Goal: Information Seeking & Learning: Get advice/opinions

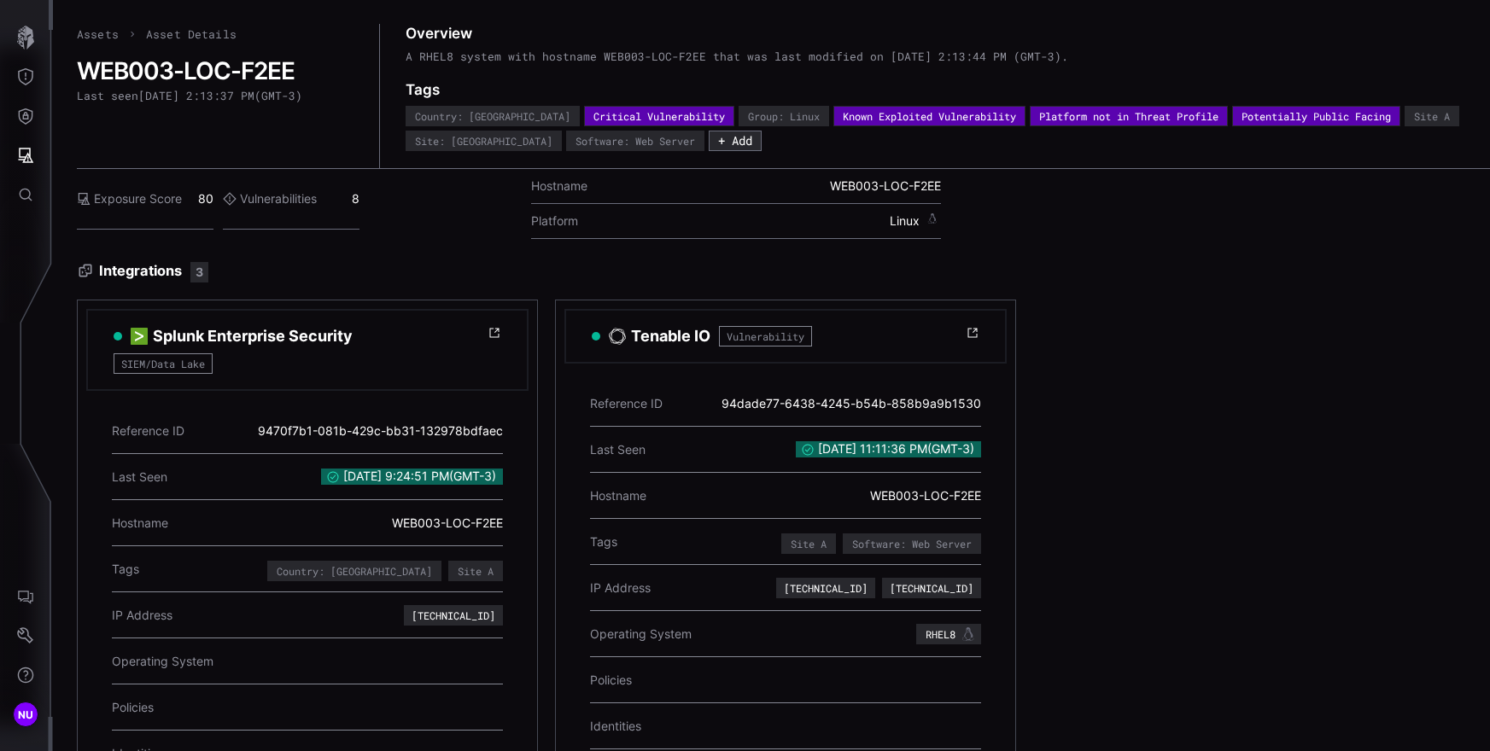
click at [38, 128] on button "Defense Surface" at bounding box center [26, 115] width 50 height 39
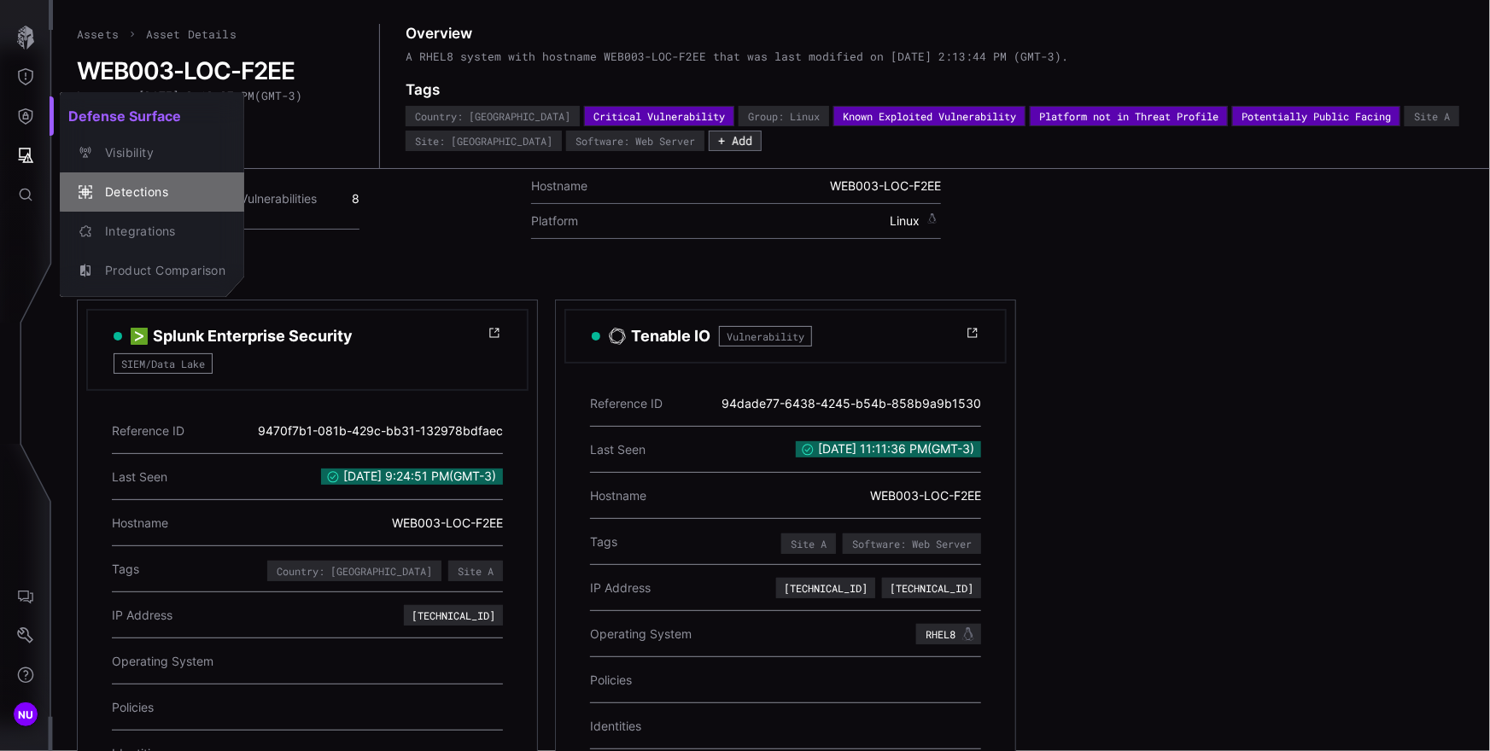
click at [162, 183] on div "Detections" at bounding box center [160, 192] width 129 height 21
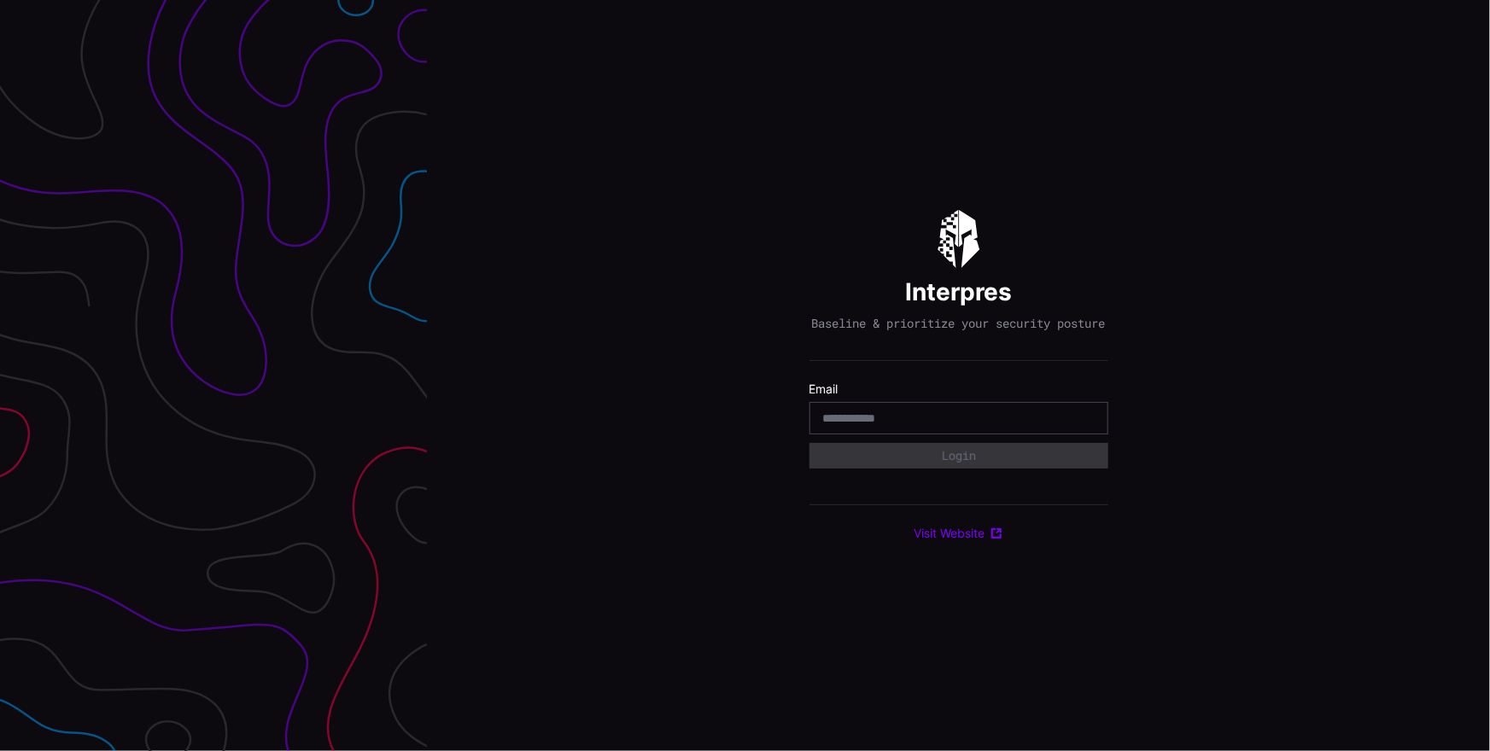
click at [979, 424] on input "email" at bounding box center [958, 418] width 271 height 15
type input "**********"
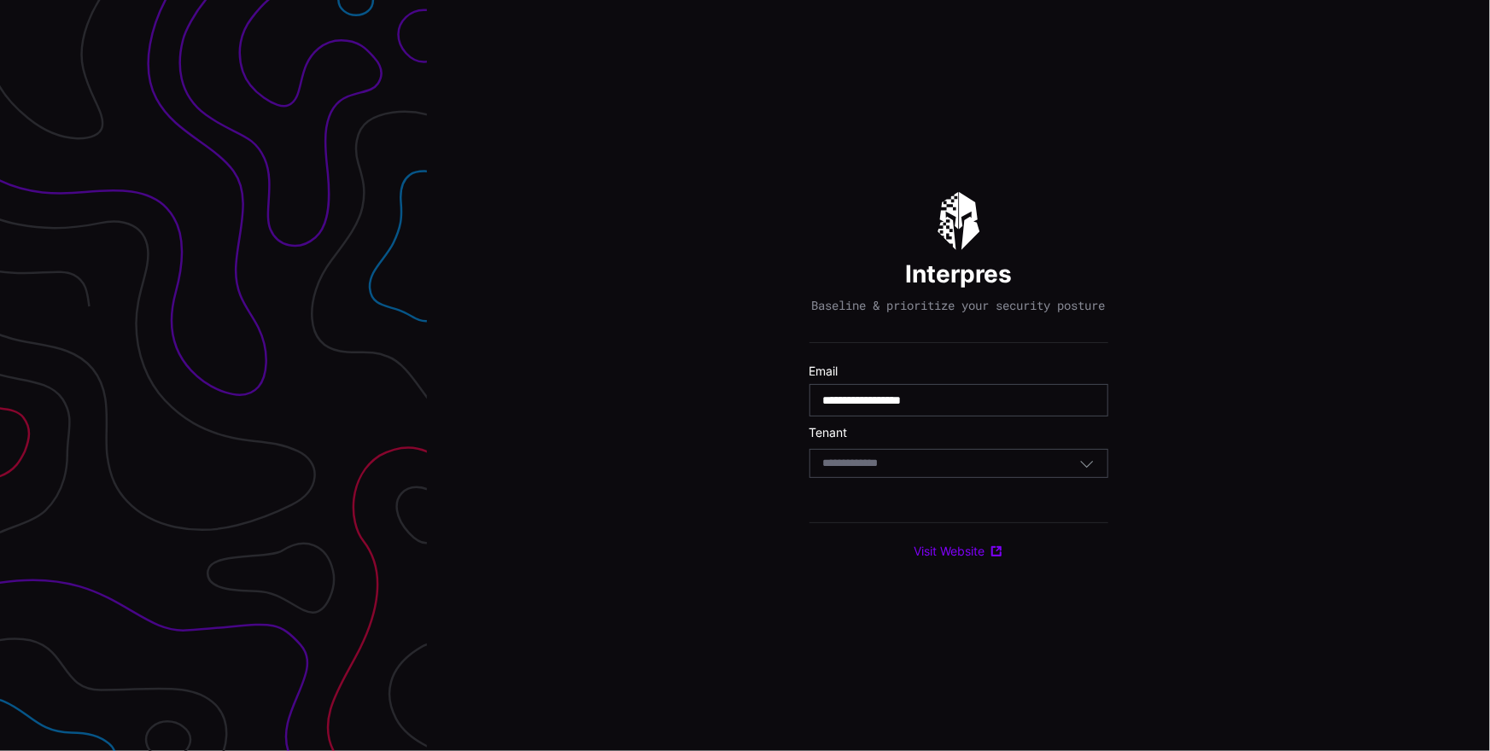
click at [975, 468] on div "Select Tenant" at bounding box center [951, 463] width 256 height 15
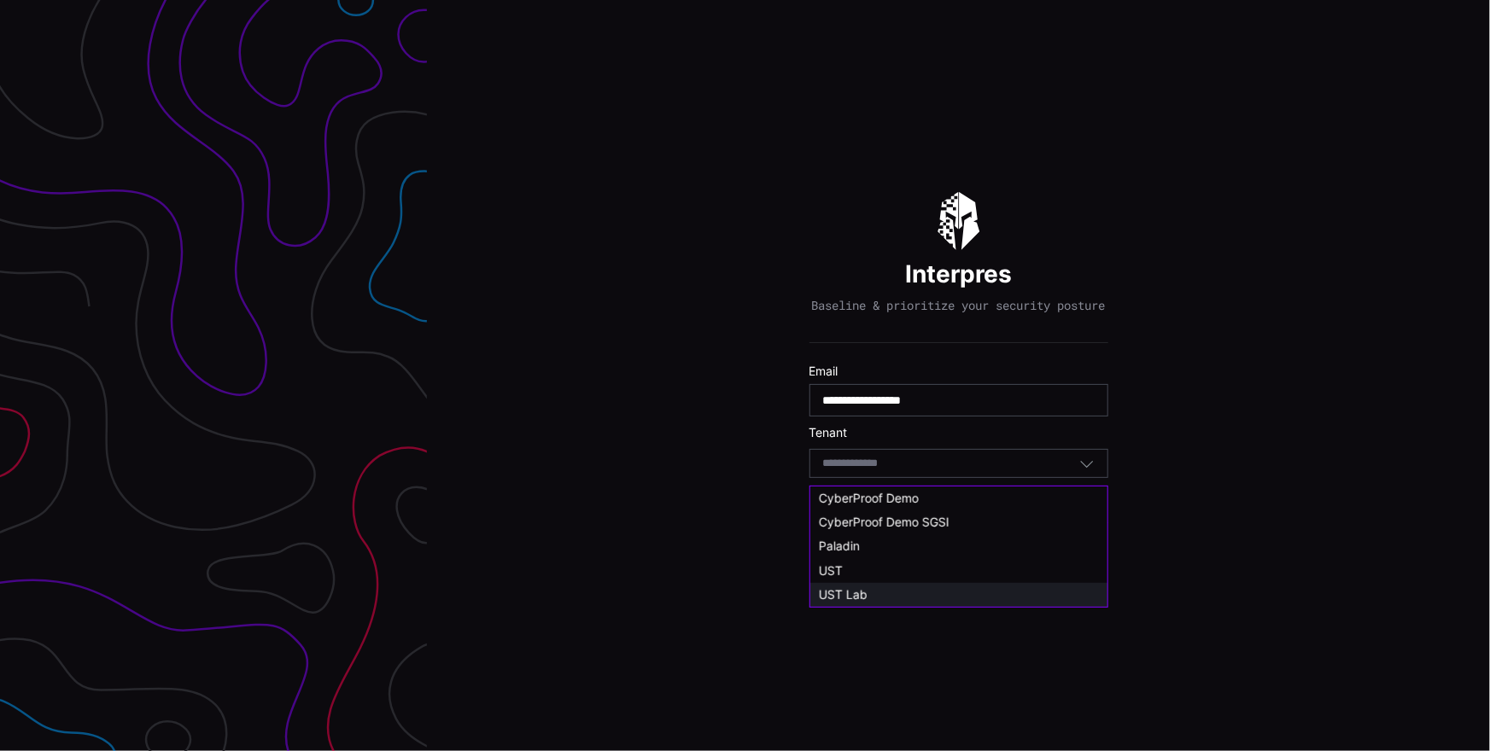
click at [930, 583] on div "UST Lab" at bounding box center [958, 595] width 297 height 24
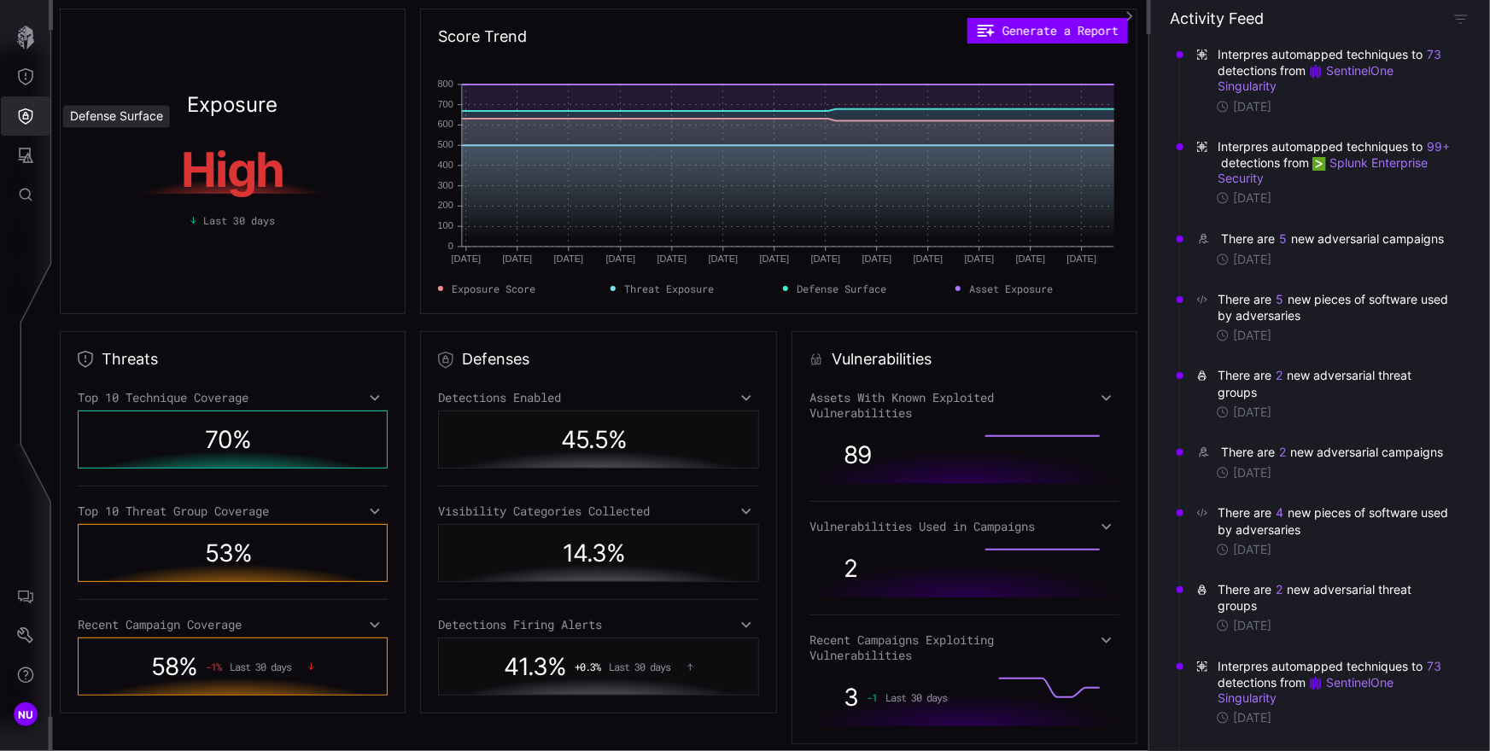
click at [29, 117] on icon "Defense Surface" at bounding box center [25, 116] width 17 height 17
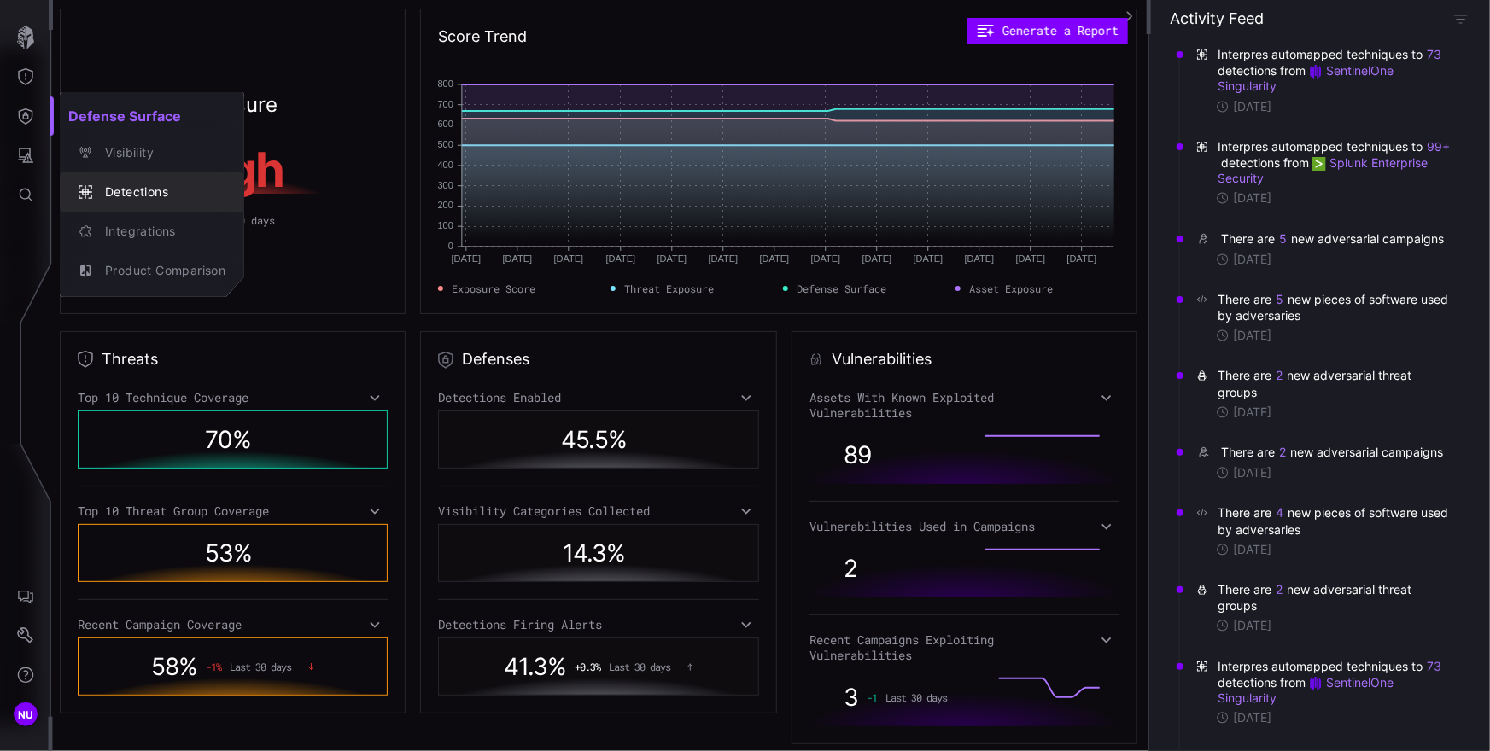
click at [119, 182] on div "Detections" at bounding box center [160, 192] width 129 height 21
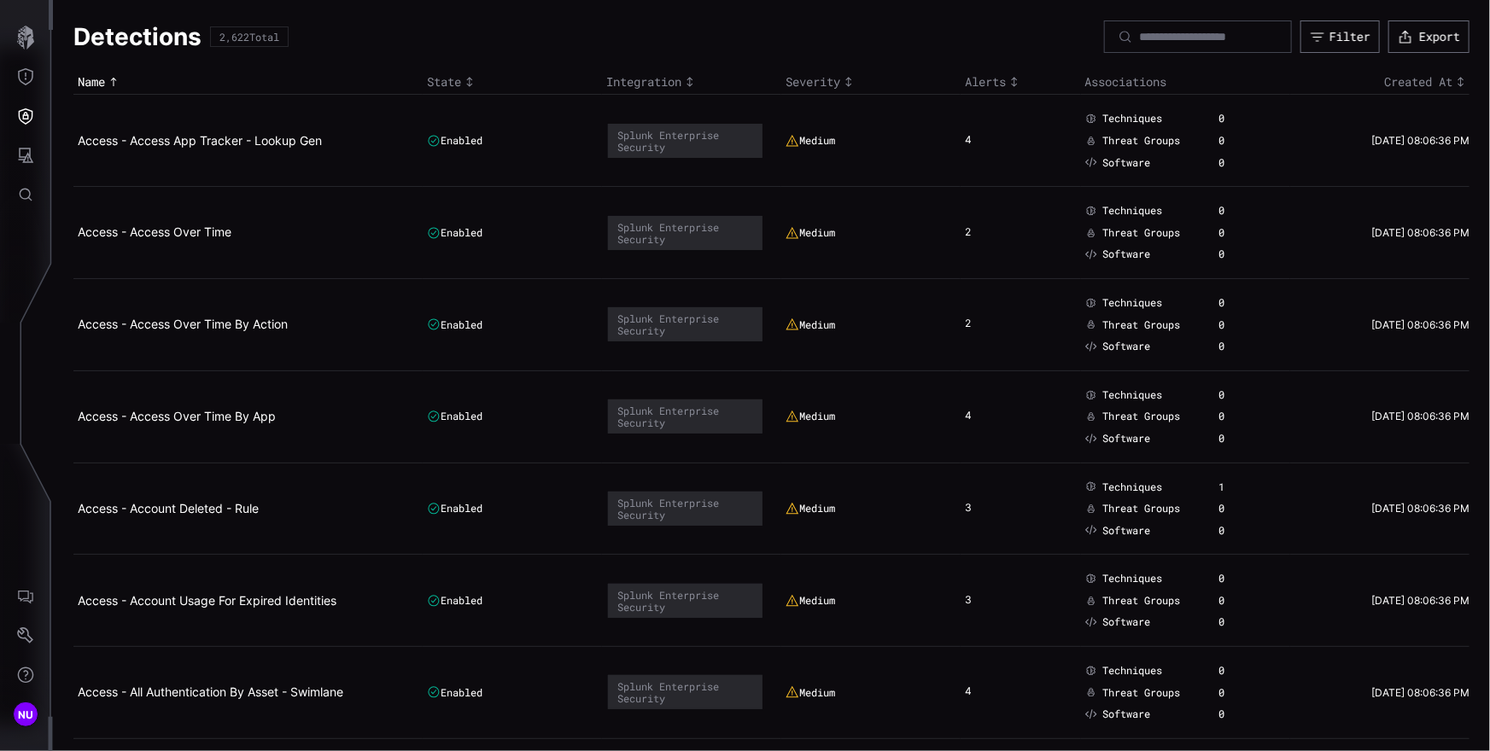
drag, startPoint x: 1340, startPoint y: 110, endPoint x: 1339, endPoint y: 81, distance: 29.1
click at [1341, 109] on td "03/07/24 08:06:36 PM" at bounding box center [1379, 141] width 179 height 92
click at [1345, 46] on button "Filter" at bounding box center [1339, 36] width 79 height 32
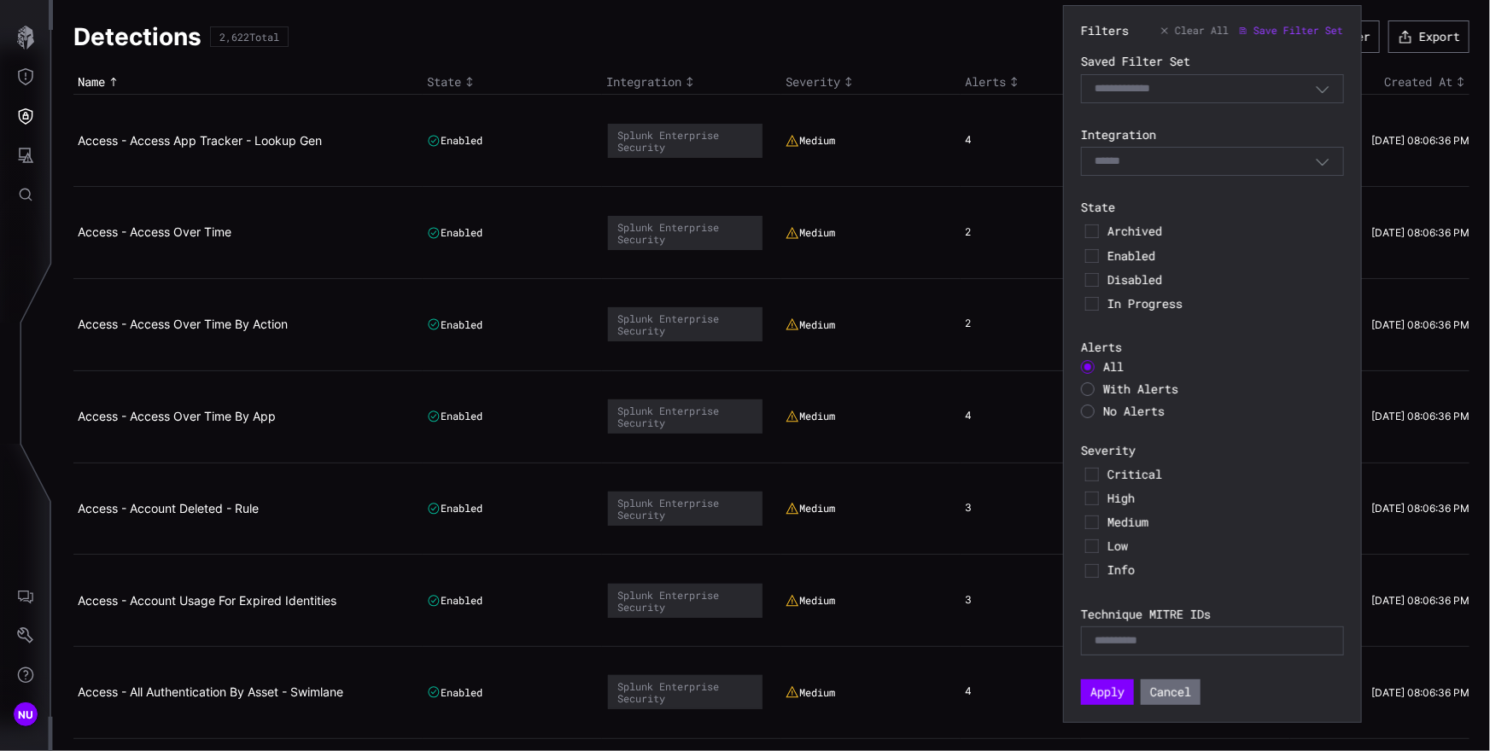
click at [1176, 86] on input at bounding box center [1138, 89] width 88 height 15
click at [1176, 645] on div "E.g. T1234" at bounding box center [1212, 640] width 236 height 15
click at [1176, 644] on div "E.g. T1234" at bounding box center [1212, 640] width 236 height 15
type input "**"
click at [1255, 174] on div "Select" at bounding box center [1212, 161] width 263 height 29
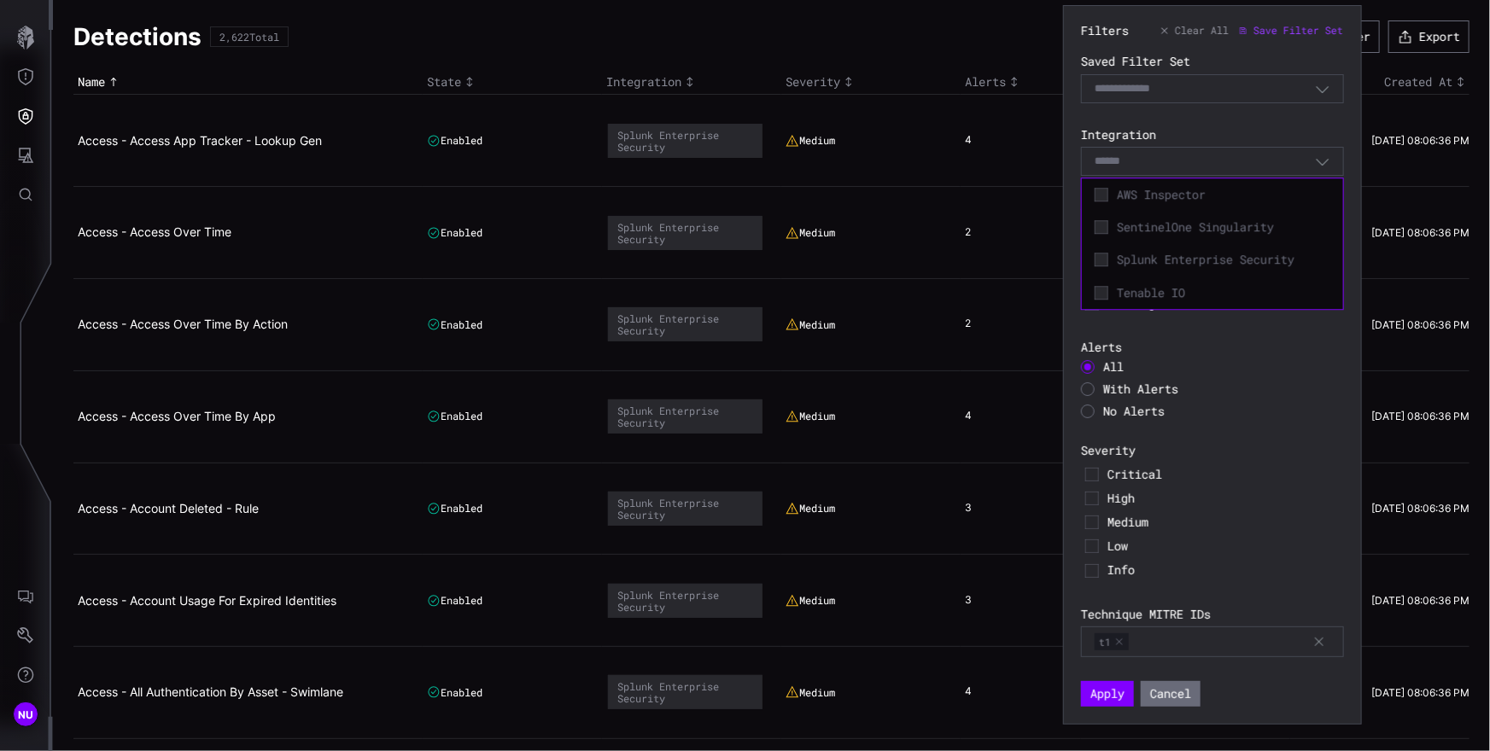
click at [1303, 152] on div "Select" at bounding box center [1212, 161] width 263 height 29
click at [1115, 255] on div "Splunk Enterprise Security" at bounding box center [1212, 258] width 244 height 24
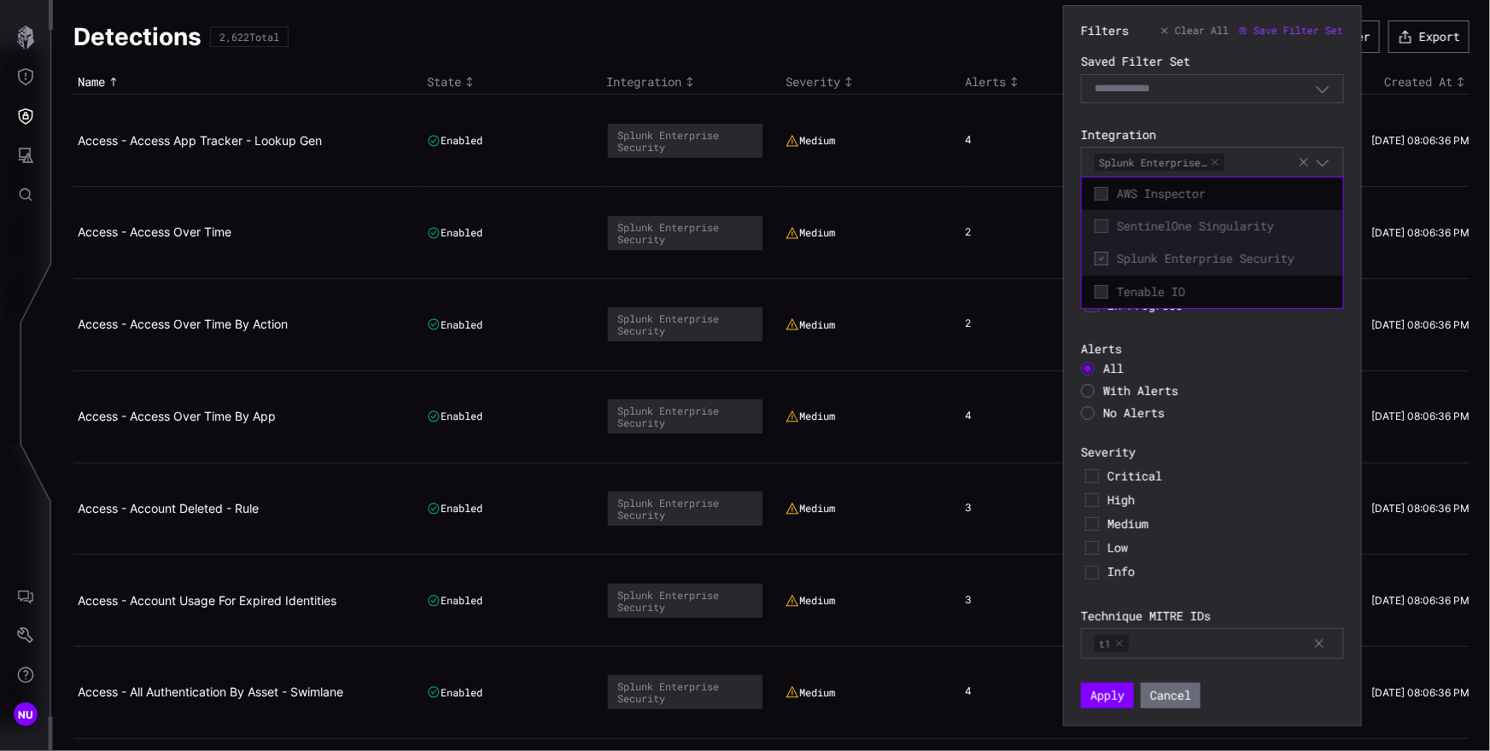
click at [1157, 231] on span "SentinelOne Singularity" at bounding box center [1223, 226] width 213 height 15
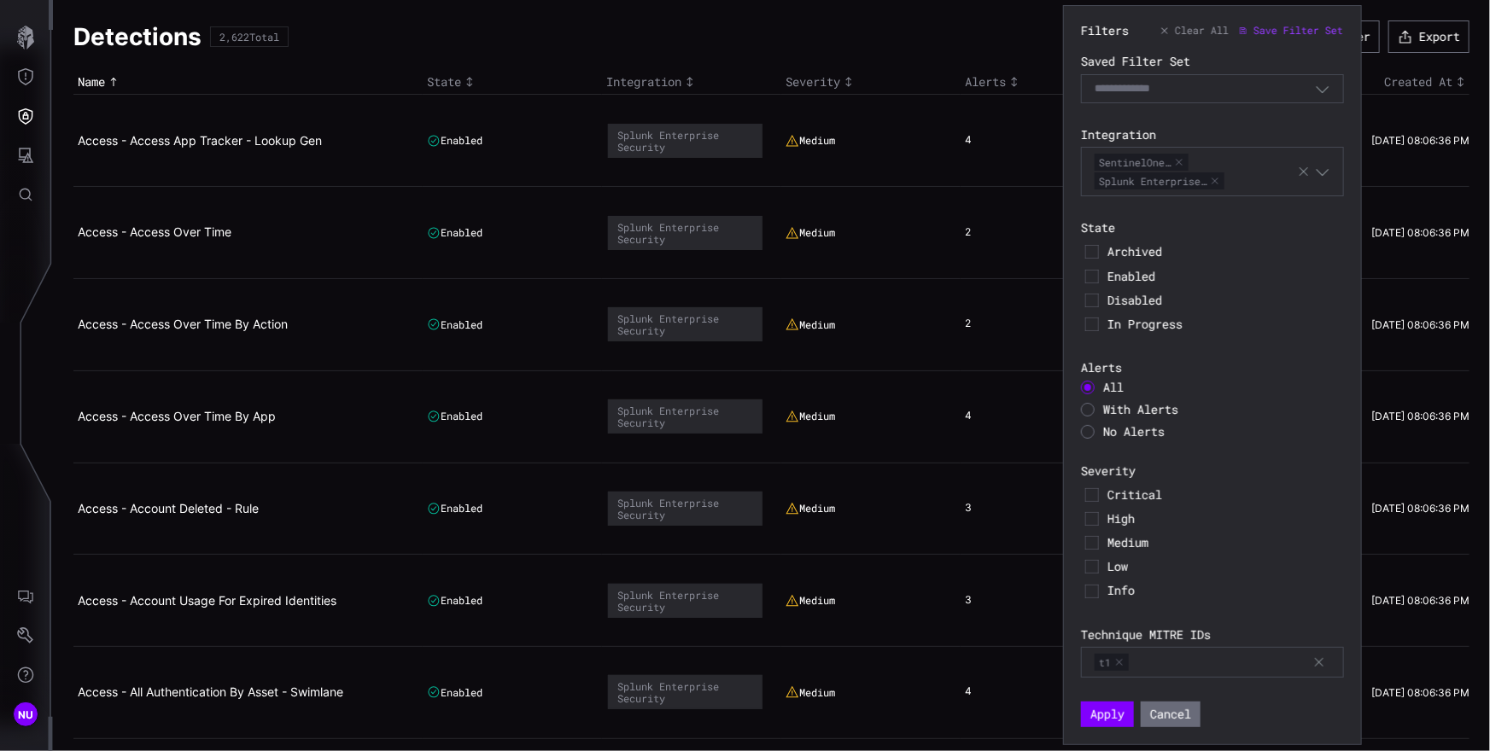
click at [1309, 446] on div "Filters Clear All Save Filter Set Saved Filter Set Select Filter Integration Se…" at bounding box center [1212, 375] width 263 height 704
click at [1193, 34] on span "Clear All" at bounding box center [1202, 31] width 54 height 14
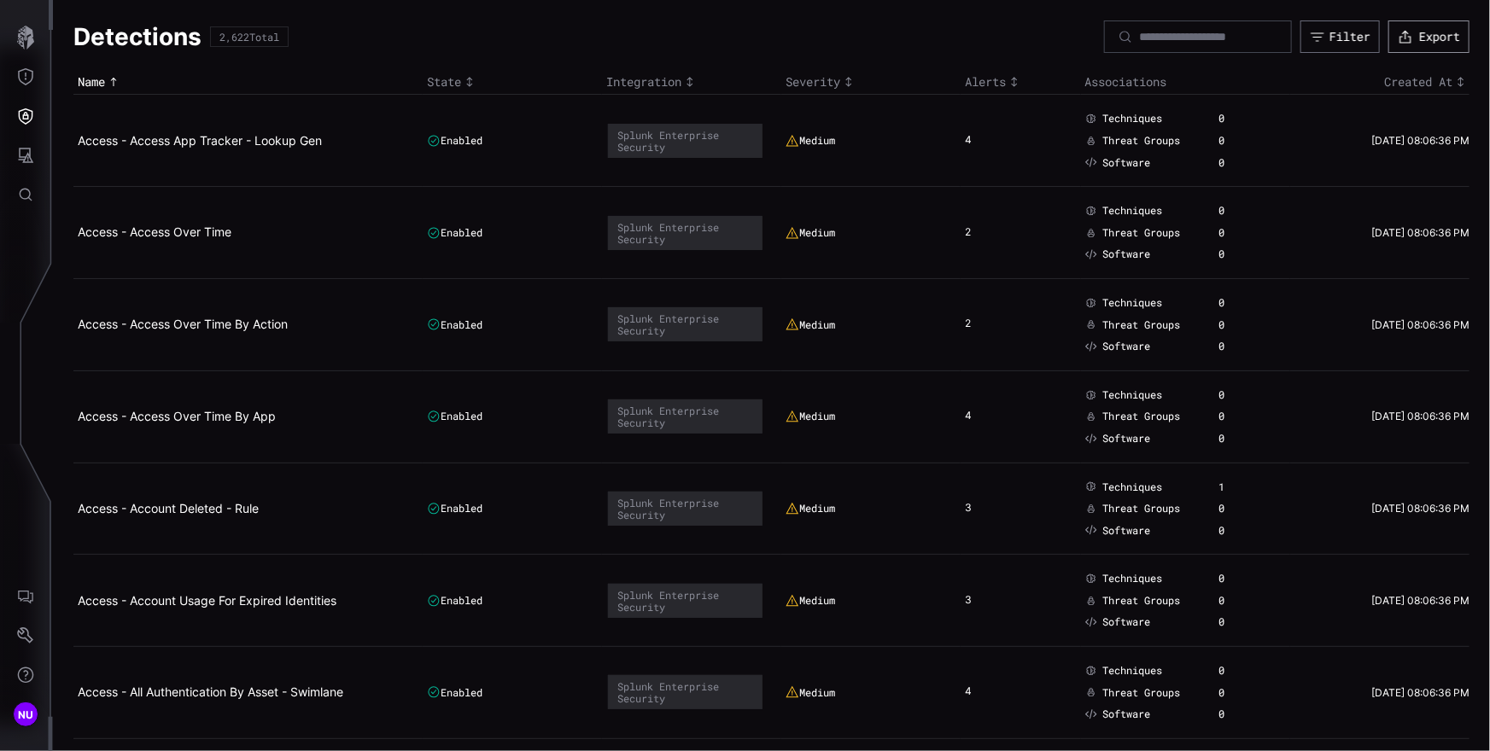
click at [1397, 41] on icon "button" at bounding box center [1404, 36] width 15 height 15
click at [27, 160] on icon "Attack Surface" at bounding box center [26, 155] width 15 height 15
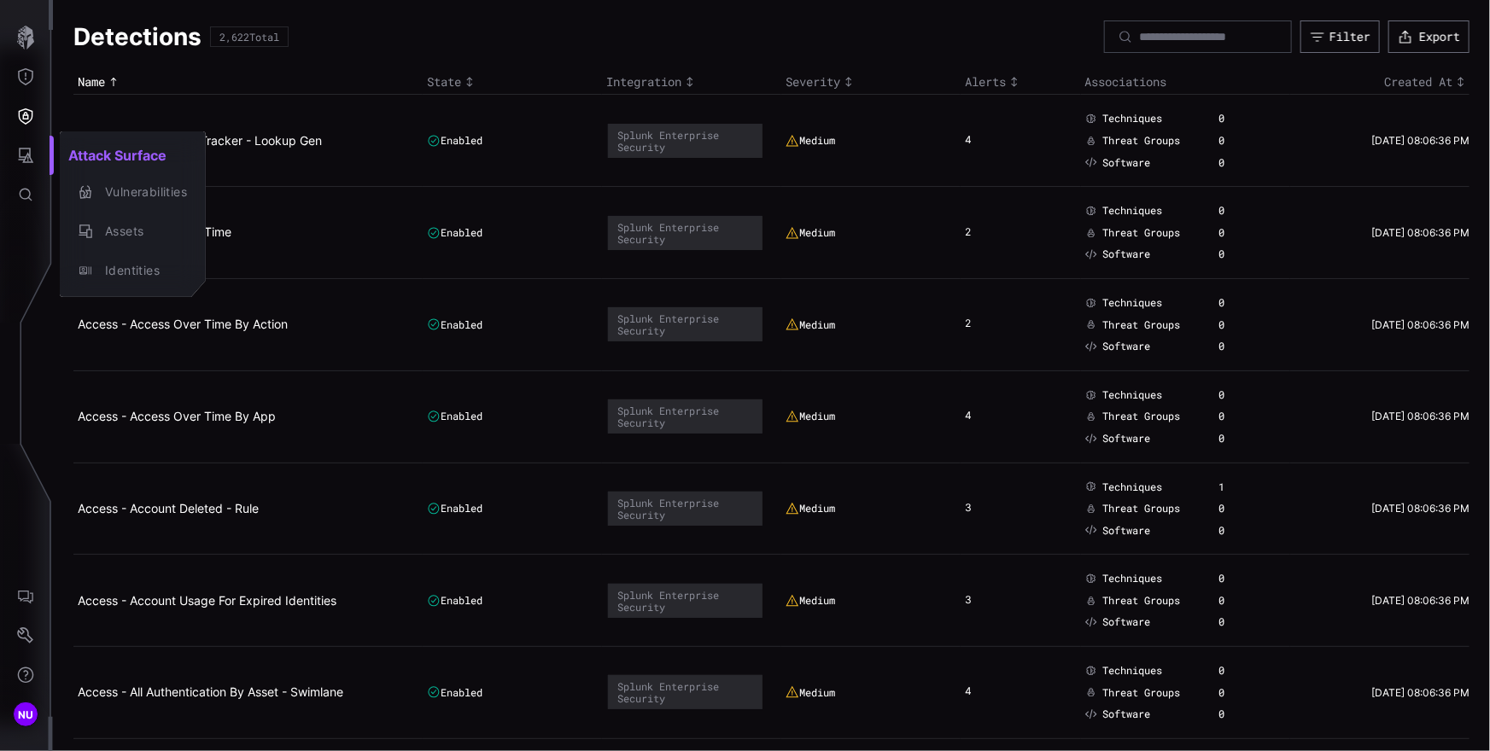
click at [1229, 226] on div at bounding box center [745, 375] width 1490 height 751
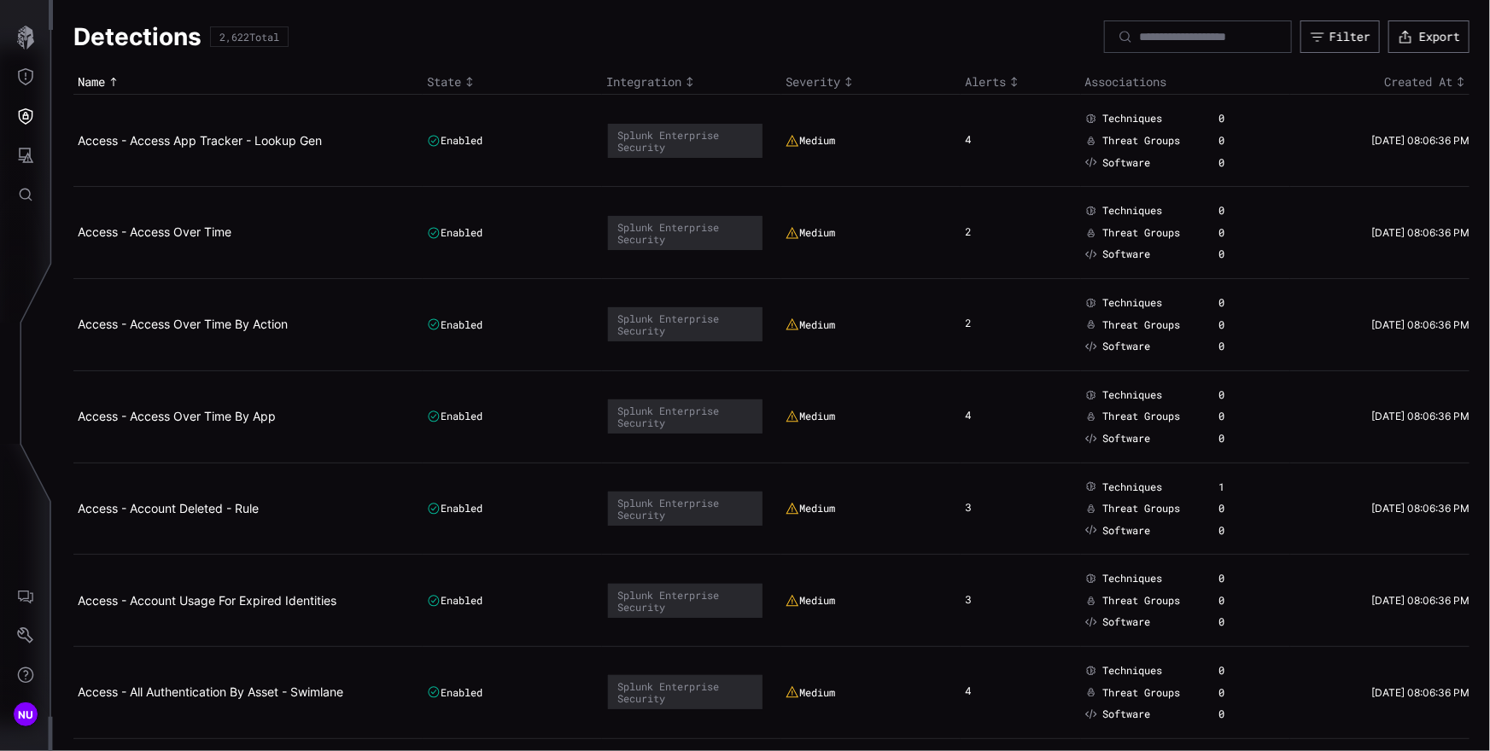
click at [1193, 228] on div "Threat Groups" at bounding box center [1147, 233] width 125 height 14
click at [1258, 196] on td "Techniques 0 Threat Groups 0 Software 0" at bounding box center [1185, 233] width 209 height 92
click at [1442, 142] on td "03/07/24 08:06:36 PM" at bounding box center [1379, 141] width 179 height 92
click at [1426, 125] on td "03/07/24 08:06:36 PM" at bounding box center [1379, 141] width 179 height 92
drag, startPoint x: 1382, startPoint y: 96, endPoint x: 1398, endPoint y: 90, distance: 17.6
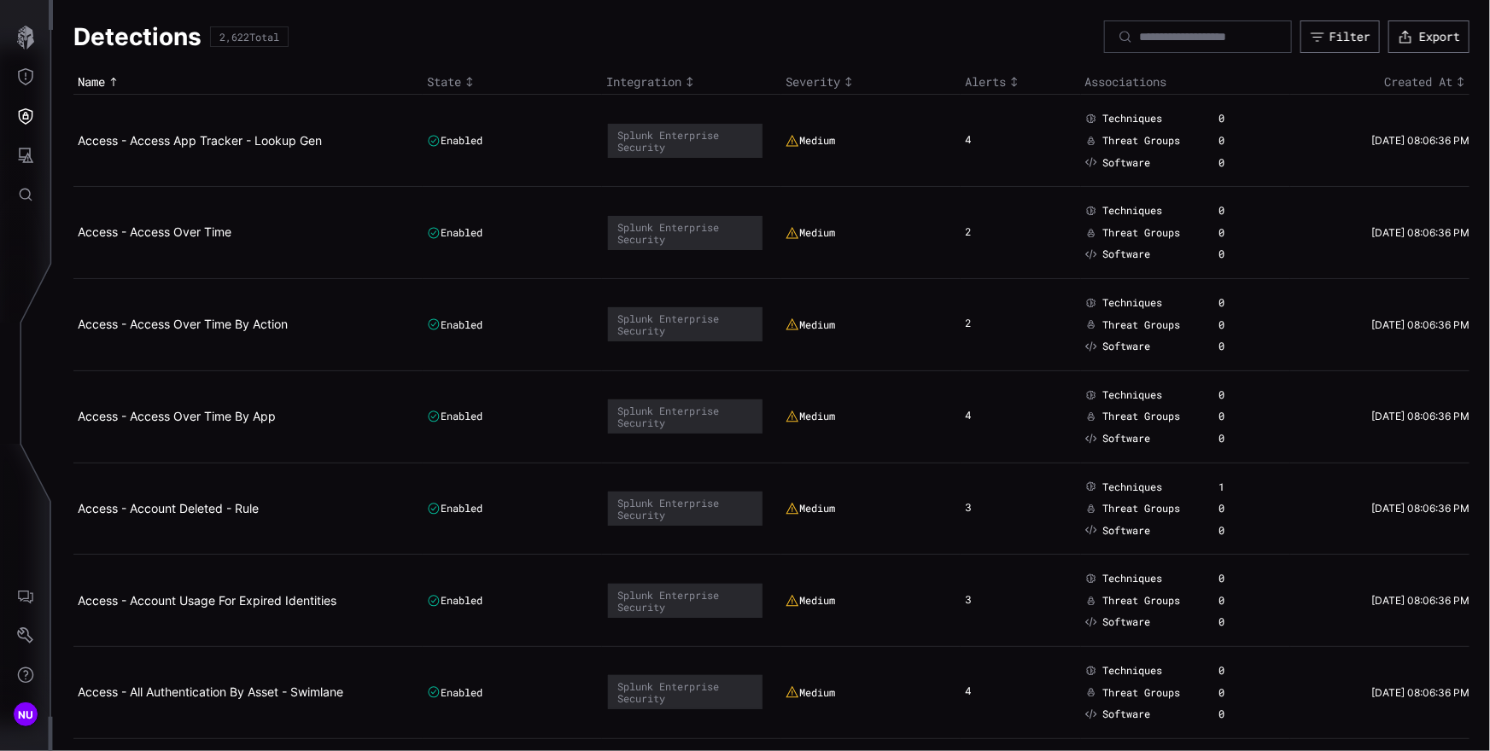
click at [1390, 95] on td "03/07/24 08:06:36 PM" at bounding box center [1379, 141] width 179 height 92
click at [1398, 85] on div "Created At" at bounding box center [1381, 81] width 175 height 15
click at [1401, 128] on td "03/07/24 08:06:47 PM" at bounding box center [1379, 141] width 179 height 92
click at [1421, 95] on td "03/07/24 08:06:47 PM" at bounding box center [1379, 141] width 179 height 92
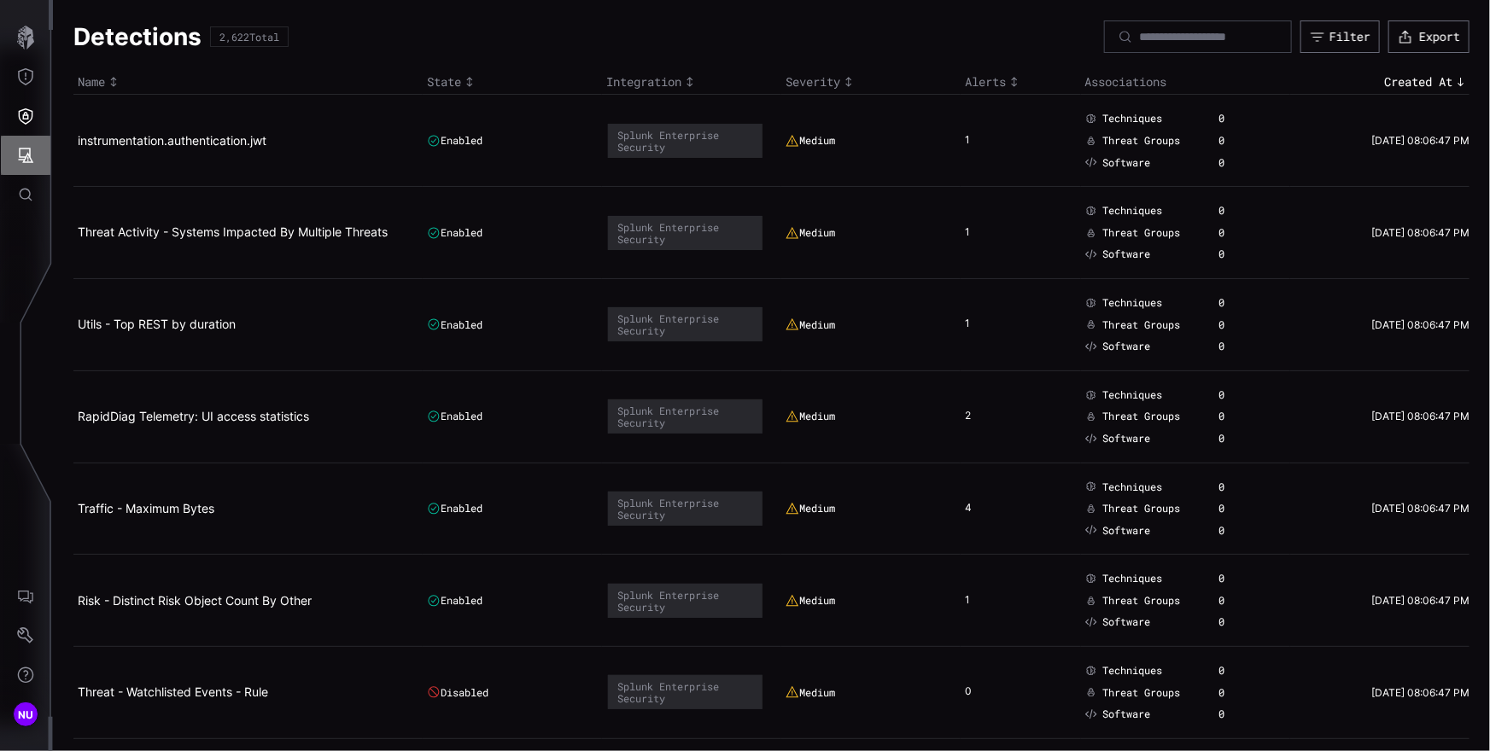
click at [20, 153] on icon "Attack Surface" at bounding box center [26, 155] width 15 height 15
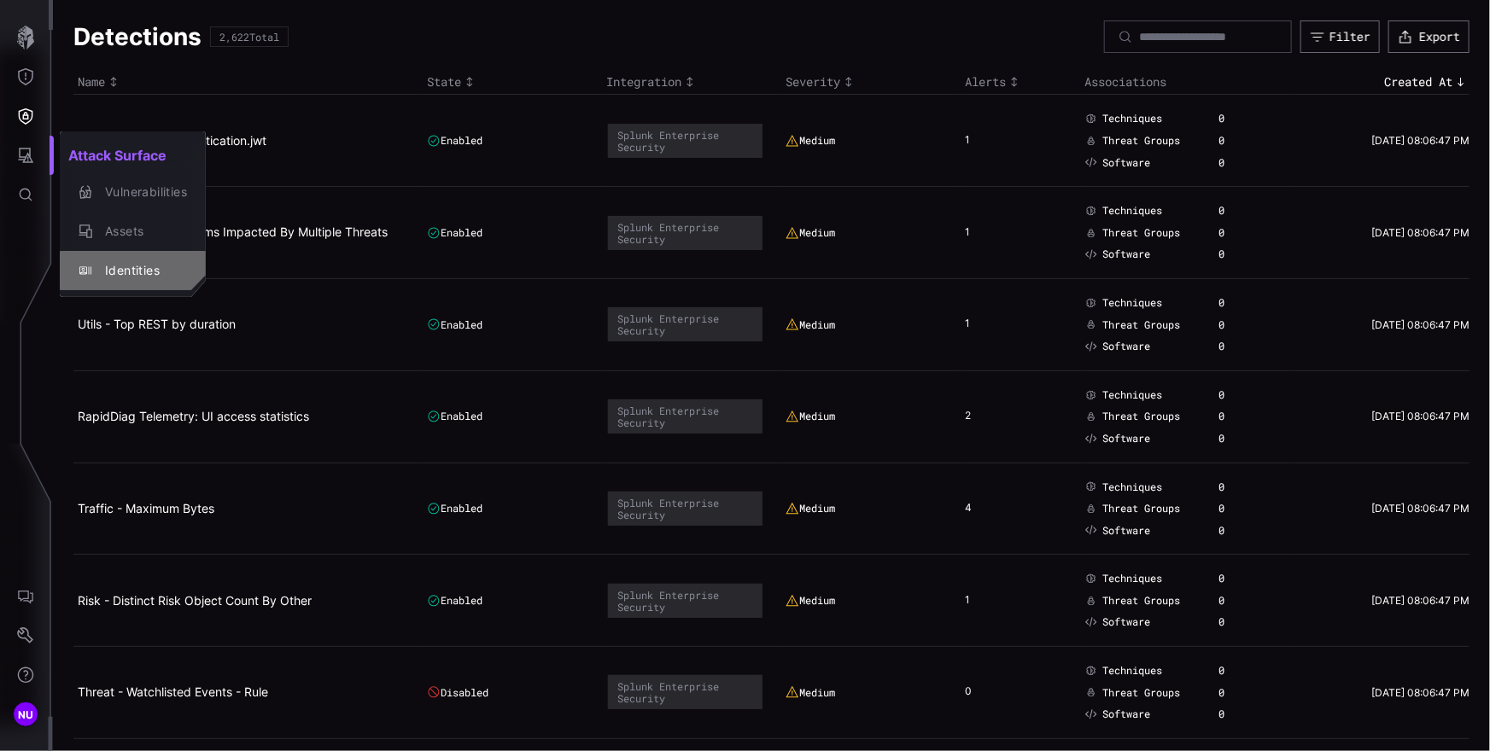
click at [137, 256] on button "Identities" at bounding box center [133, 270] width 146 height 39
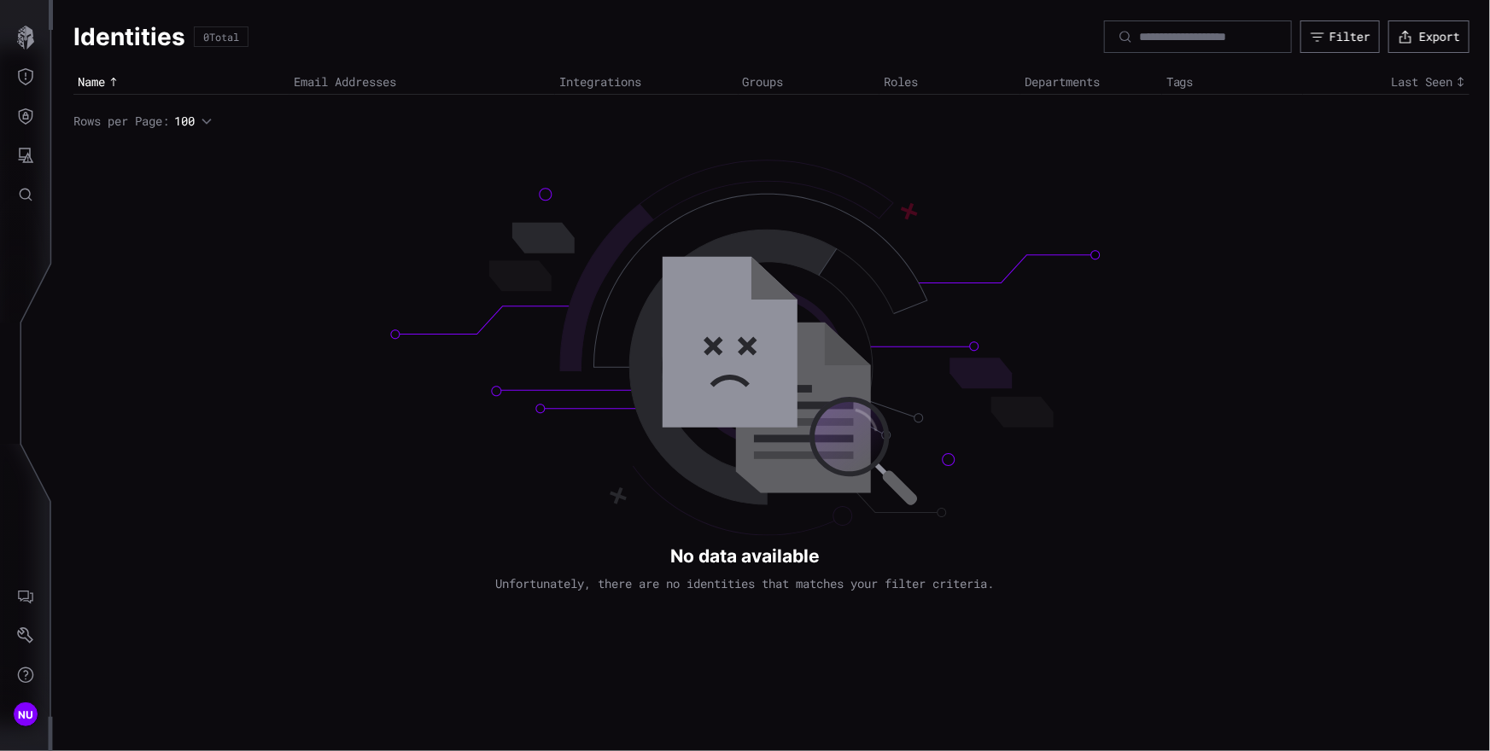
click at [615, 352] on div "Identities 0 Total Filter Export Name Email Addresses Integrations Groups Roles…" at bounding box center [771, 375] width 1437 height 751
click at [616, 95] on th at bounding box center [646, 96] width 183 height 3
click at [131, 104] on div "Identities 0 Total Filter Export Name Email Addresses Integrations Groups Roles…" at bounding box center [771, 75] width 1437 height 150
click at [212, 130] on div "Identities 0 Total Filter Export Name Email Addresses Integrations Groups Roles…" at bounding box center [771, 75] width 1437 height 150
click at [210, 123] on icon "button" at bounding box center [207, 121] width 12 height 12
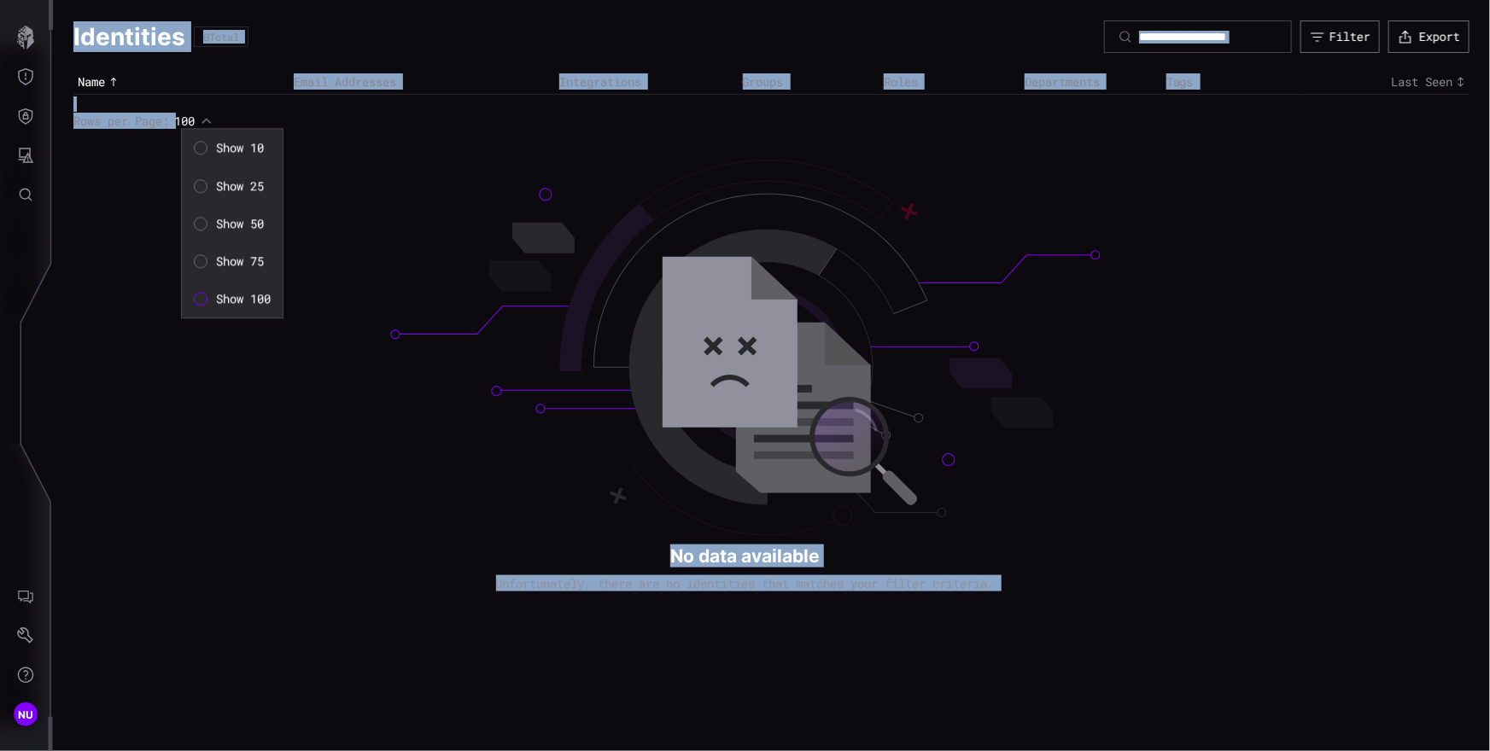
click at [210, 122] on body "NU Identities 0 Total Filter Export Name Email Addresses Integrations Groups Ro…" at bounding box center [745, 375] width 1490 height 751
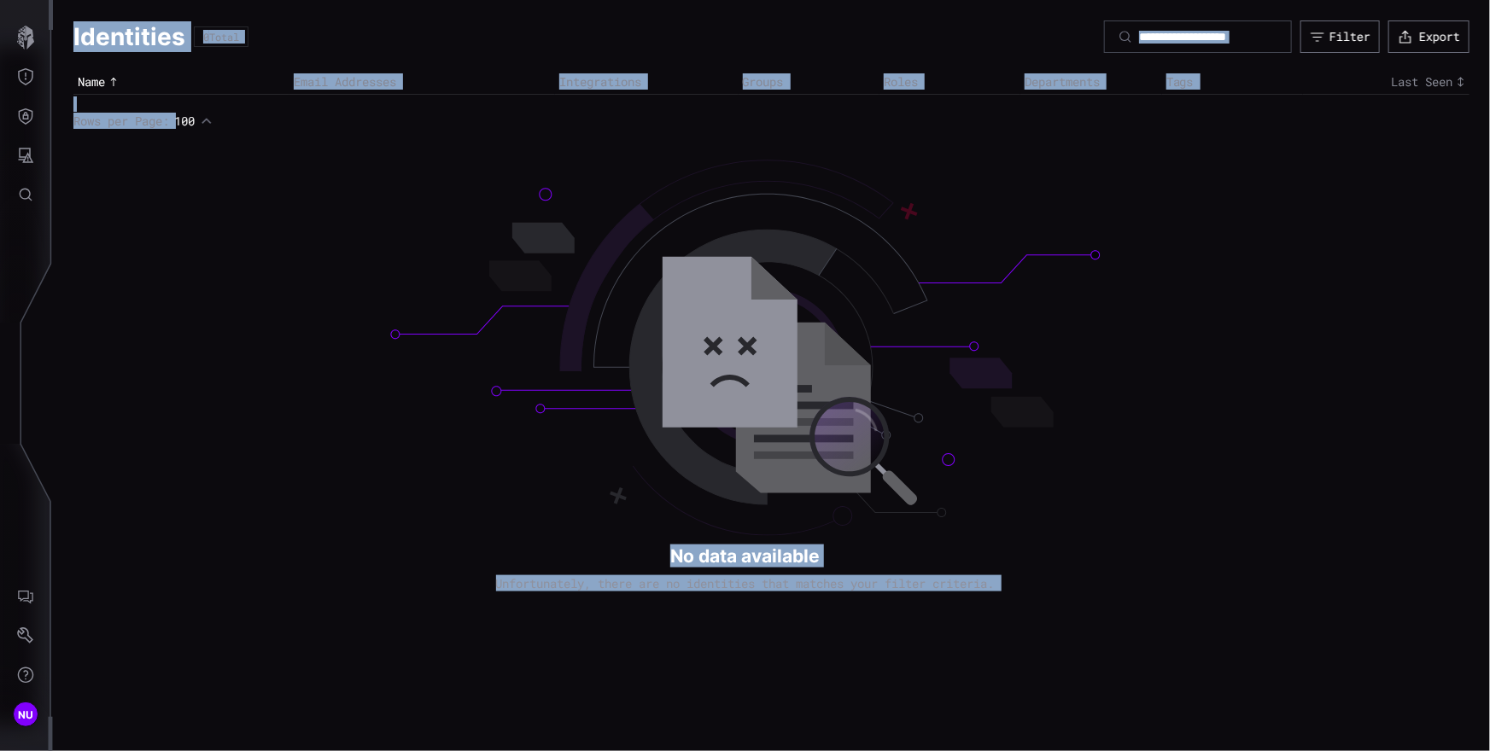
click at [210, 122] on icon "button" at bounding box center [207, 121] width 12 height 12
click at [32, 73] on icon "Threat Exposure" at bounding box center [25, 76] width 17 height 17
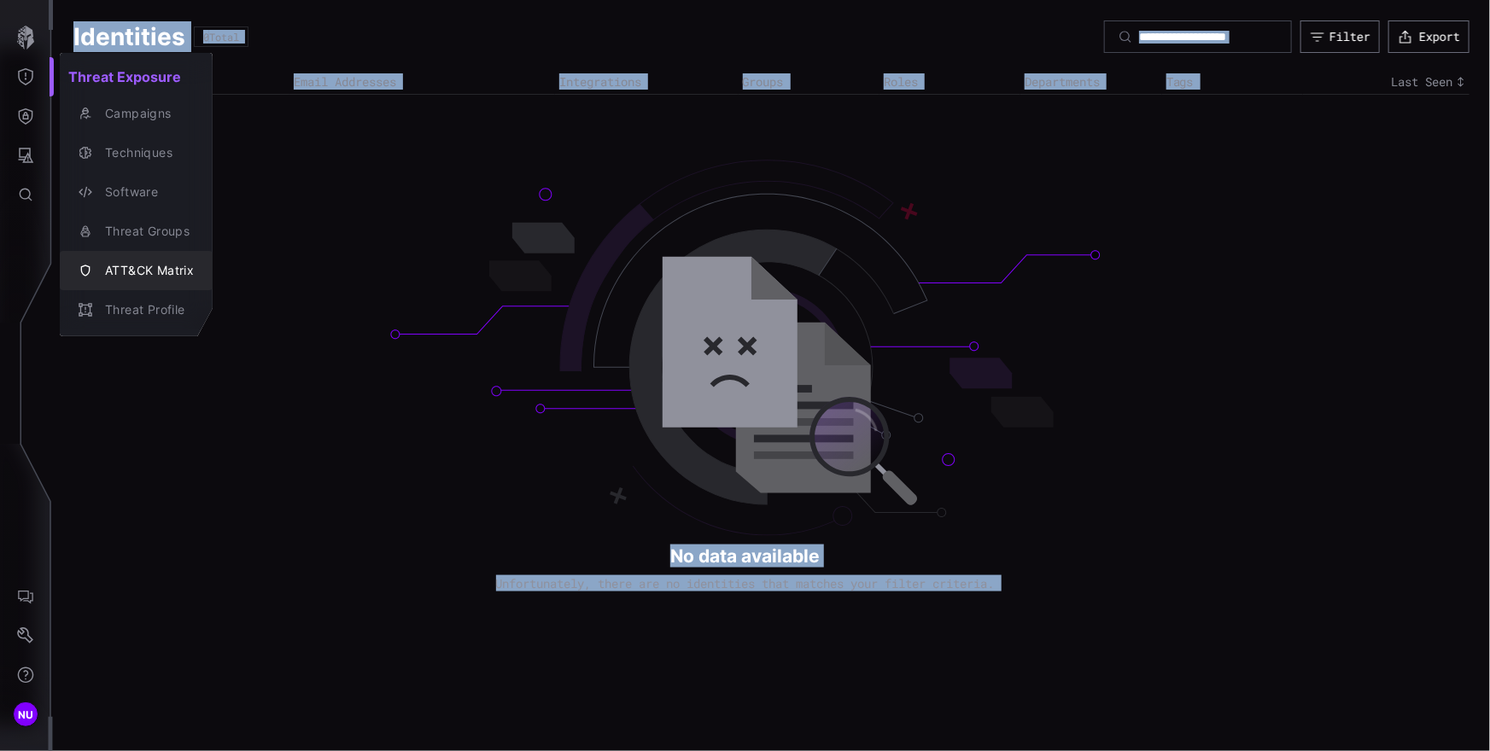
click at [184, 270] on div "ATT&CK Matrix" at bounding box center [144, 270] width 97 height 21
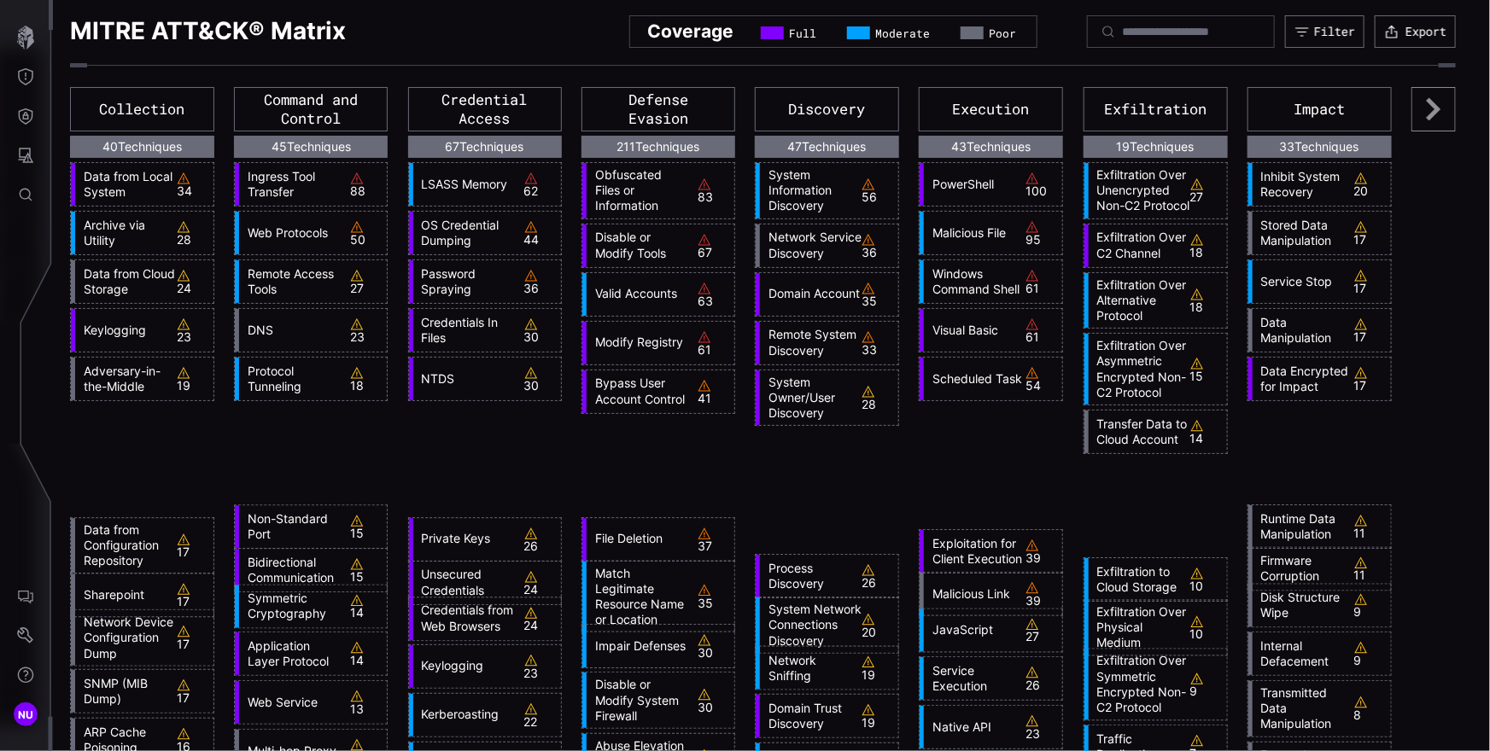
click at [856, 225] on div "Network Service Discovery 36" at bounding box center [827, 246] width 143 height 43
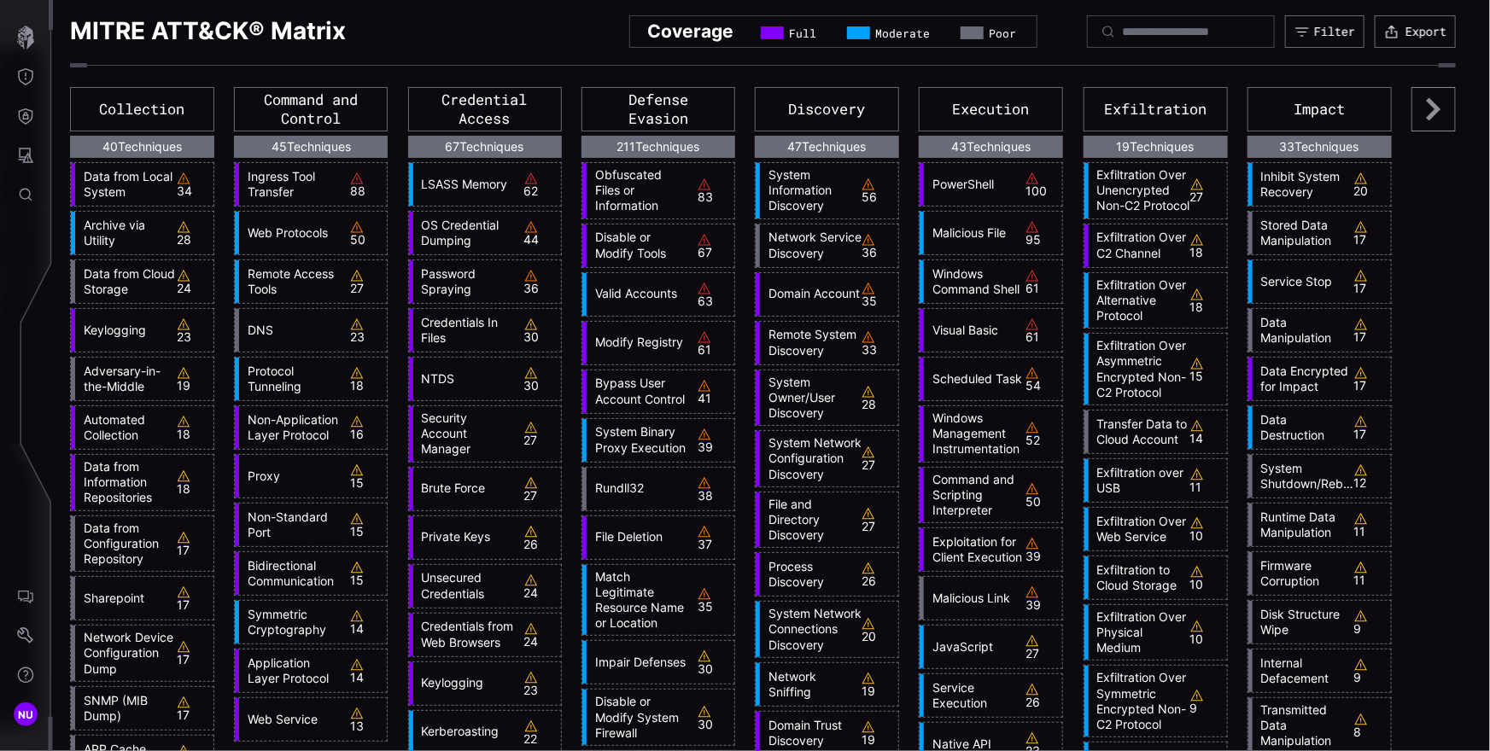
click at [868, 254] on div "36" at bounding box center [877, 246] width 32 height 26
click at [32, 596] on icon "AI Chat" at bounding box center [25, 598] width 15 height 14
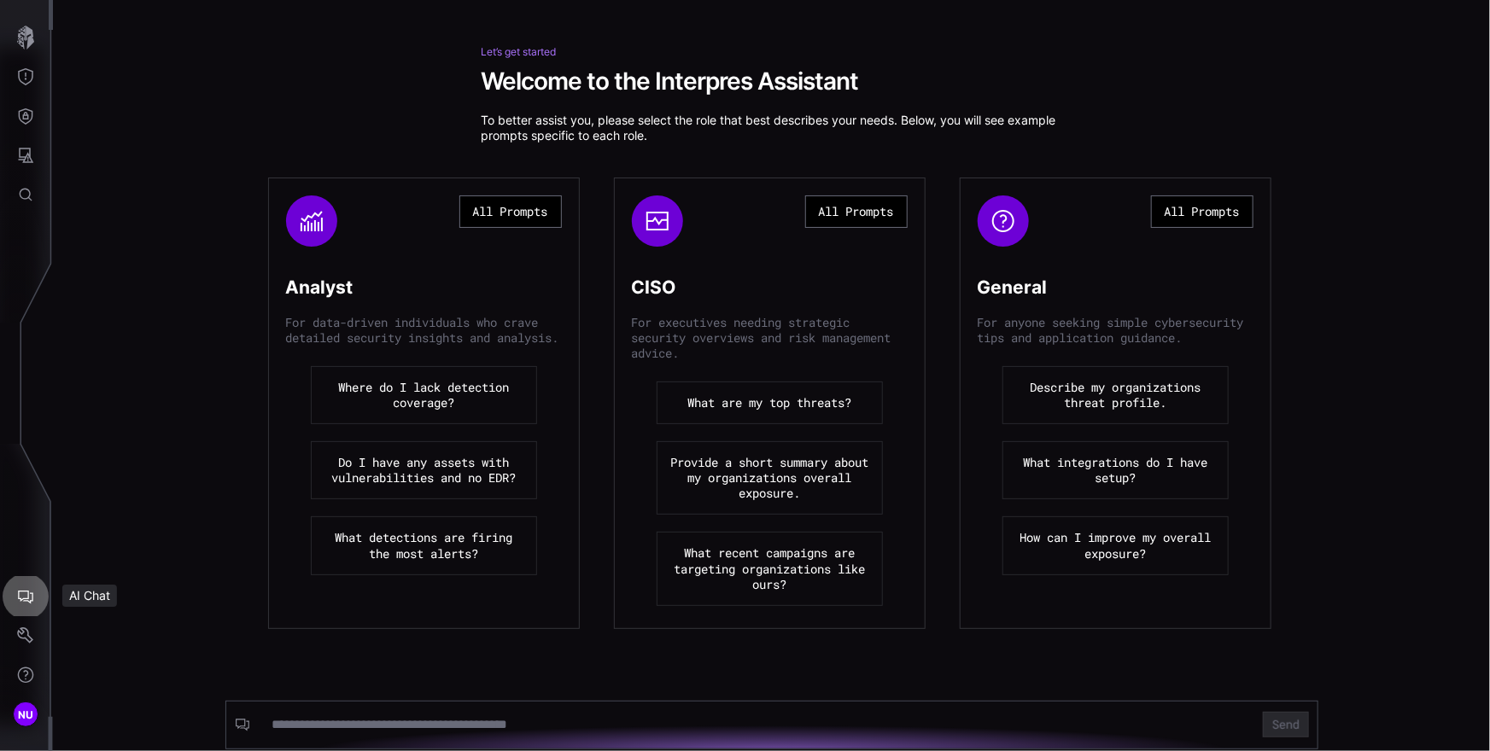
scroll to position [104, 0]
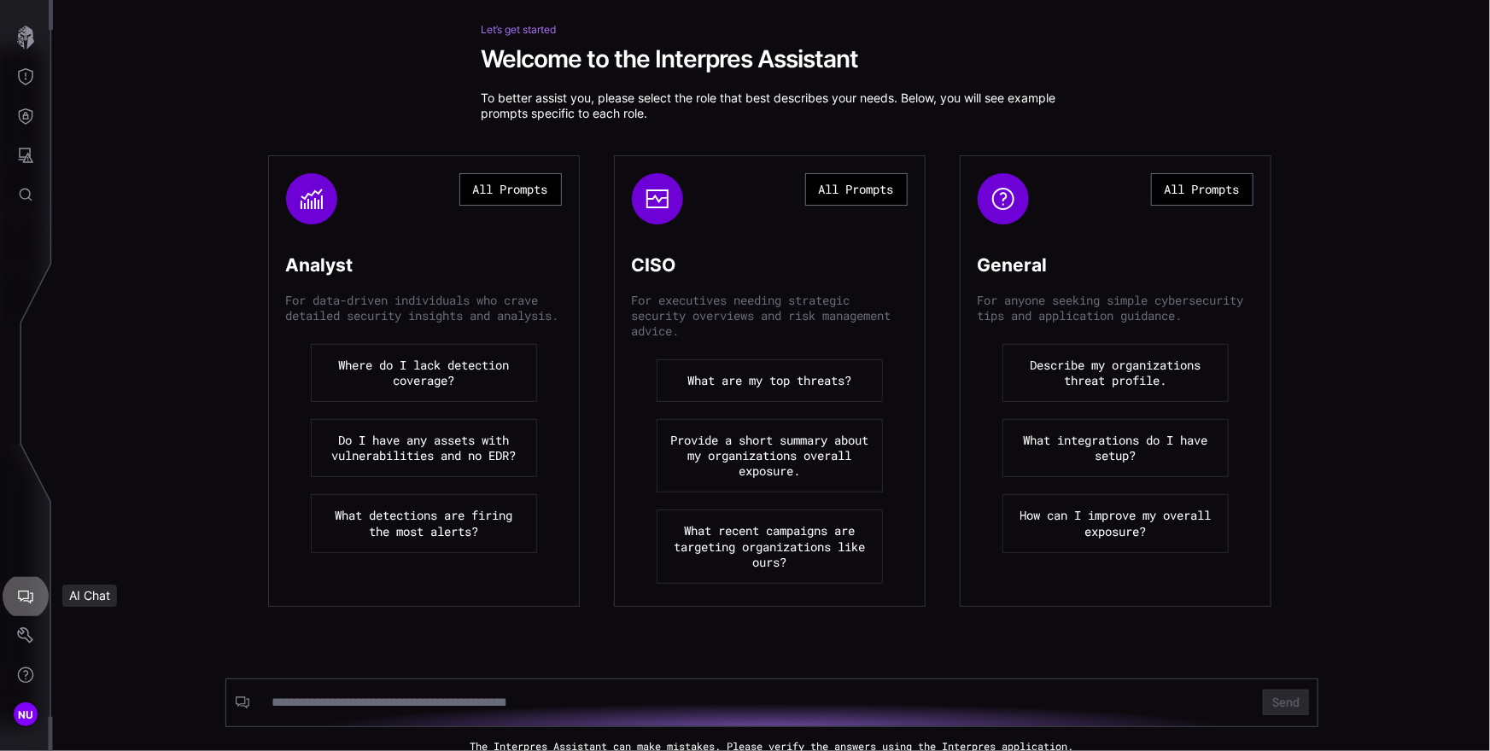
click at [390, 651] on div "Let’s get started Welcome to the Interpres Assistant To better assist you, plea…" at bounding box center [771, 388] width 1437 height 728
click at [1437, 641] on div "Let’s get started Welcome to the Interpres Assistant To better assist you, plea…" at bounding box center [771, 388] width 1437 height 728
click at [411, 703] on input at bounding box center [756, 702] width 970 height 17
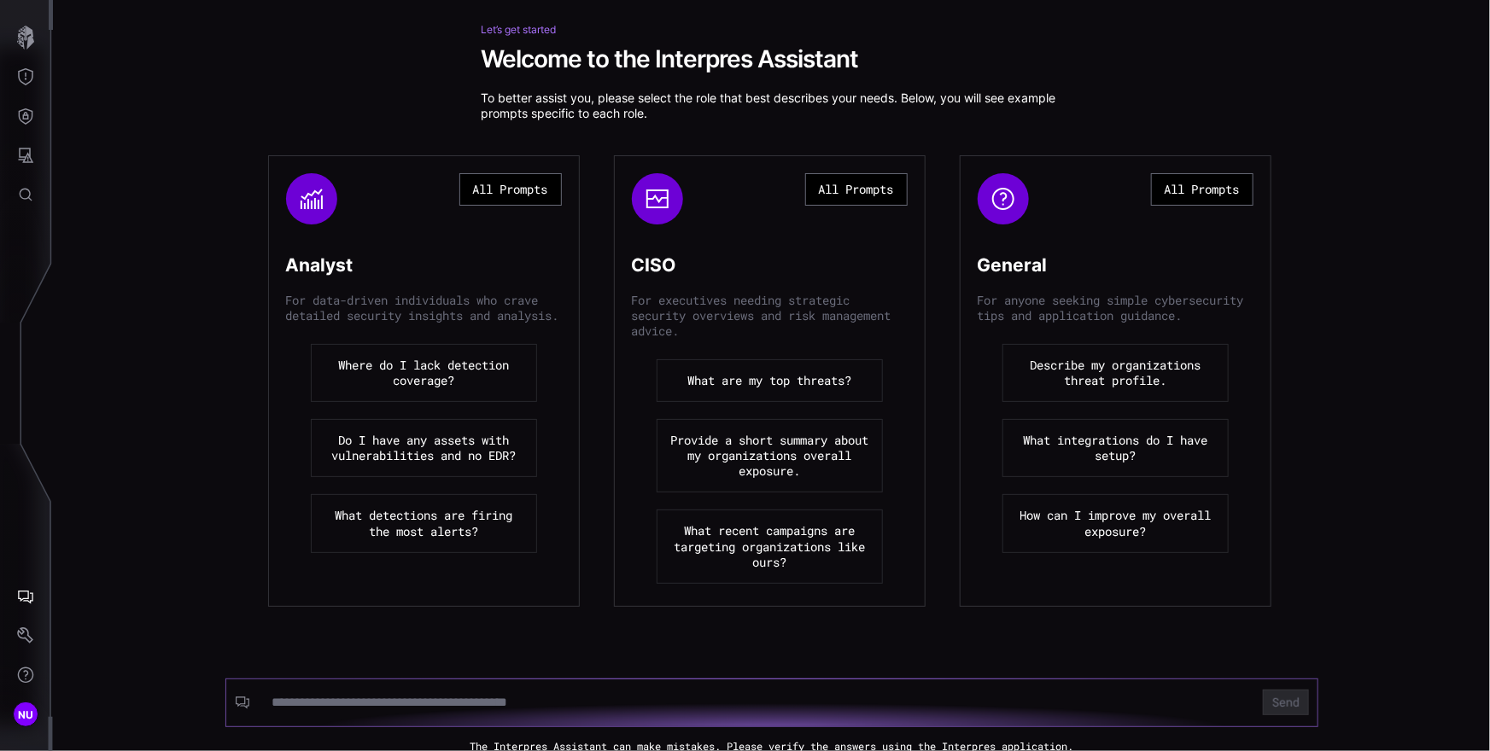
click at [411, 703] on input at bounding box center [756, 702] width 970 height 17
type input "*"
click at [551, 710] on div "*" at bounding box center [756, 702] width 995 height 32
click at [417, 697] on input "*" at bounding box center [756, 702] width 970 height 17
click at [1047, 745] on div "The Interpres Assistant can make mistakes. Please verify the answers using the …" at bounding box center [771, 746] width 1437 height 12
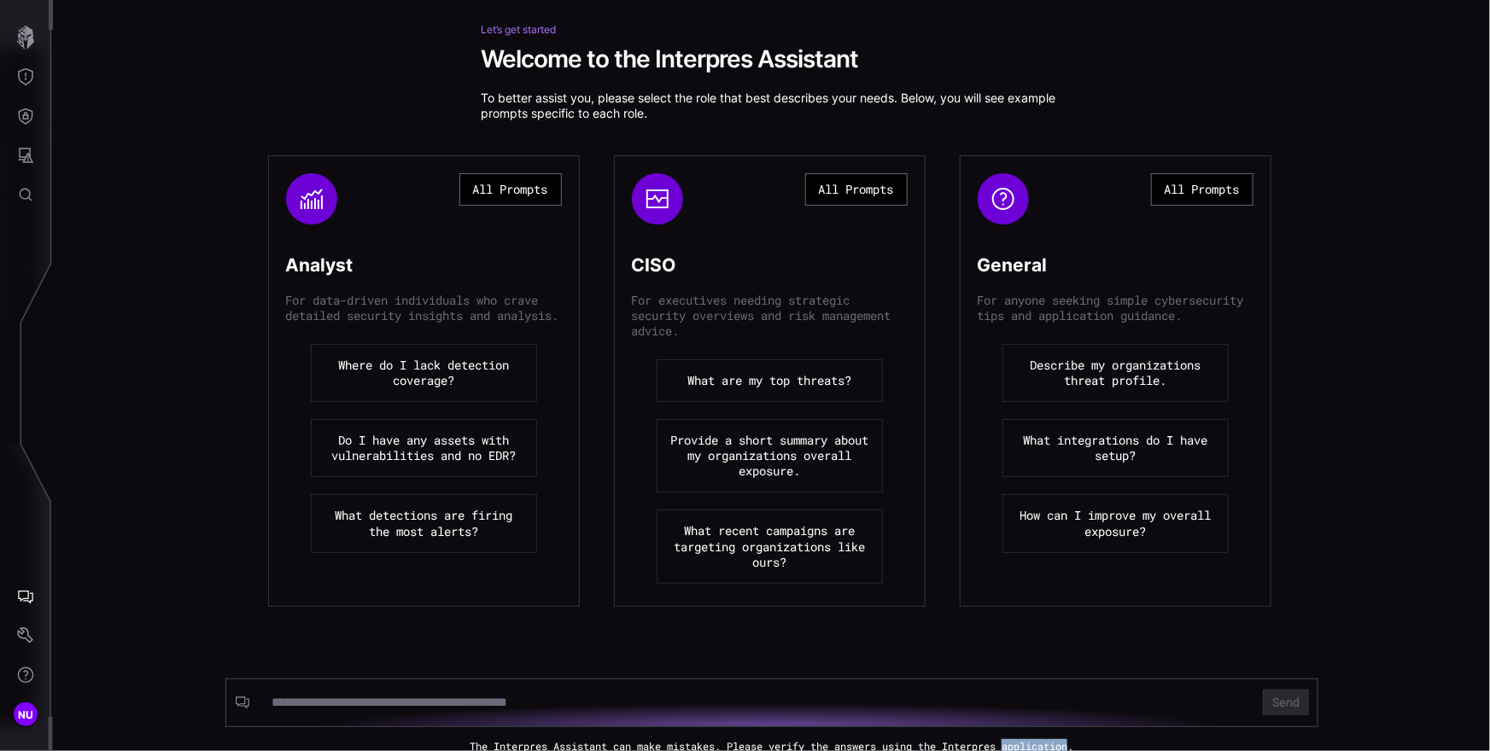
click at [1047, 745] on div "The Interpres Assistant can make mistakes. Please verify the answers using the …" at bounding box center [771, 746] width 1437 height 12
copy div "The Interpres Assistant can make mistakes. Please verify the answers using the …"
drag, startPoint x: 346, startPoint y: 331, endPoint x: 279, endPoint y: 305, distance: 71.7
click at [286, 305] on p "For data-driven individuals who crave detailed security insights and analysis." at bounding box center [424, 308] width 276 height 31
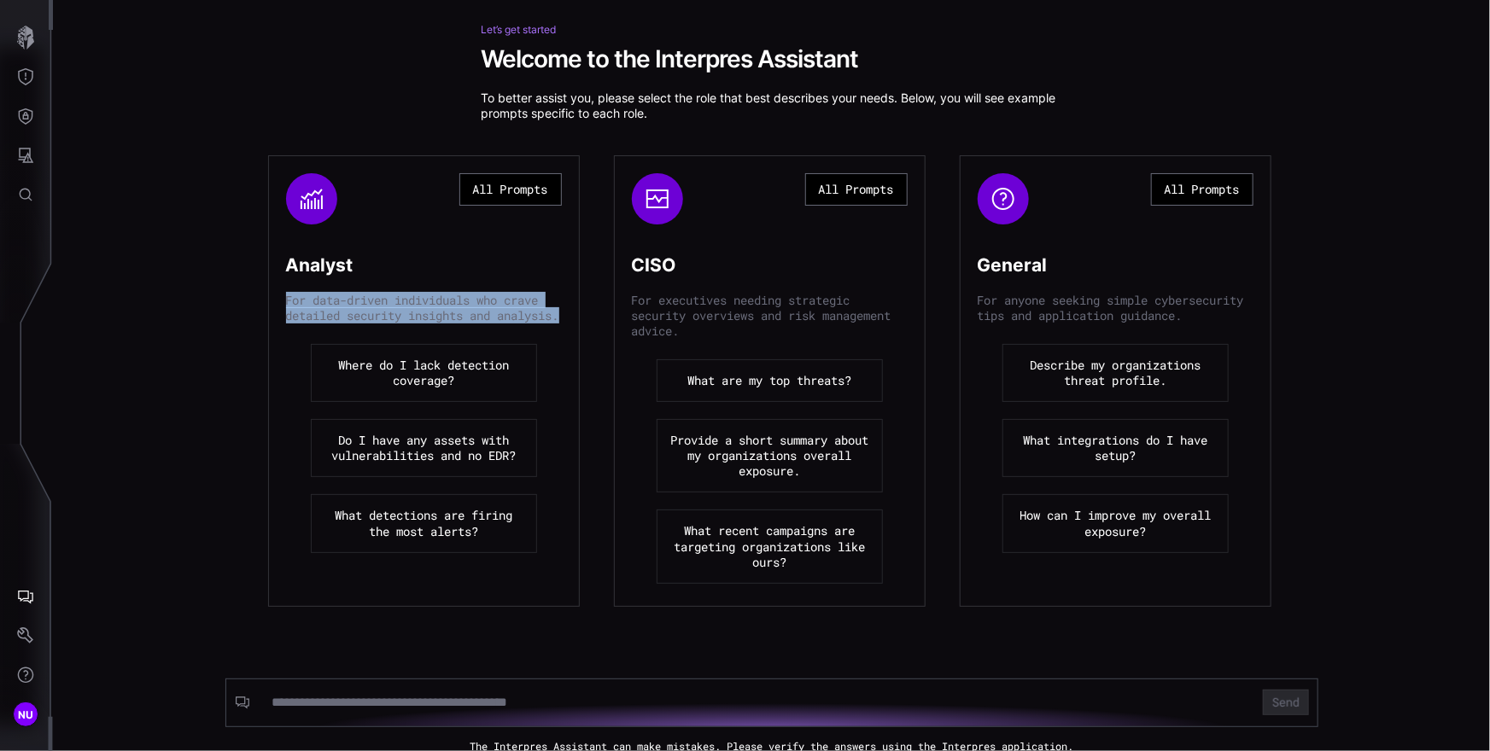
copy p "For data-driven individuals who crave detailed security insights and analysis."
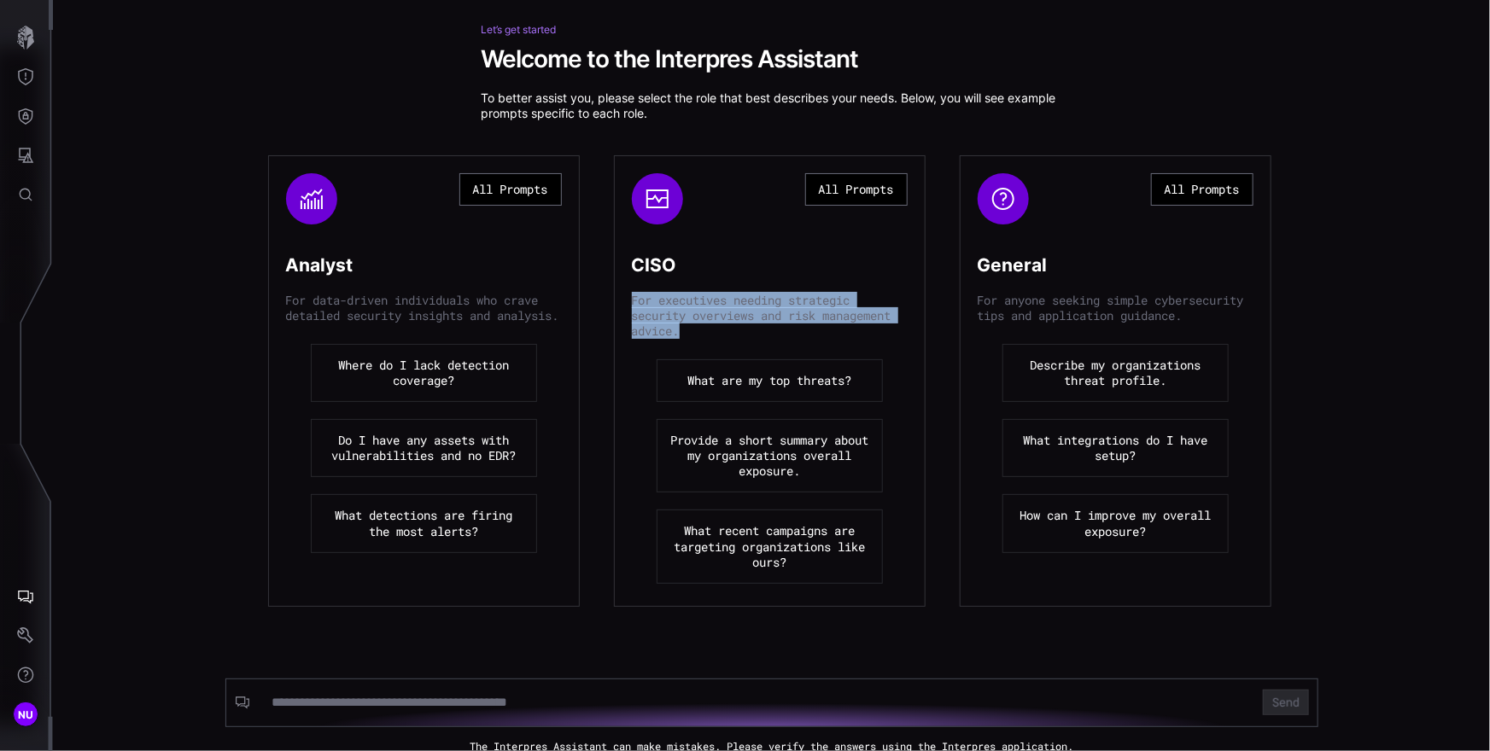
drag, startPoint x: 681, startPoint y: 335, endPoint x: 625, endPoint y: 304, distance: 64.6
click at [632, 304] on p "For executives needing strategic security overviews and risk management advice." at bounding box center [770, 316] width 276 height 46
copy p "For executives needing strategic security overviews and risk management advice."
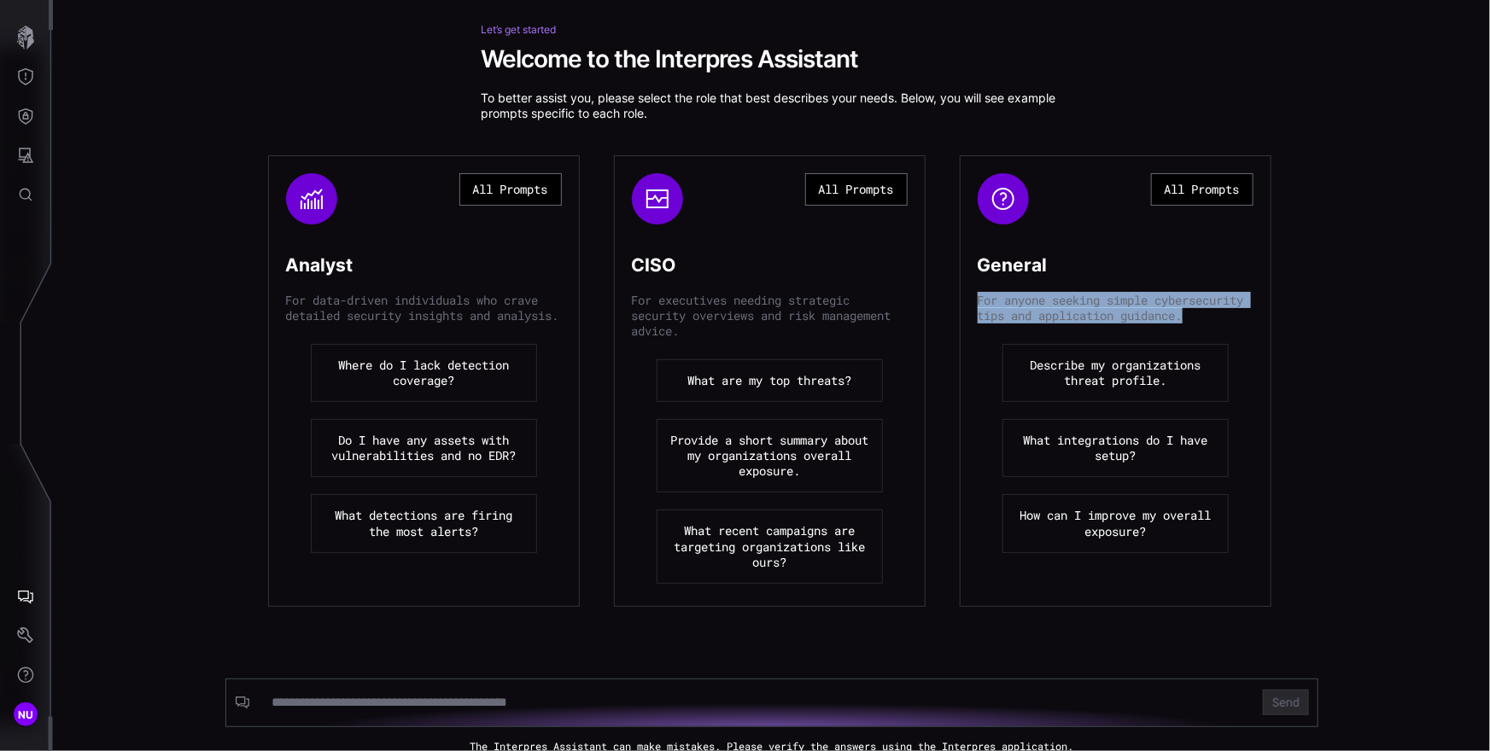
drag, startPoint x: 1053, startPoint y: 335, endPoint x: 960, endPoint y: 301, distance: 98.3
click at [960, 301] on div "All Prompts General For anyone seeking simple cybersecurity tips and applicatio…" at bounding box center [1116, 381] width 312 height 452
copy p "For anyone seeking simple cybersecurity tips and application guidance."
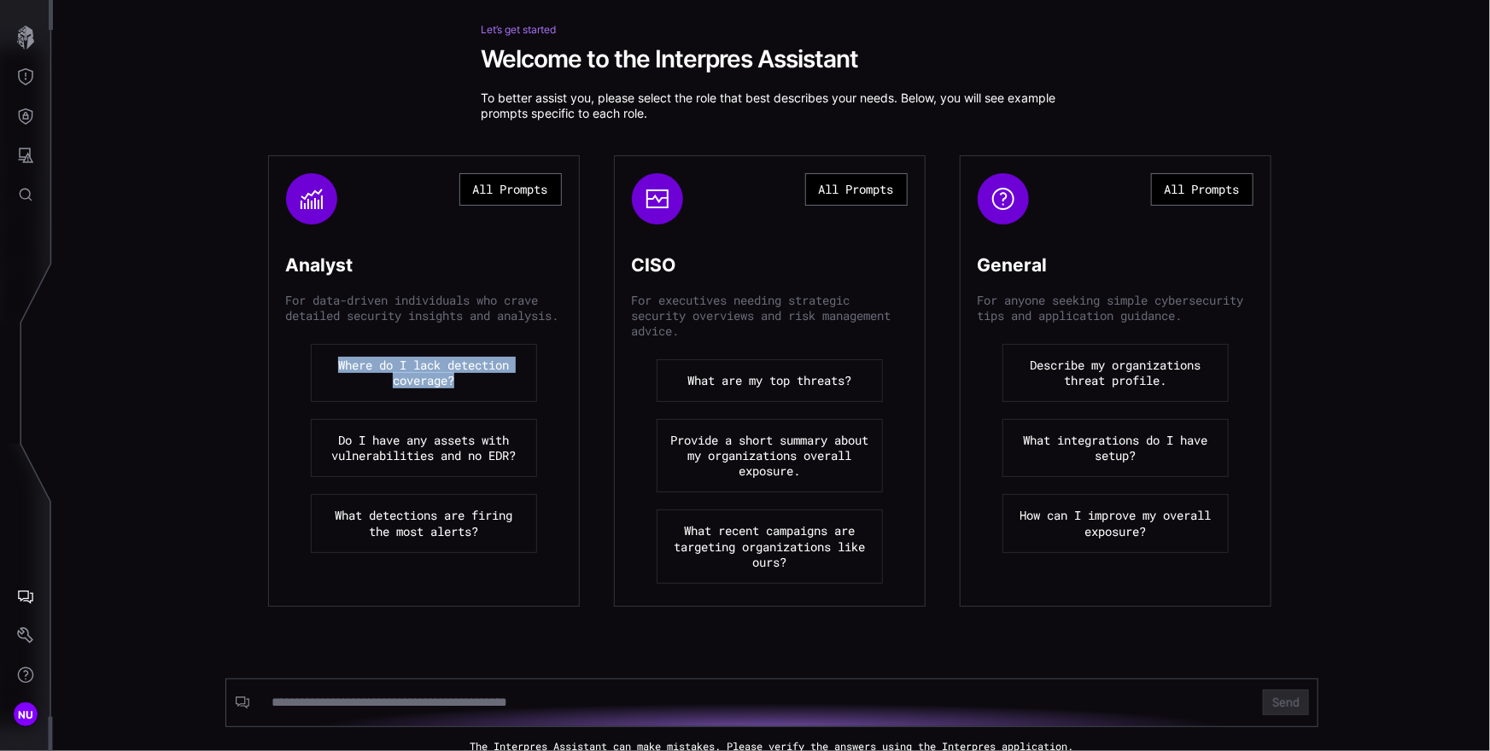
drag, startPoint x: 465, startPoint y: 421, endPoint x: 330, endPoint y: 376, distance: 142.3
click at [330, 376] on li "Where do I lack detection coverage?" at bounding box center [424, 373] width 236 height 68
copy button "Where do I lack detection coverage?"
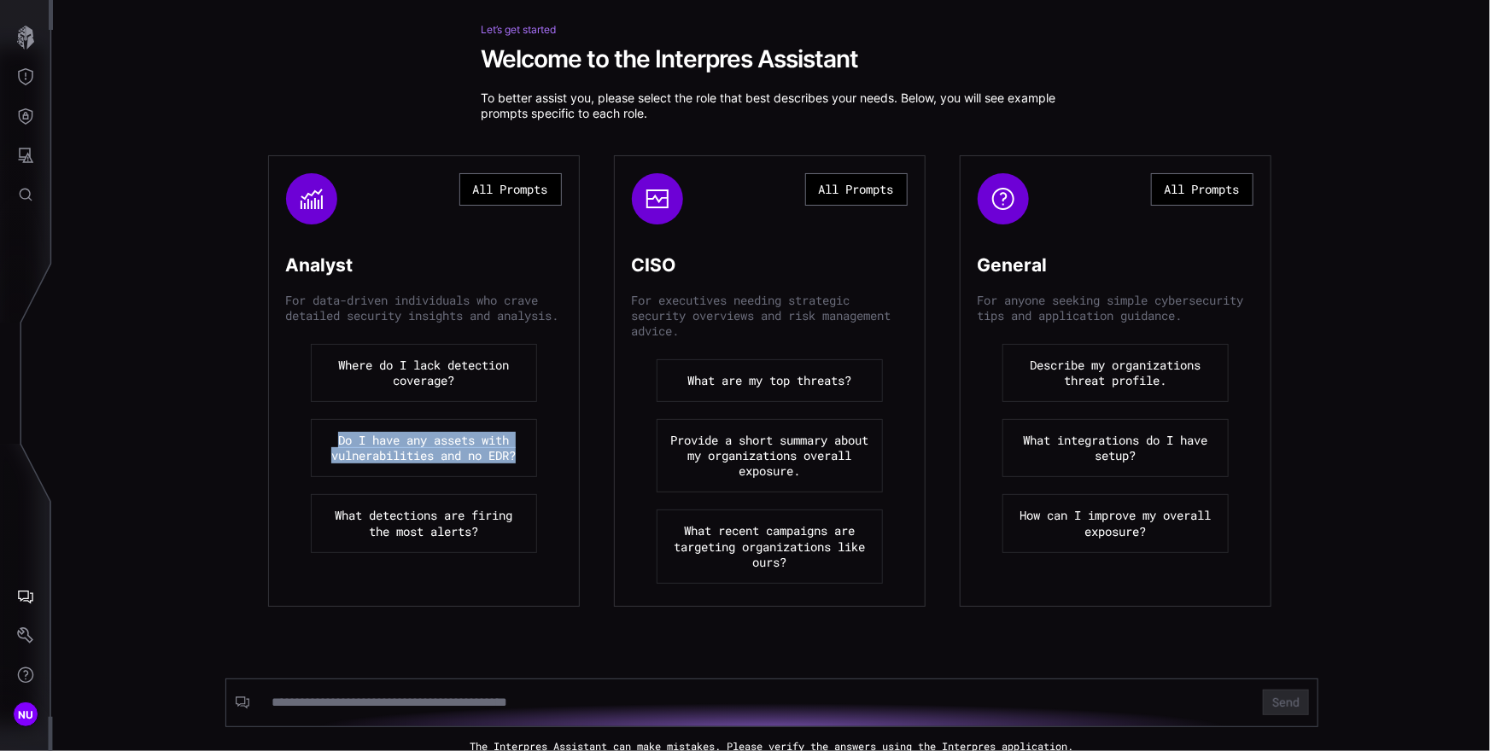
drag, startPoint x: 534, startPoint y: 482, endPoint x: 329, endPoint y: 449, distance: 207.6
click at [329, 449] on li "Do I have any assets with vulnerabilities and no EDR?" at bounding box center [424, 448] width 236 height 68
copy button "Do I have any assets with vulnerabilities and no EDR?"
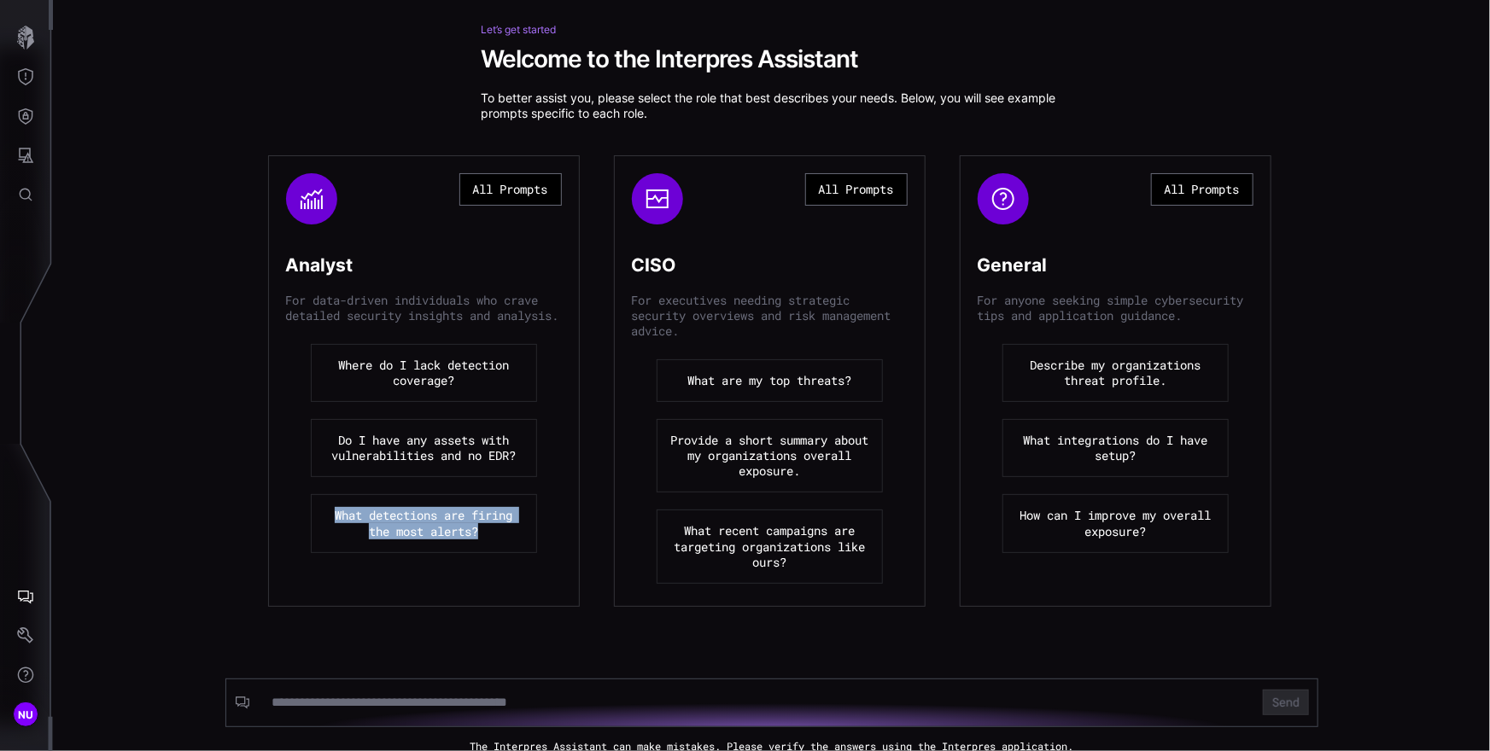
copy button "What detections are firing the most alerts?"
drag, startPoint x: 512, startPoint y: 569, endPoint x: 326, endPoint y: 527, distance: 190.7
click at [326, 527] on li "What detections are firing the most alerts?" at bounding box center [424, 523] width 236 height 68
copy button "What are my top threats?"
drag, startPoint x: 885, startPoint y: 394, endPoint x: 680, endPoint y: 376, distance: 206.5
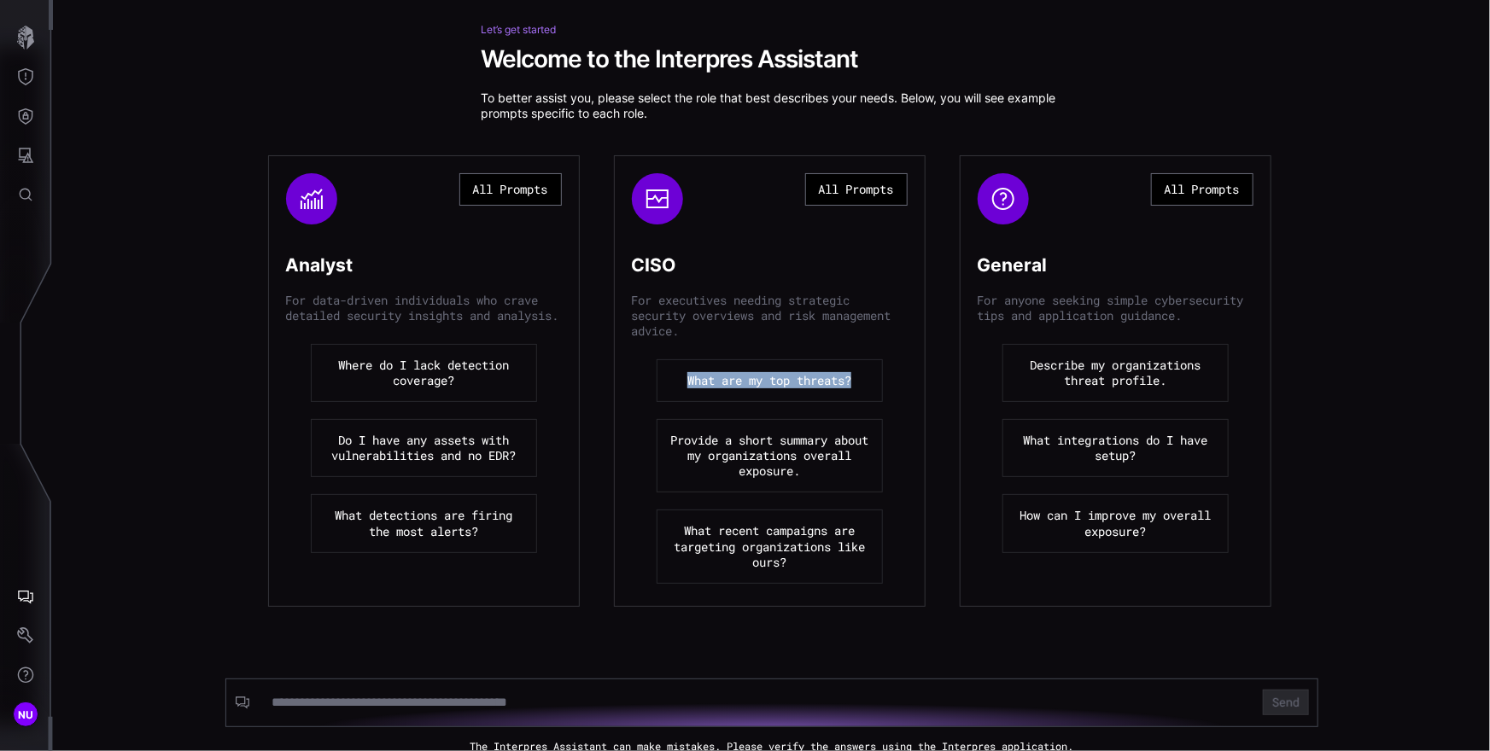
click at [680, 376] on ul "What are my top threats? Provide a short summary about my organizations overall…" at bounding box center [770, 471] width 276 height 235
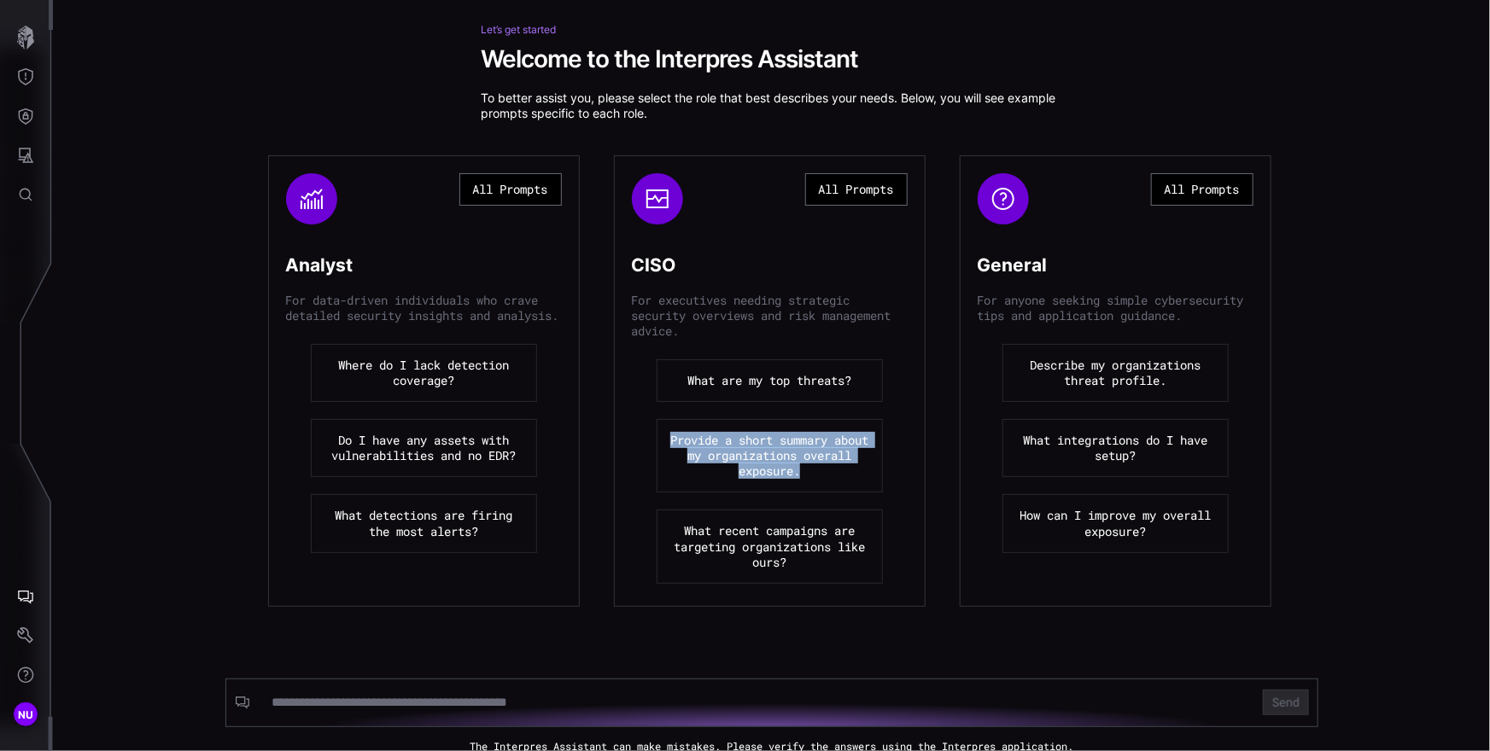
copy button "Provide a short summary about my organizations overall exposure."
drag, startPoint x: 840, startPoint y: 476, endPoint x: 680, endPoint y: 442, distance: 163.9
click at [680, 442] on ul "What are my top threats? Provide a short summary about my organizations overall…" at bounding box center [770, 471] width 276 height 235
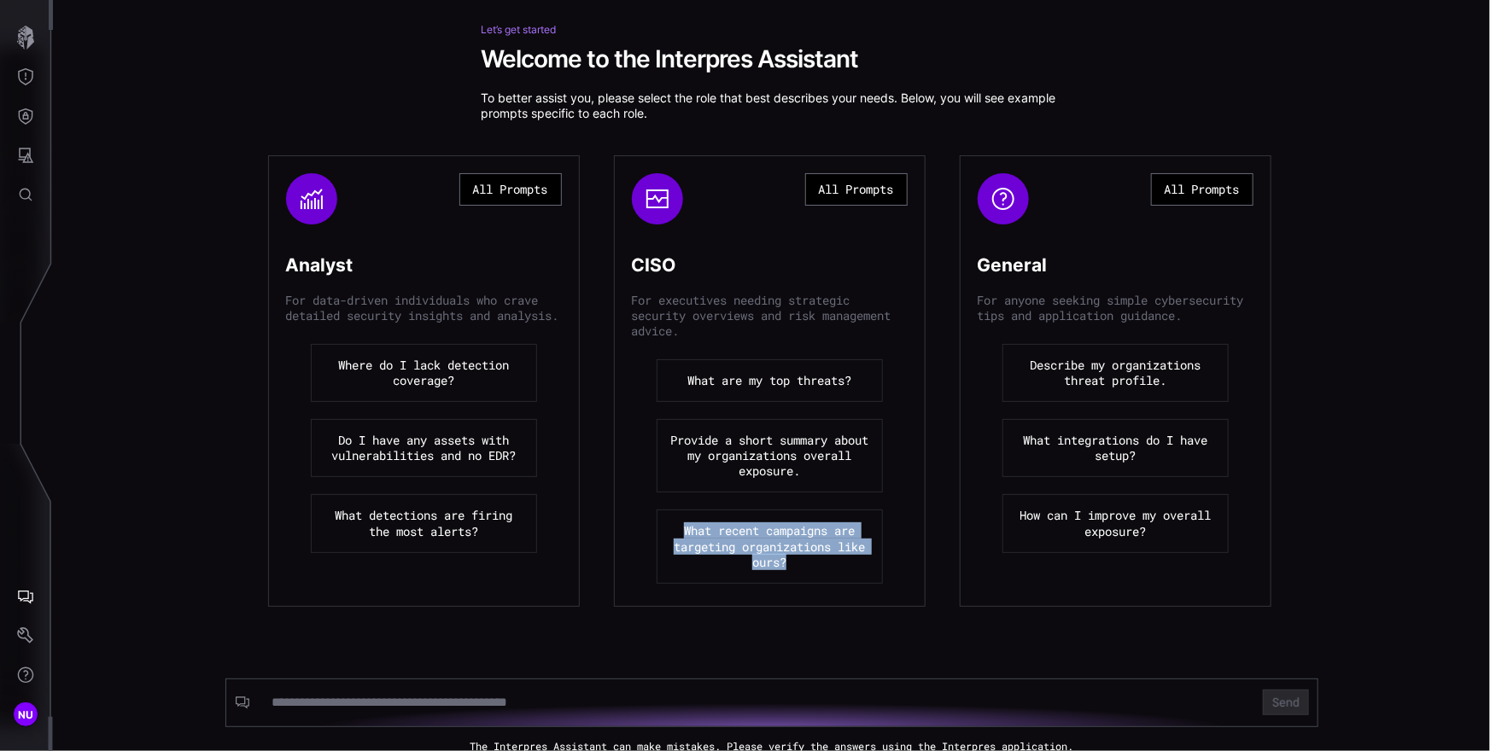
copy button "What recent campaigns are targeting organizations like ours?"
drag, startPoint x: 884, startPoint y: 597, endPoint x: 671, endPoint y: 525, distance: 225.1
click at [671, 525] on div "All Prompts CISO For executives needing strategic security overviews and risk m…" at bounding box center [770, 381] width 312 height 452
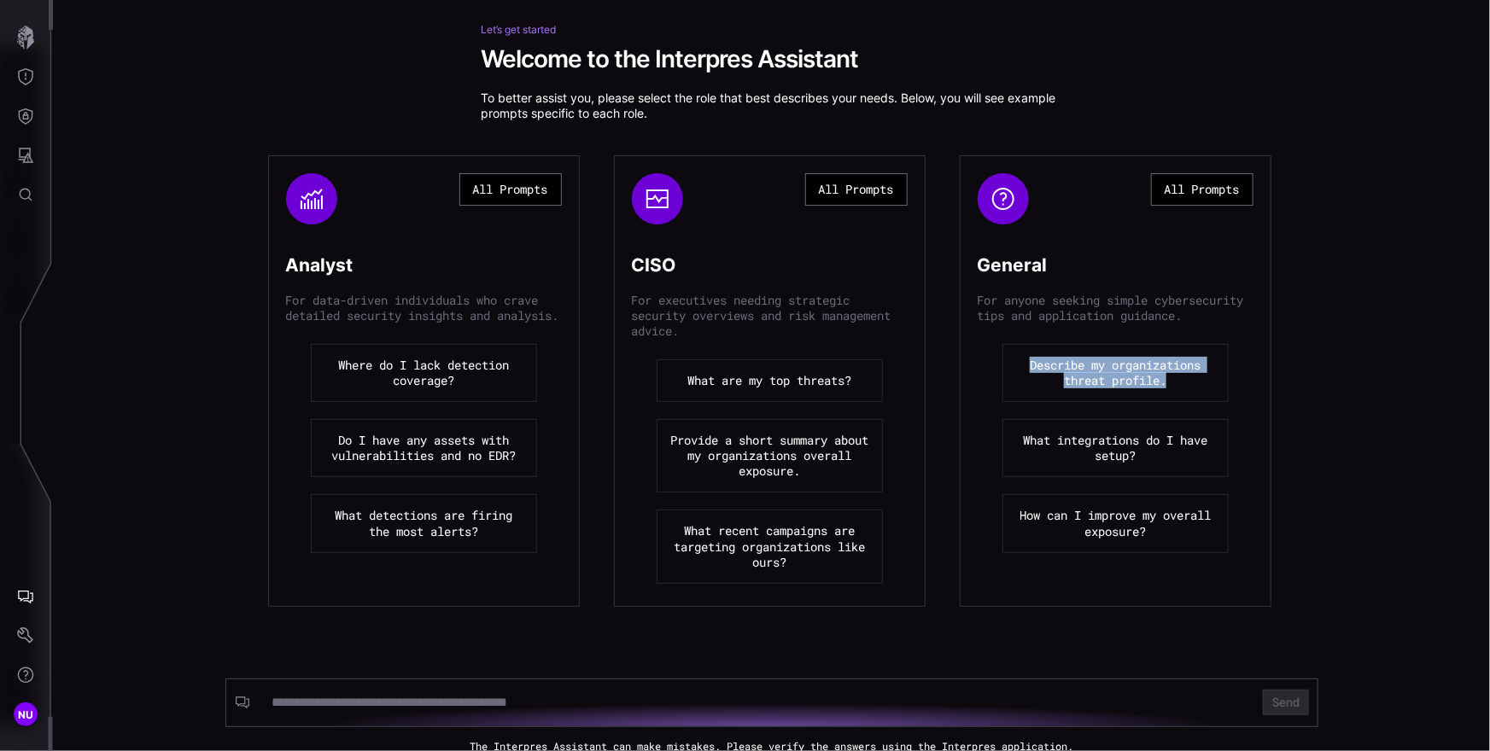
drag, startPoint x: 1230, startPoint y: 413, endPoint x: 1021, endPoint y: 375, distance: 212.7
click at [1021, 375] on ul "Describe my organizations threat profile. What integrations do I have setup? Ho…" at bounding box center [1115, 448] width 276 height 219
click at [1454, 382] on div "Let’s get started Welcome to the Interpres Assistant To better assist you, plea…" at bounding box center [771, 388] width 1437 height 728
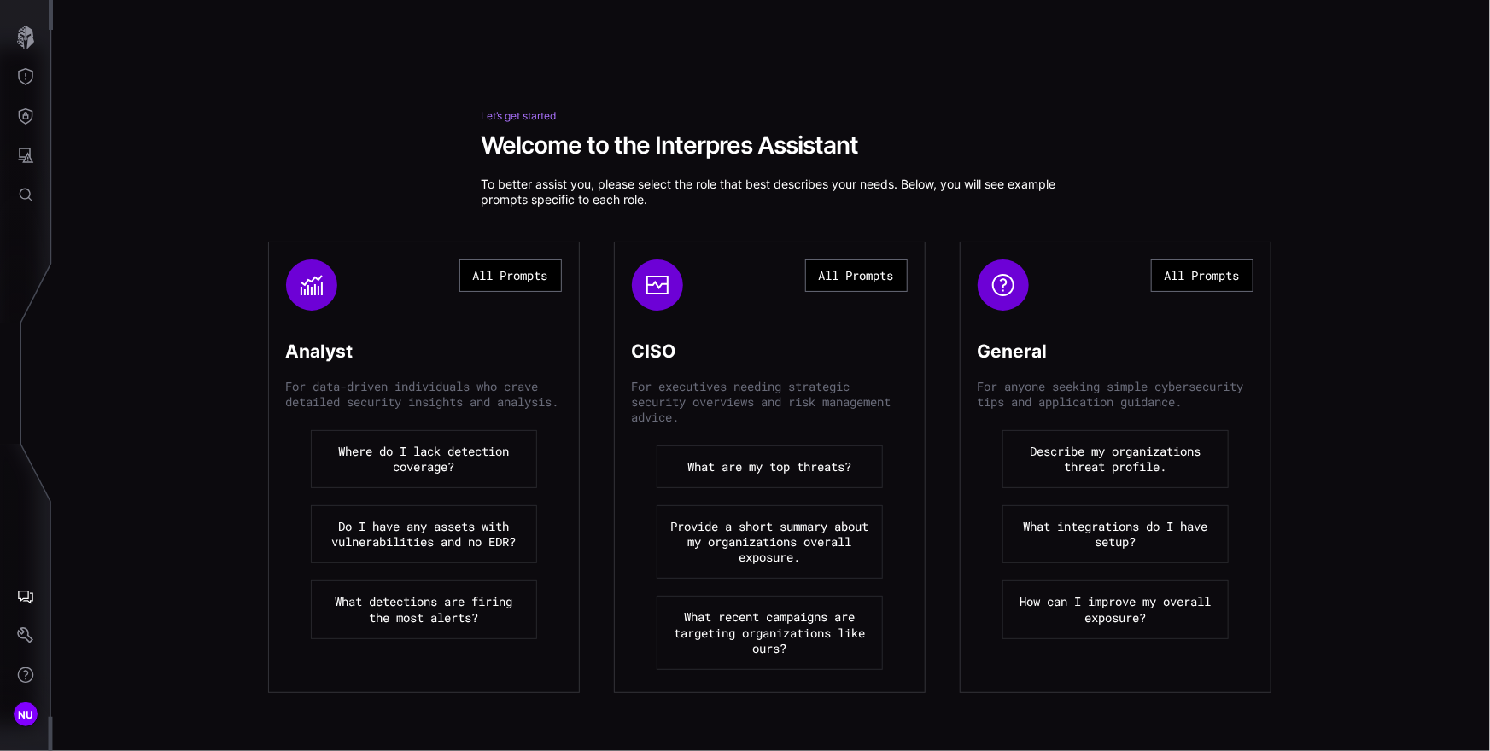
scroll to position [19, 0]
drag, startPoint x: 719, startPoint y: 215, endPoint x: 723, endPoint y: 207, distance: 8.8
click at [719, 214] on div "Let’s get started Welcome to the Interpres Assistant To better assist you, plea…" at bounding box center [771, 473] width 1437 height 728
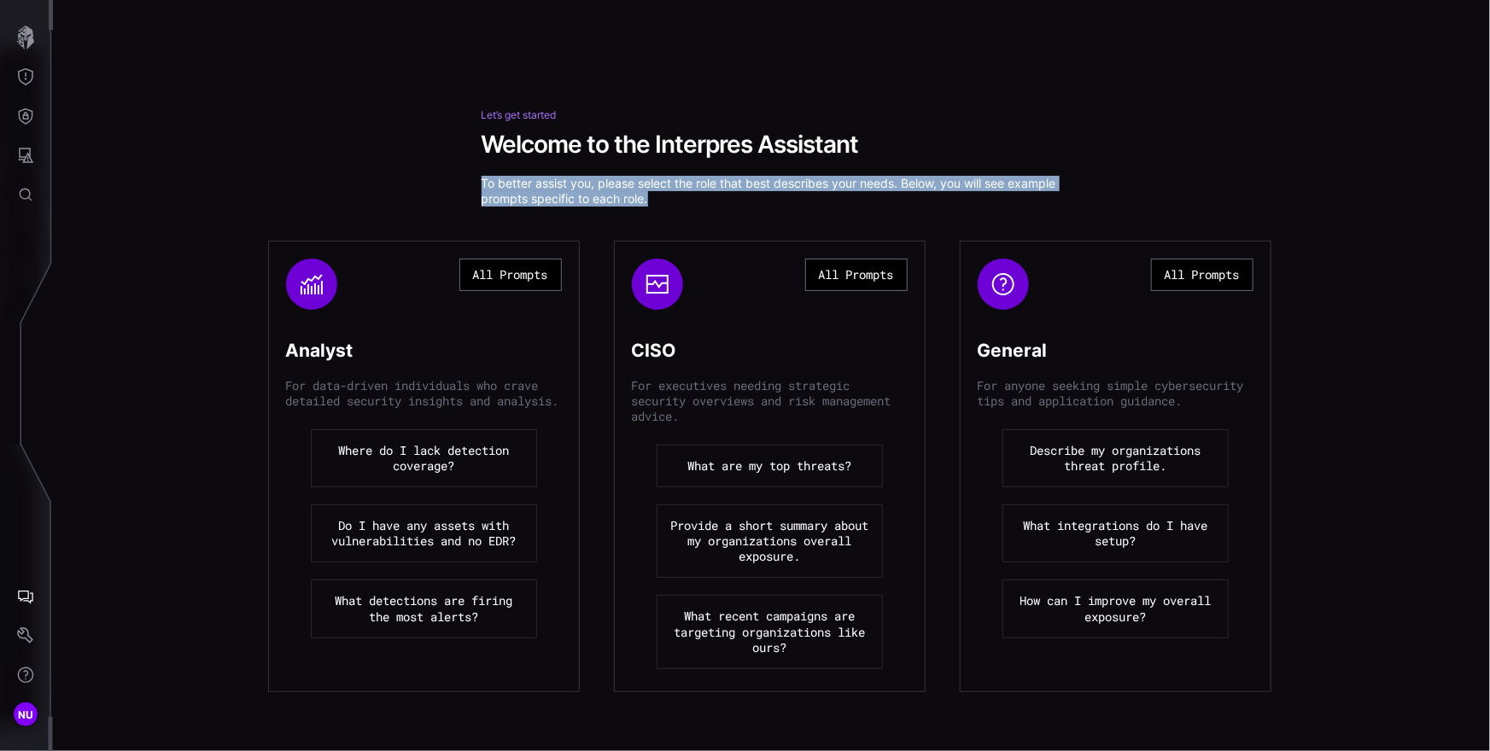
drag, startPoint x: 730, startPoint y: 203, endPoint x: 446, endPoint y: 166, distance: 286.6
click at [446, 166] on div "Let’s get started Welcome to the Interpres Assistant To better assist you, plea…" at bounding box center [771, 473] width 1437 height 728
copy p "To better assist you, please select the role that best describes your needs. Be…"
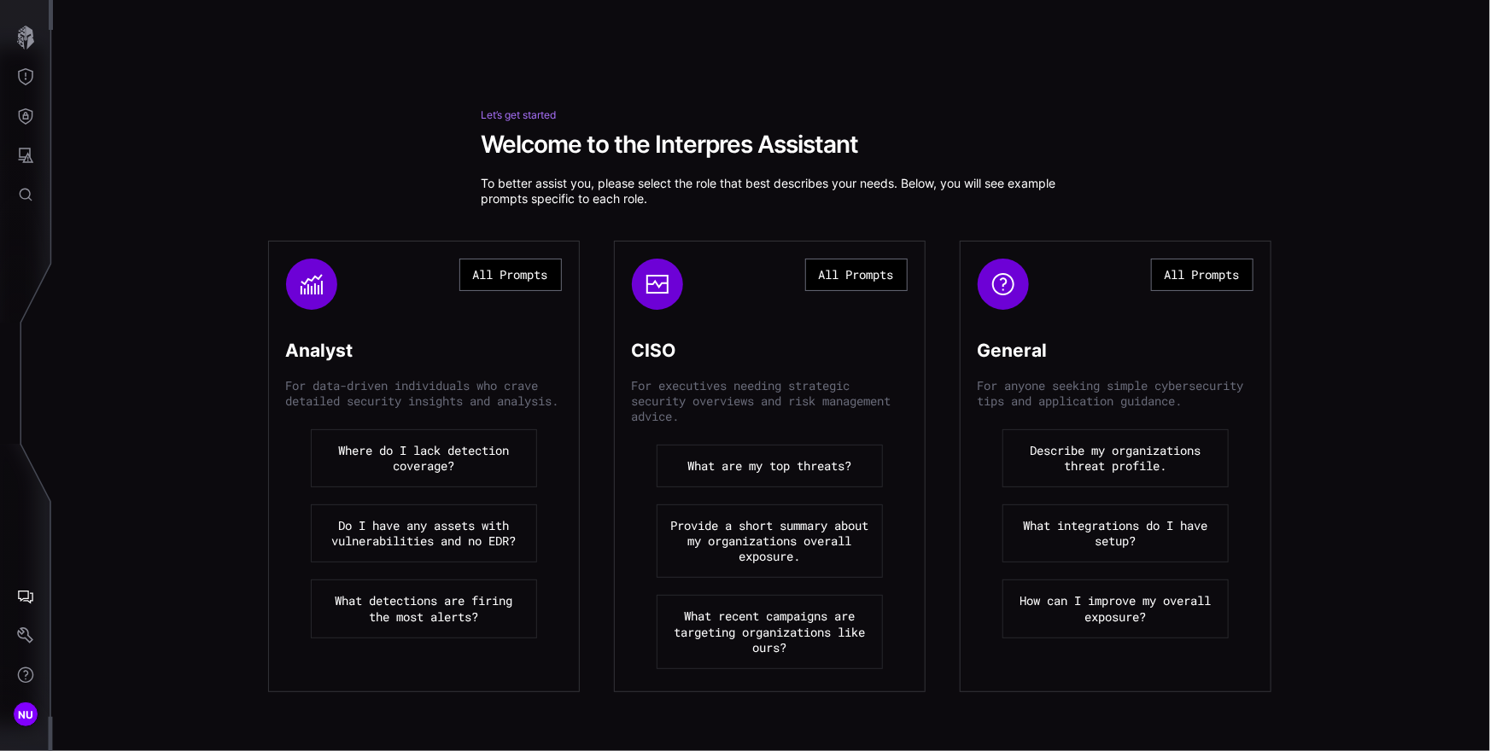
click at [1235, 562] on ul "Describe my organizations threat profile. What integrations do I have setup? Ho…" at bounding box center [1115, 533] width 276 height 219
copy button "What integrations do I have setup?"
drag, startPoint x: 1245, startPoint y: 569, endPoint x: 1012, endPoint y: 533, distance: 235.9
click at [1012, 533] on ul "Describe my organizations threat profile. What integrations do I have setup? Ho…" at bounding box center [1115, 533] width 276 height 219
copy button "How can I improve my overall exposure?"
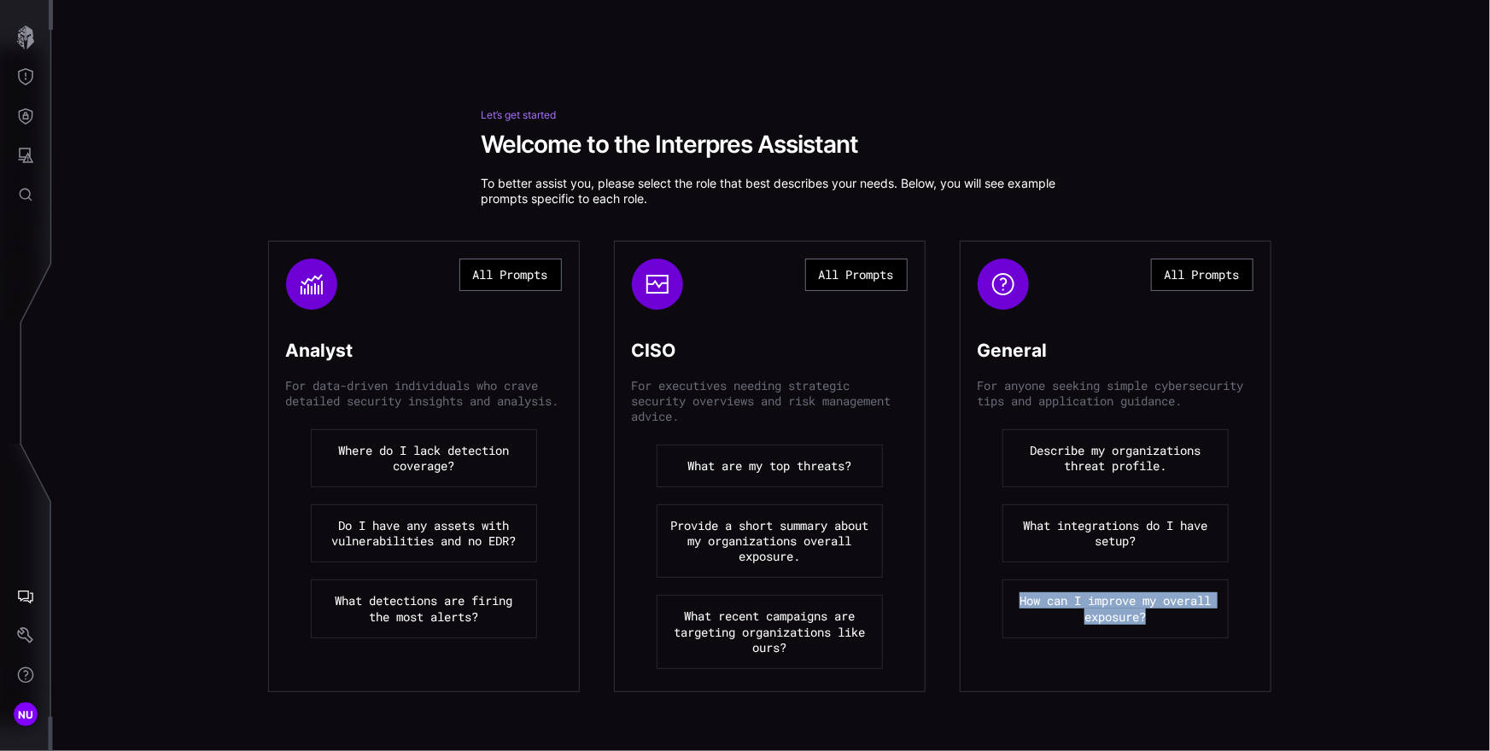
drag, startPoint x: 1213, startPoint y: 664, endPoint x: 1036, endPoint y: 606, distance: 186.8
click at [1036, 606] on div "All Prompts General For anyone seeking simple cybersecurity tips and applicatio…" at bounding box center [1116, 467] width 312 height 452
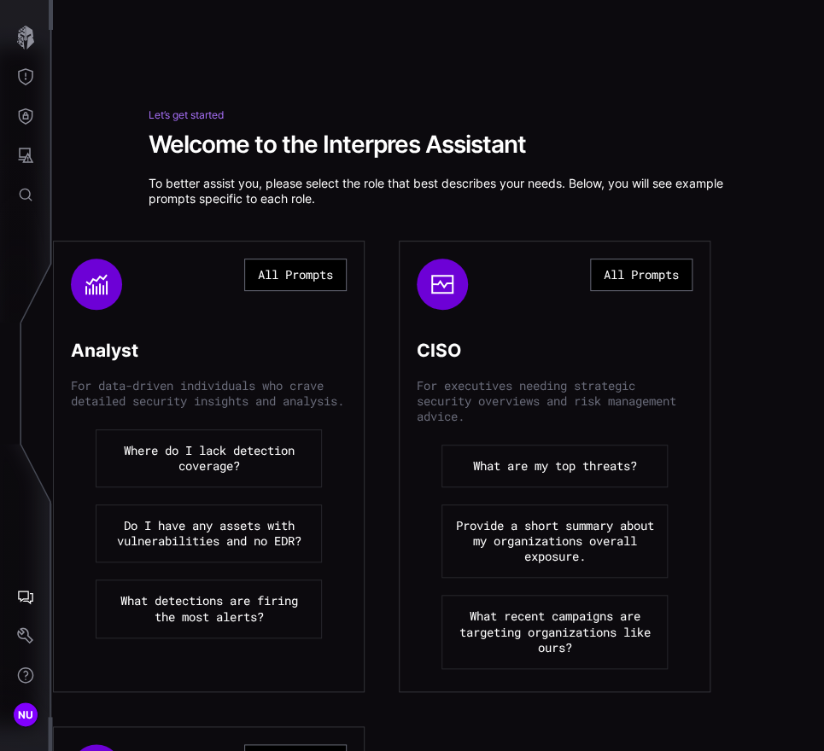
click at [688, 166] on div "Let’s get started Welcome to the Interpres Assistant To better assist you, plea…" at bounding box center [439, 157] width 581 height 97
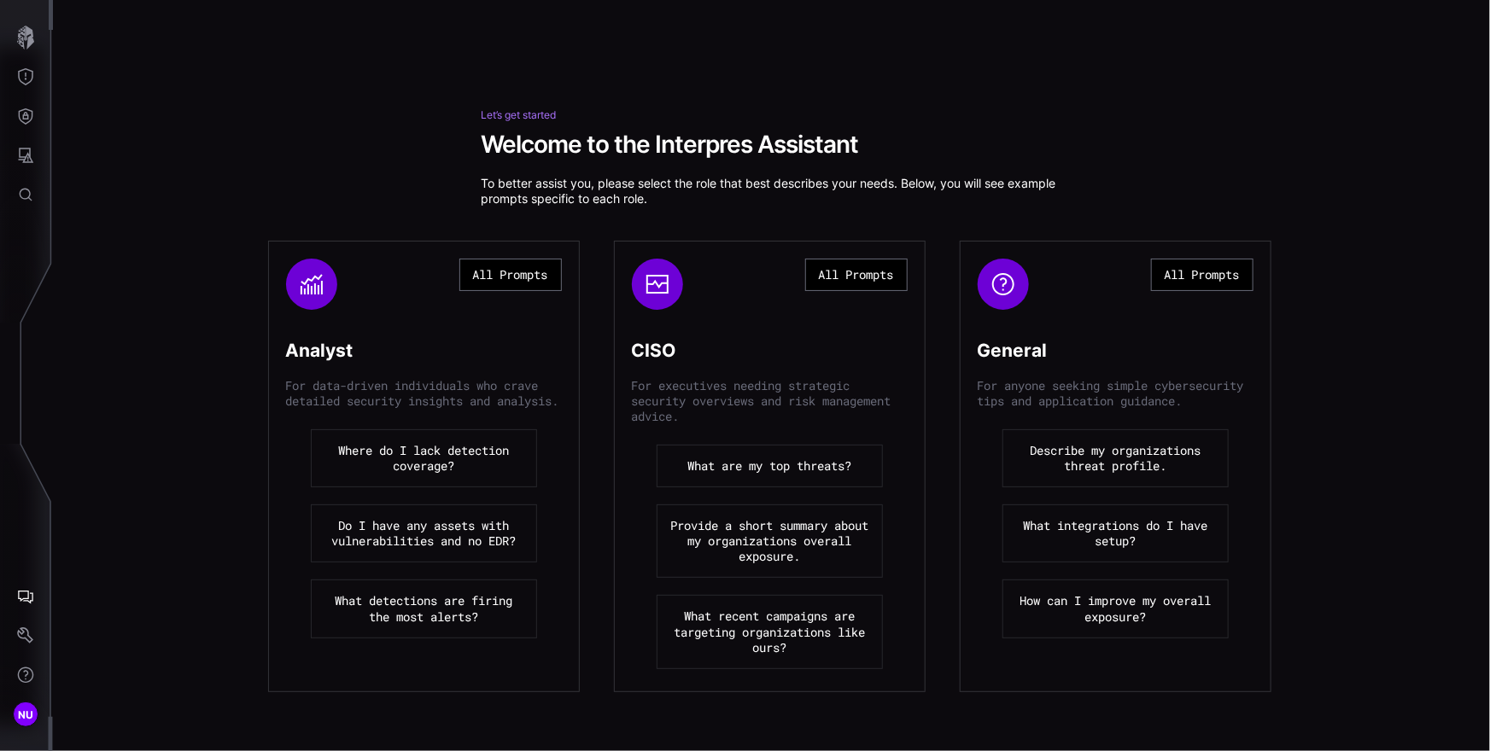
click at [502, 271] on button "All Prompts" at bounding box center [510, 275] width 102 height 32
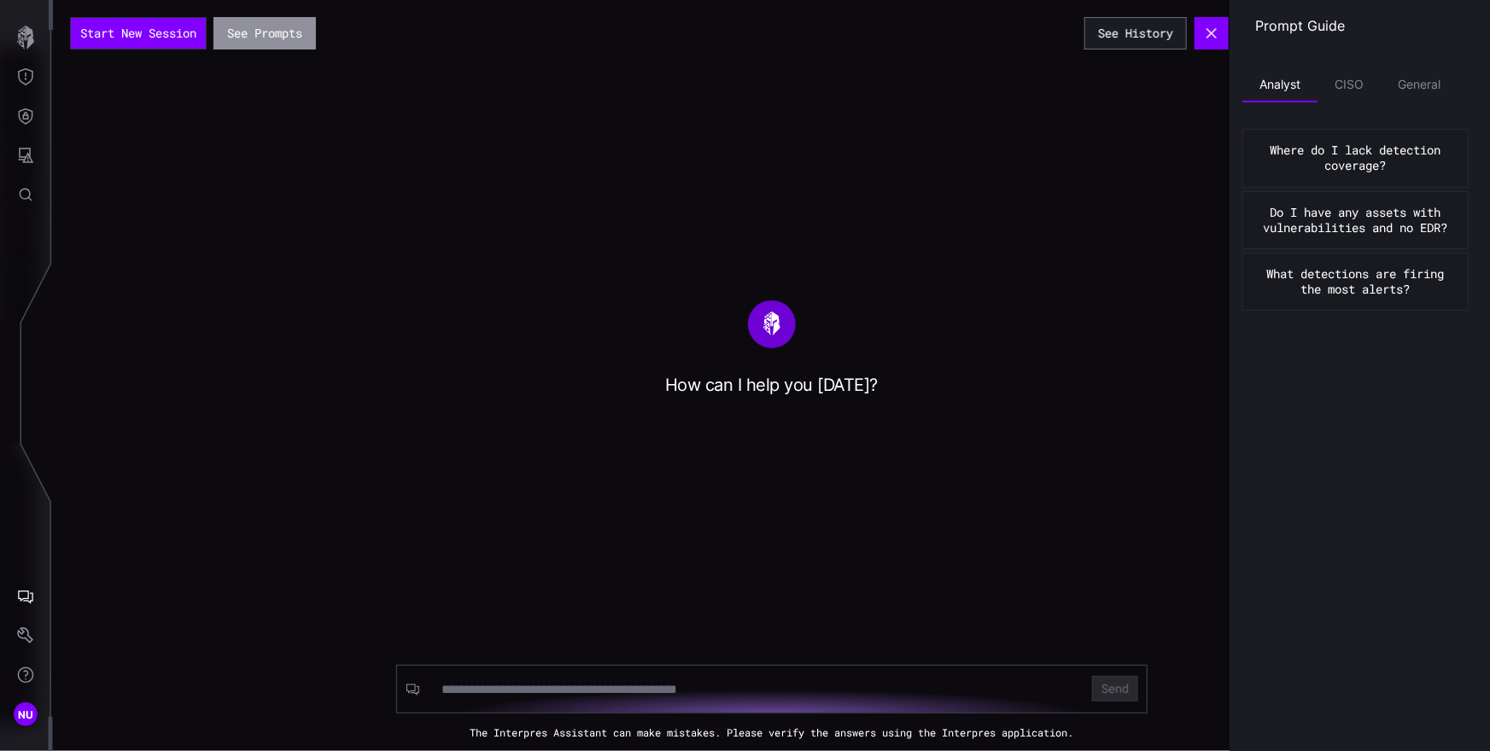
click at [281, 26] on button "See Prompts" at bounding box center [264, 33] width 102 height 32
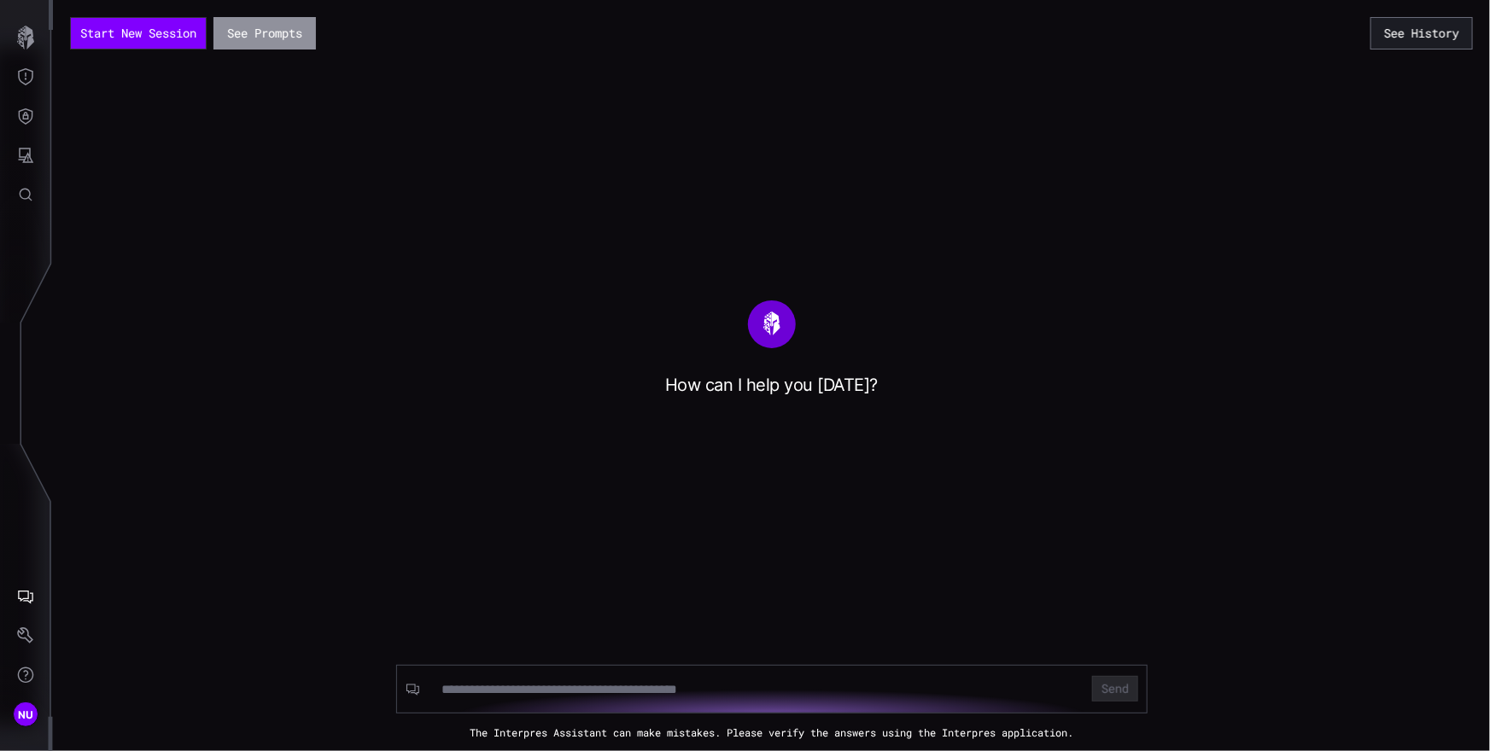
click at [276, 37] on button "See Prompts" at bounding box center [264, 33] width 102 height 32
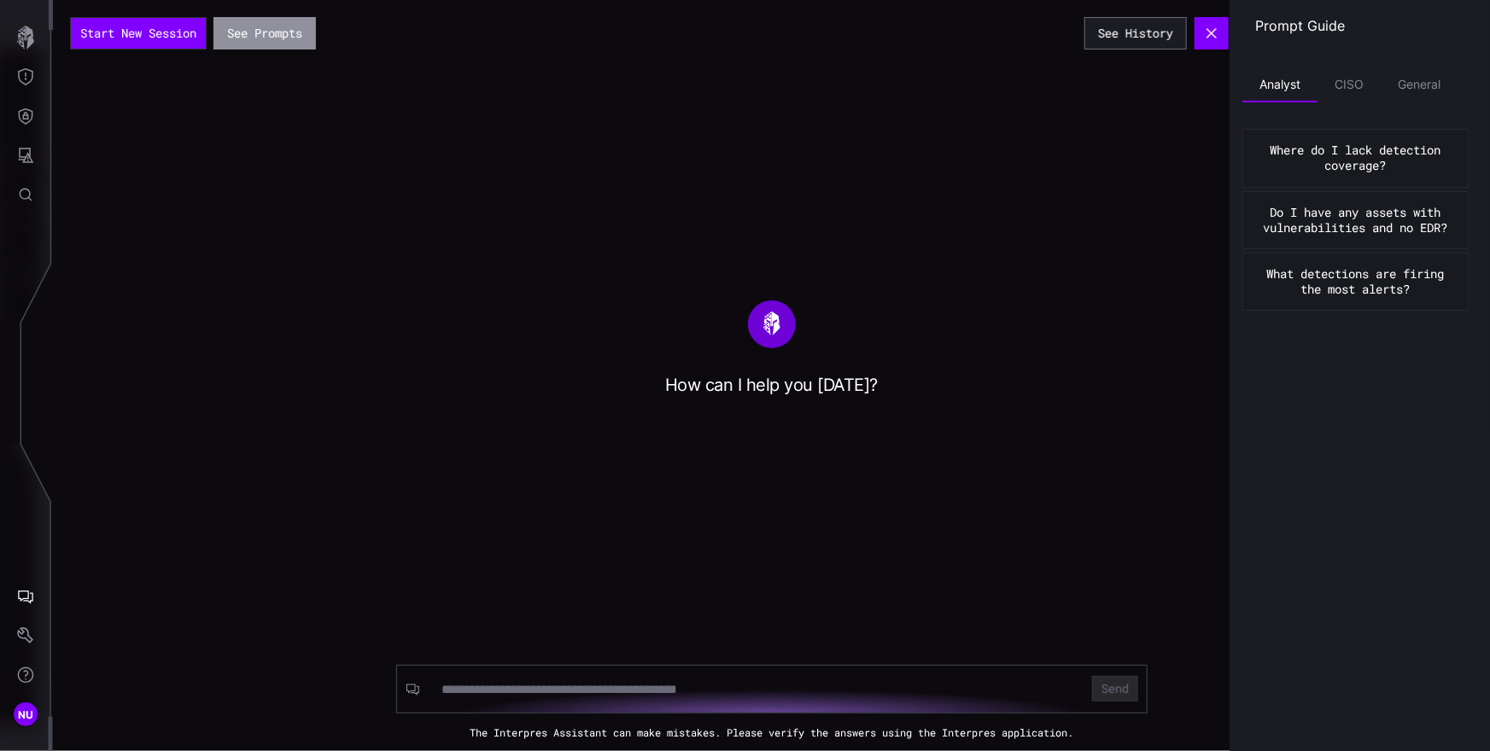
click at [276, 37] on button "See Prompts" at bounding box center [264, 33] width 102 height 32
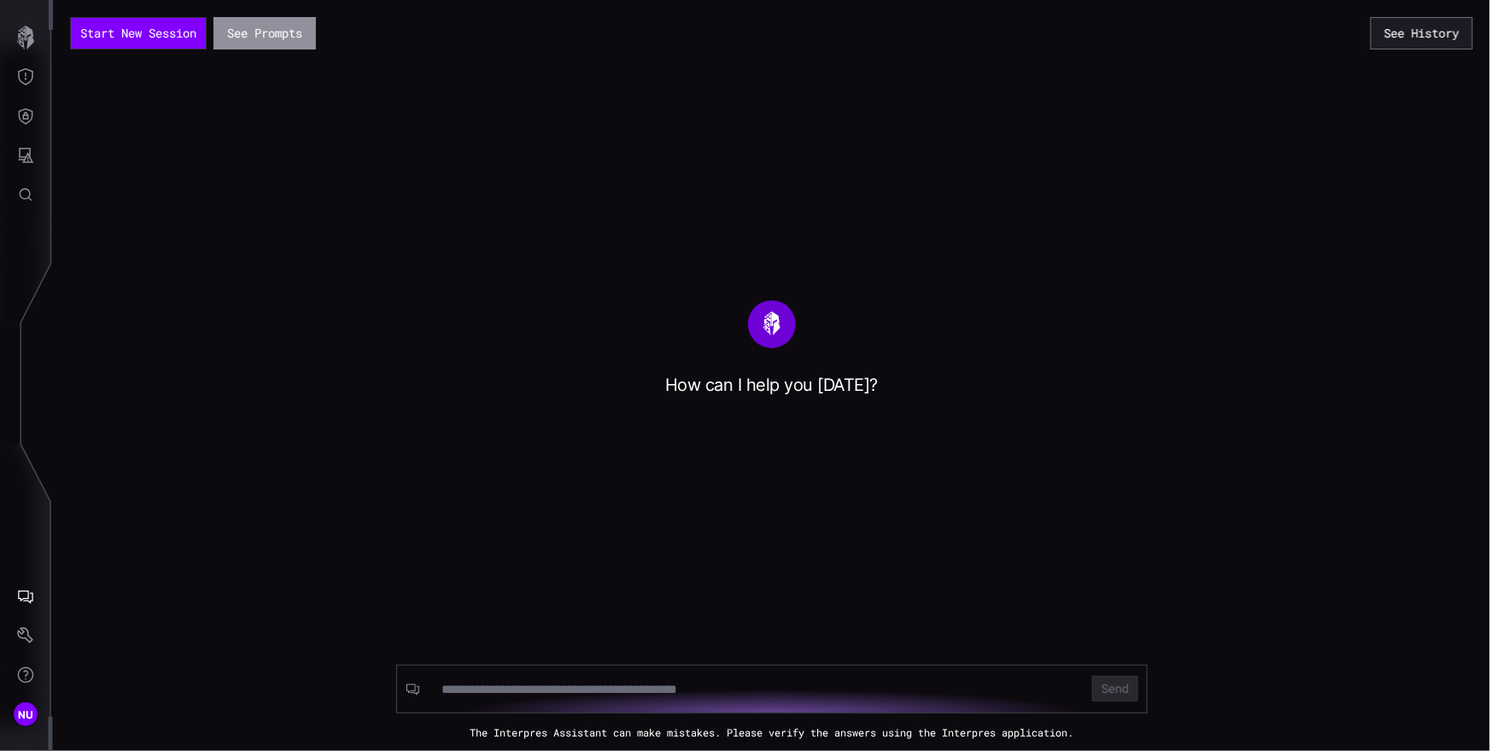
click at [289, 38] on button "See Prompts" at bounding box center [264, 33] width 102 height 32
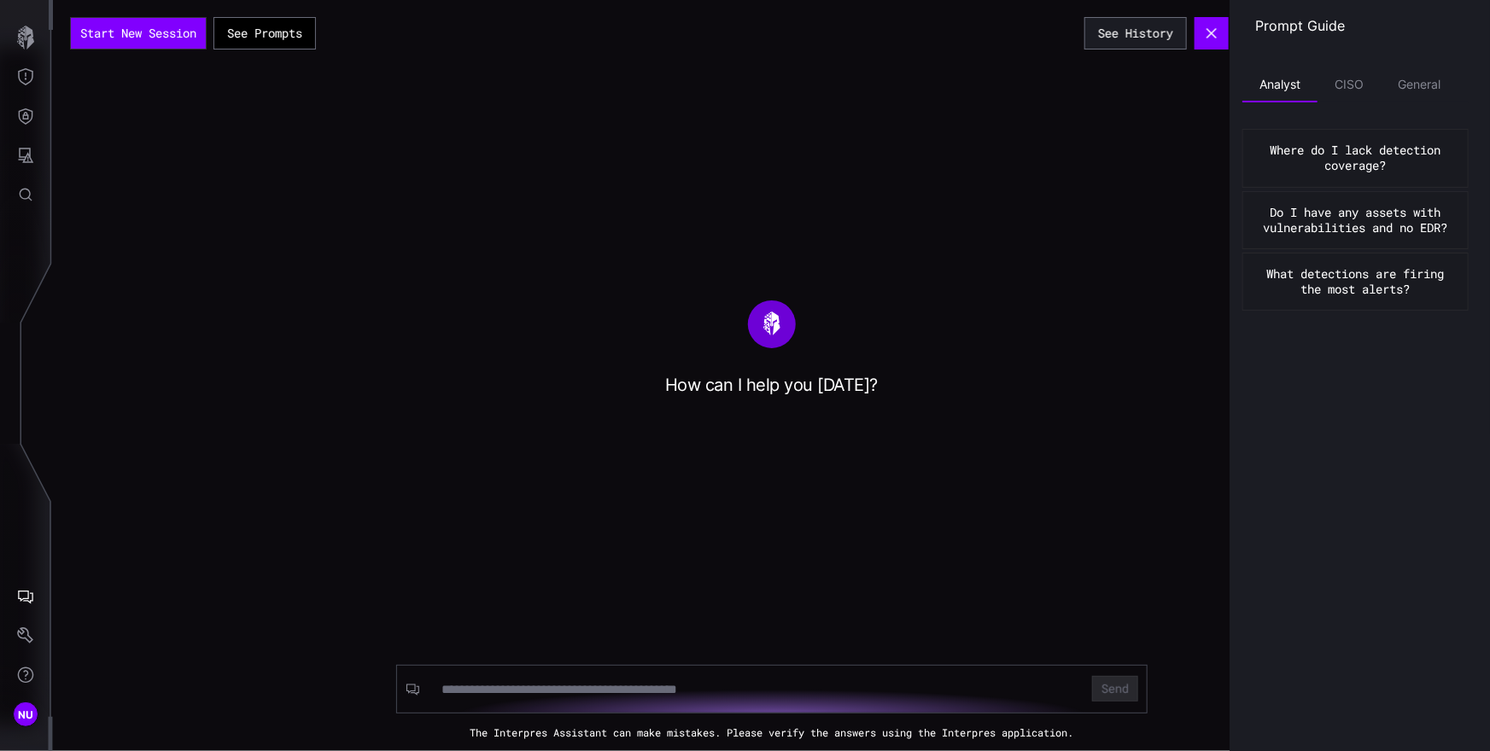
click at [688, 271] on div "Start New Session See Prompts See History How can I help you today? Send The In…" at bounding box center [771, 375] width 1437 height 751
click at [436, 401] on div "Start New Session See Prompts See History How can I help you today? Send The In…" at bounding box center [771, 375] width 1437 height 751
click at [548, 123] on div "Start New Session See Prompts See History How can I help you today? Send The In…" at bounding box center [771, 375] width 1437 height 751
click at [1359, 85] on li "CISO" at bounding box center [1348, 85] width 63 height 34
click at [1415, 86] on li "General" at bounding box center [1418, 85] width 77 height 34
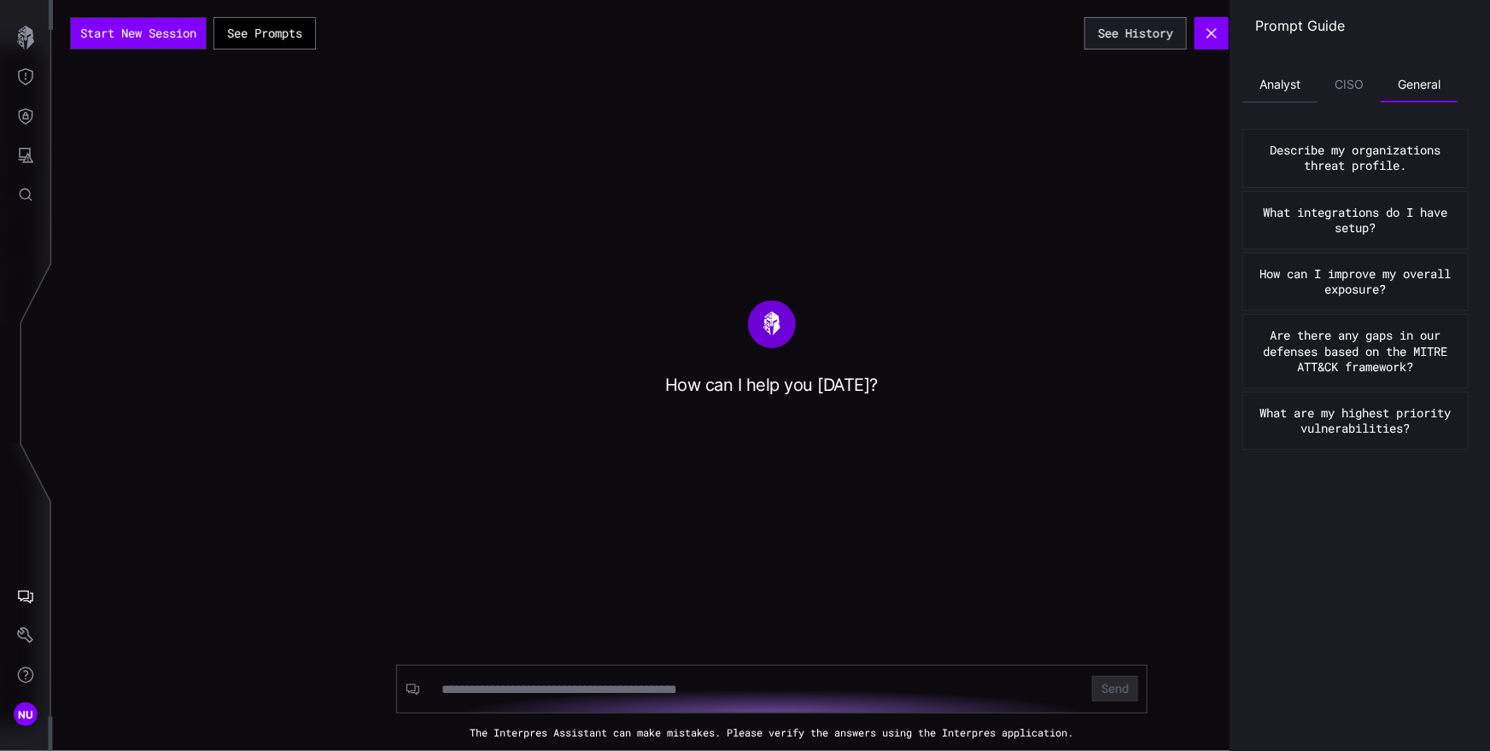
click at [1286, 84] on li "Analyst" at bounding box center [1279, 85] width 75 height 34
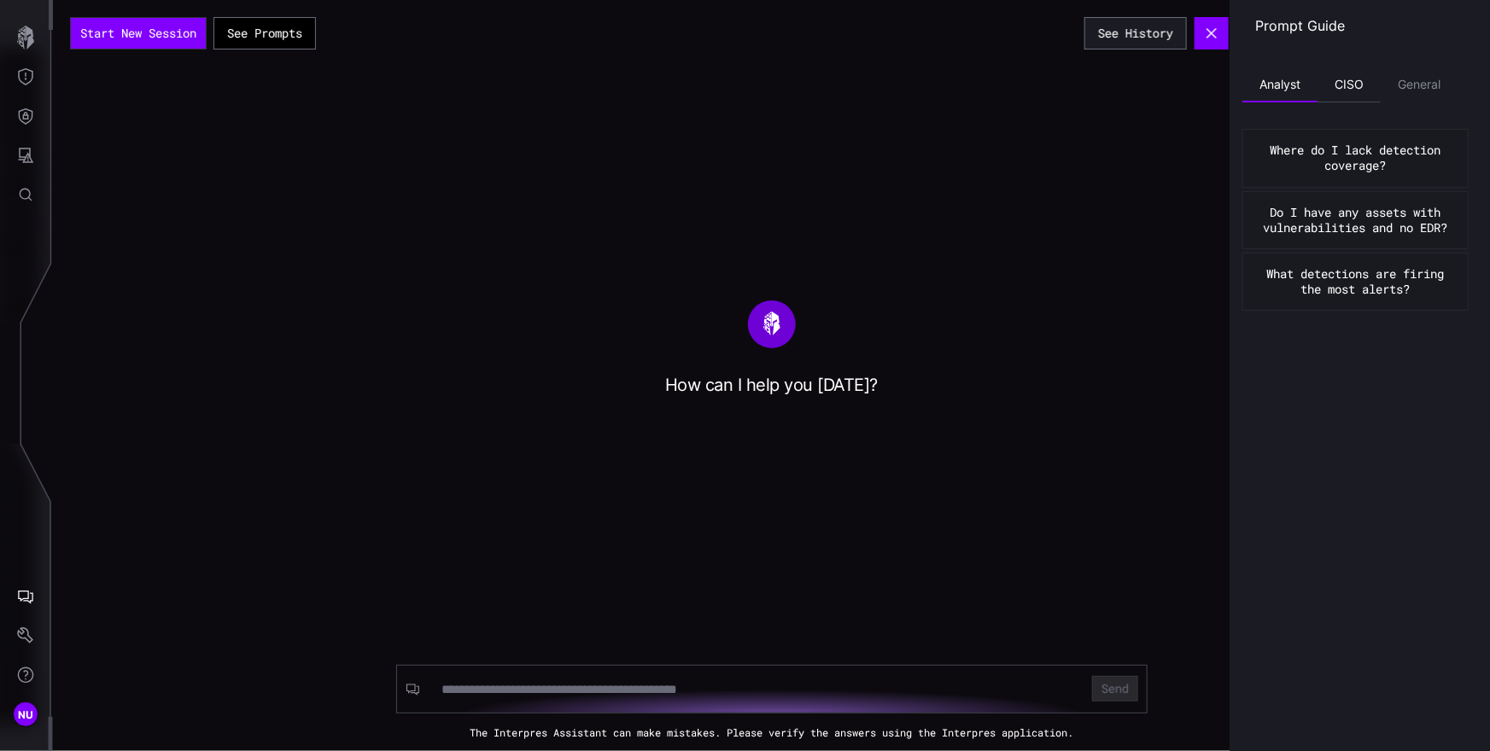
click at [1368, 88] on li "CISO" at bounding box center [1348, 85] width 63 height 34
click at [1444, 81] on li "General" at bounding box center [1418, 85] width 77 height 34
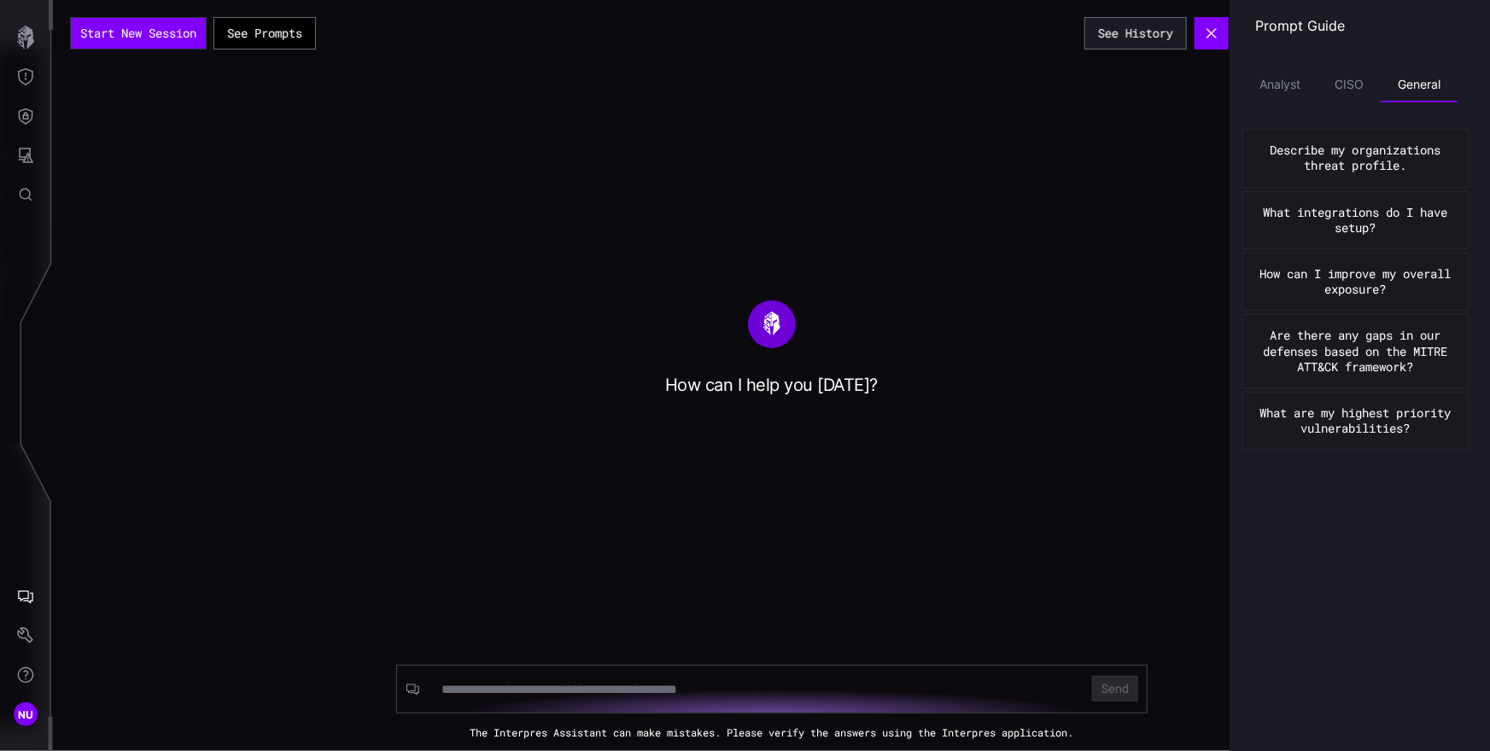
click at [796, 381] on div "How can I help you today?" at bounding box center [771, 385] width 1437 height 22
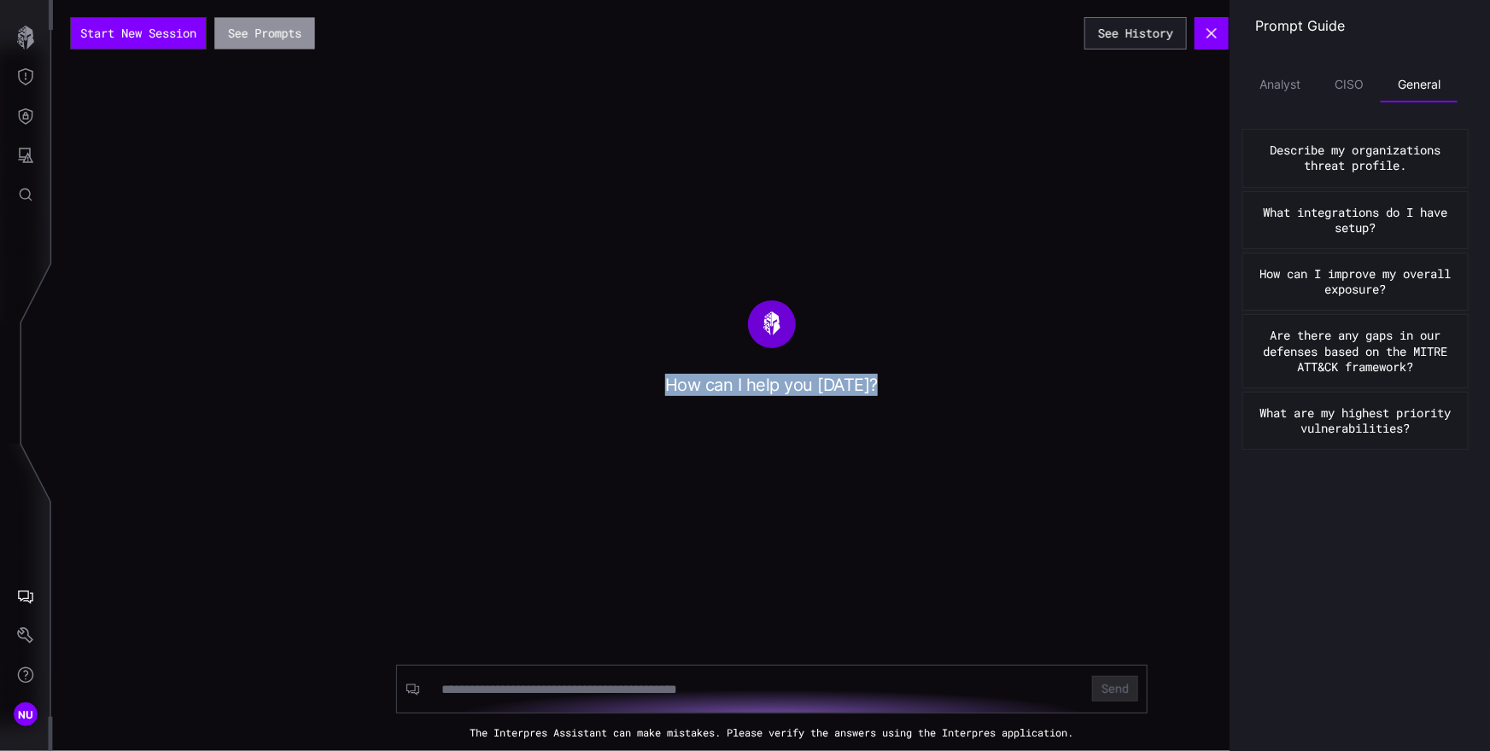
click at [254, 26] on button "See Prompts" at bounding box center [264, 33] width 100 height 32
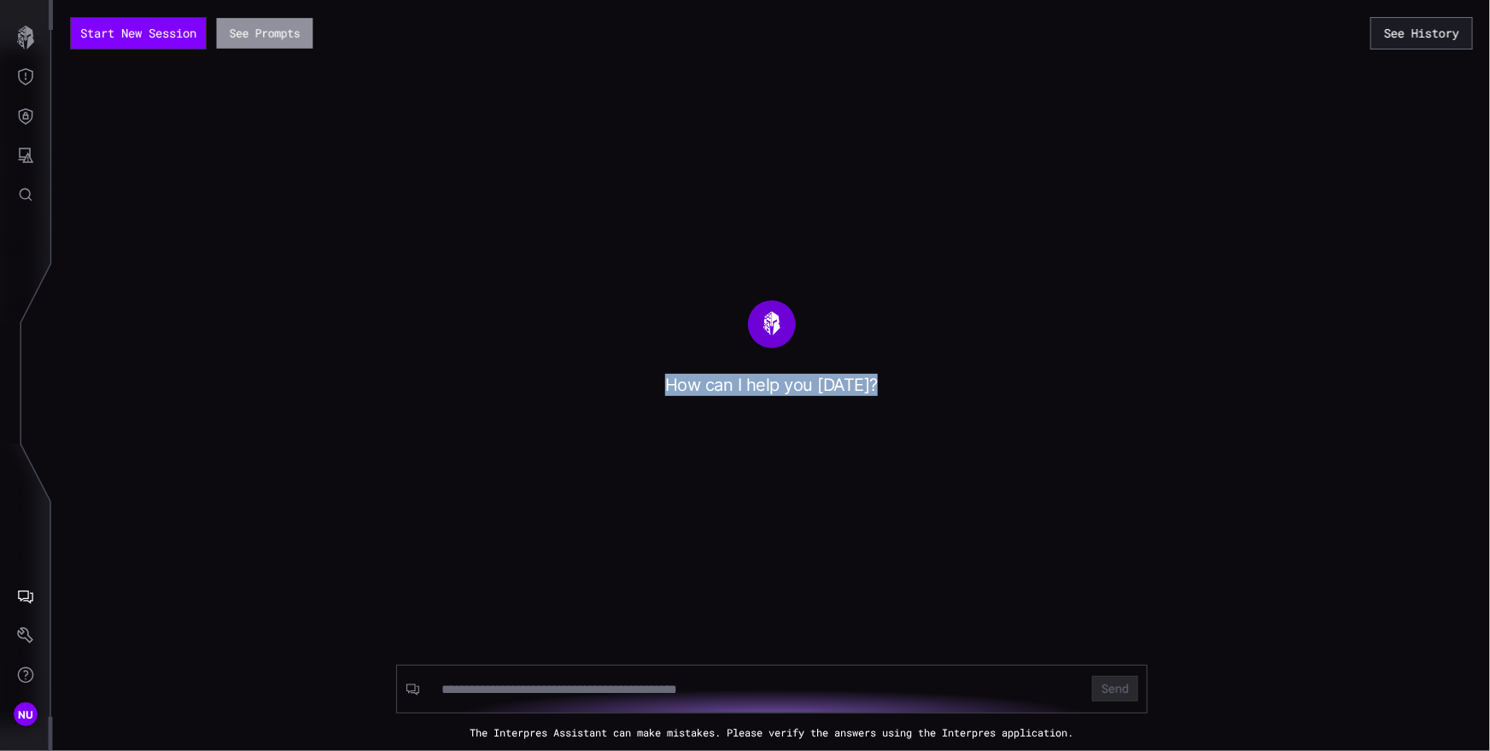
click at [253, 31] on button "See Prompts" at bounding box center [265, 33] width 96 height 31
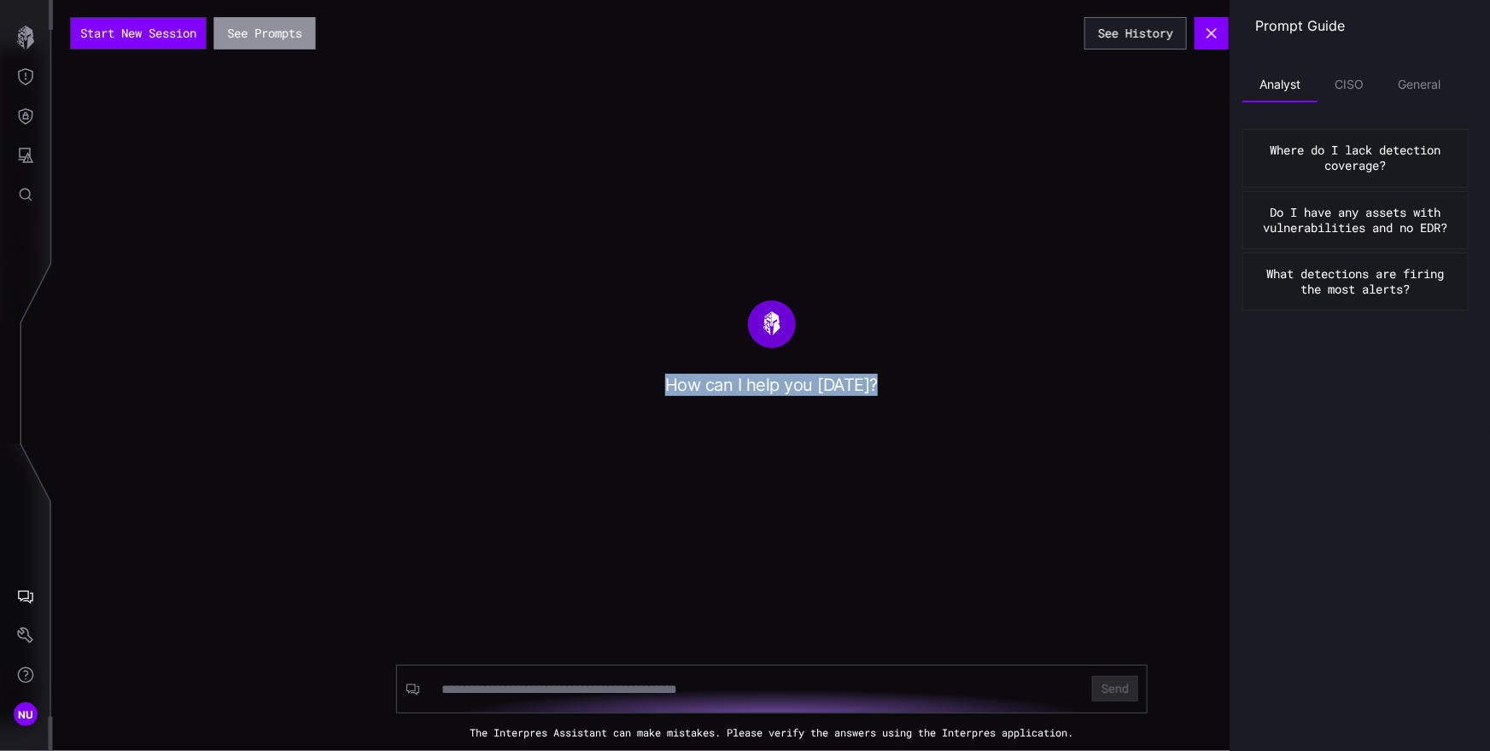
click at [279, 35] on button "See Prompts" at bounding box center [264, 33] width 102 height 32
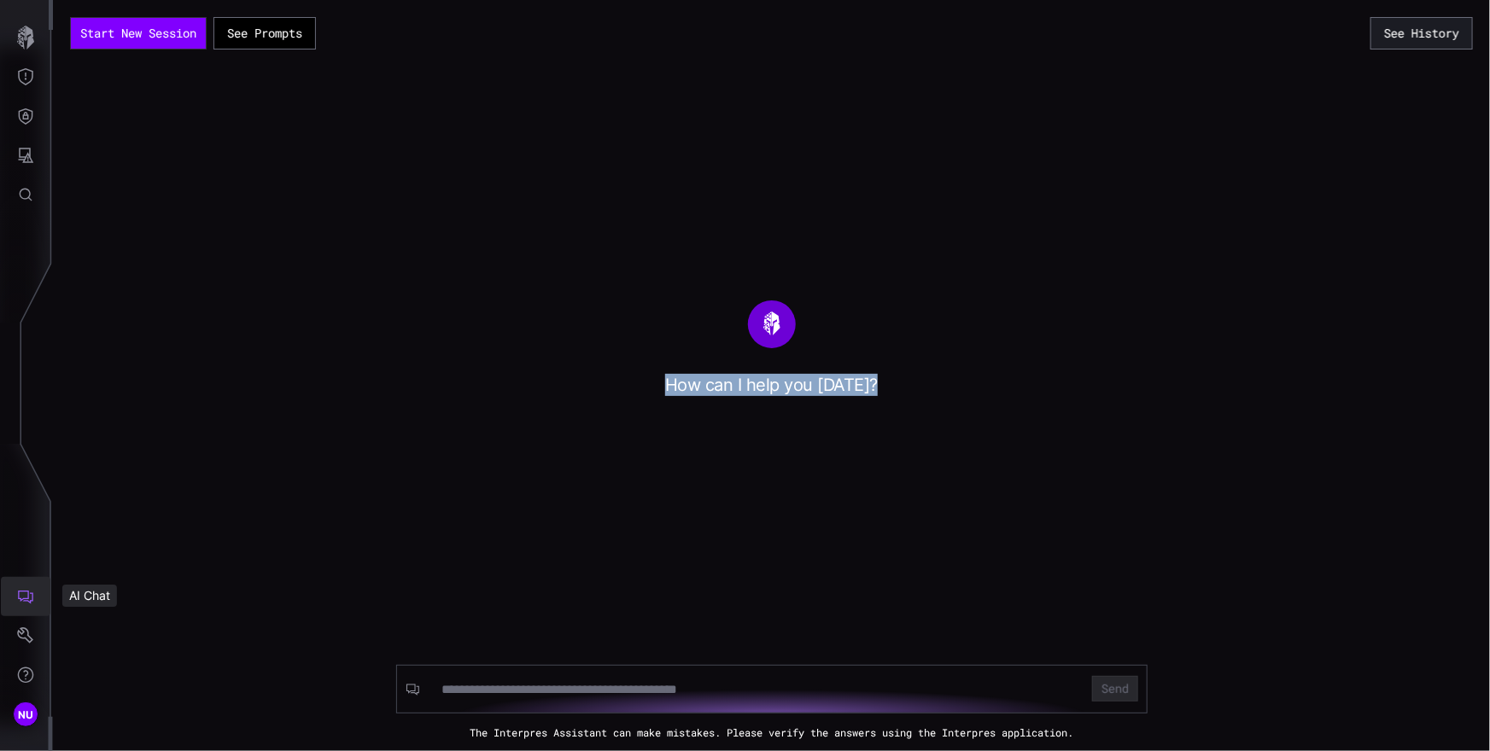
click at [31, 600] on icon "AI Chat" at bounding box center [25, 598] width 15 height 14
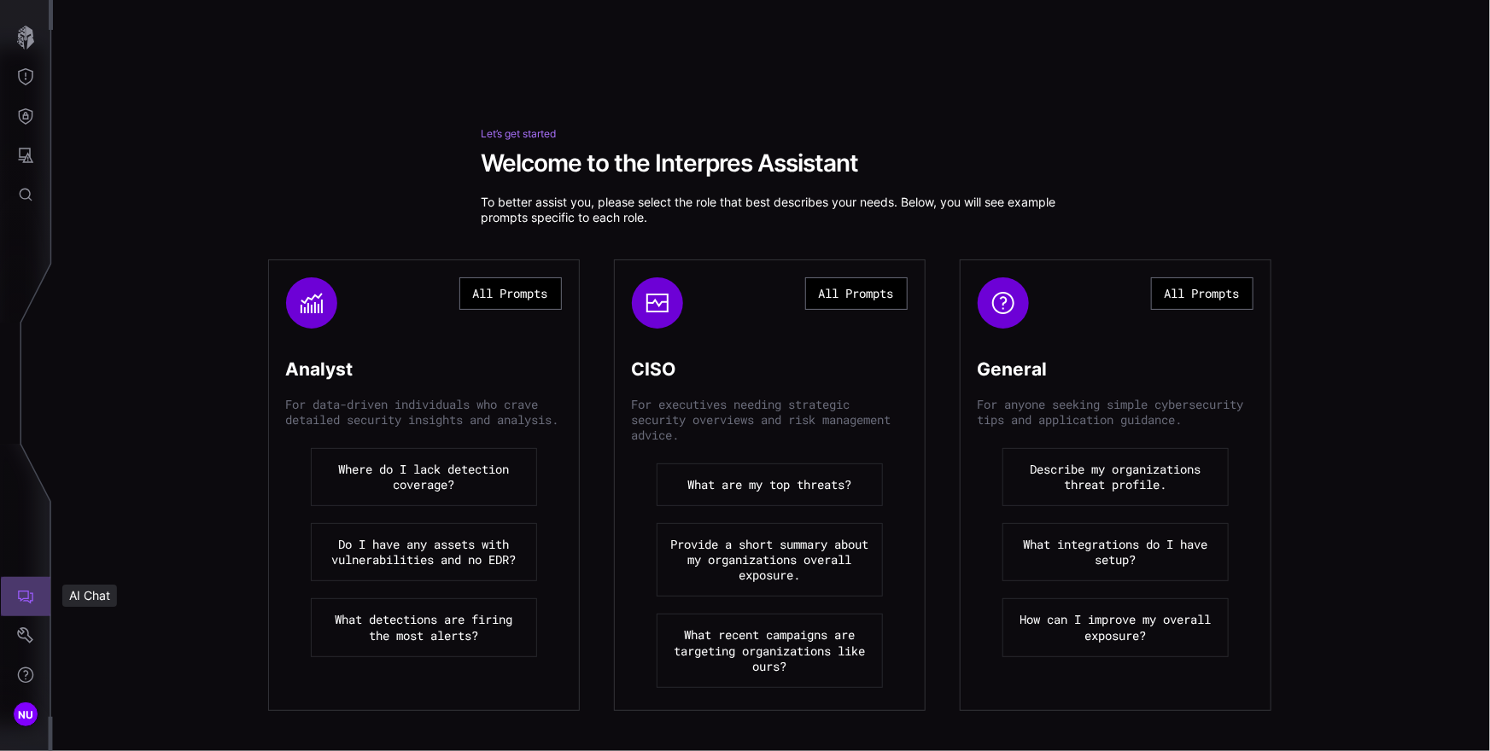
click at [31, 600] on icon "AI Chat" at bounding box center [25, 598] width 15 height 14
click at [30, 74] on icon "Threat Exposure" at bounding box center [25, 76] width 17 height 17
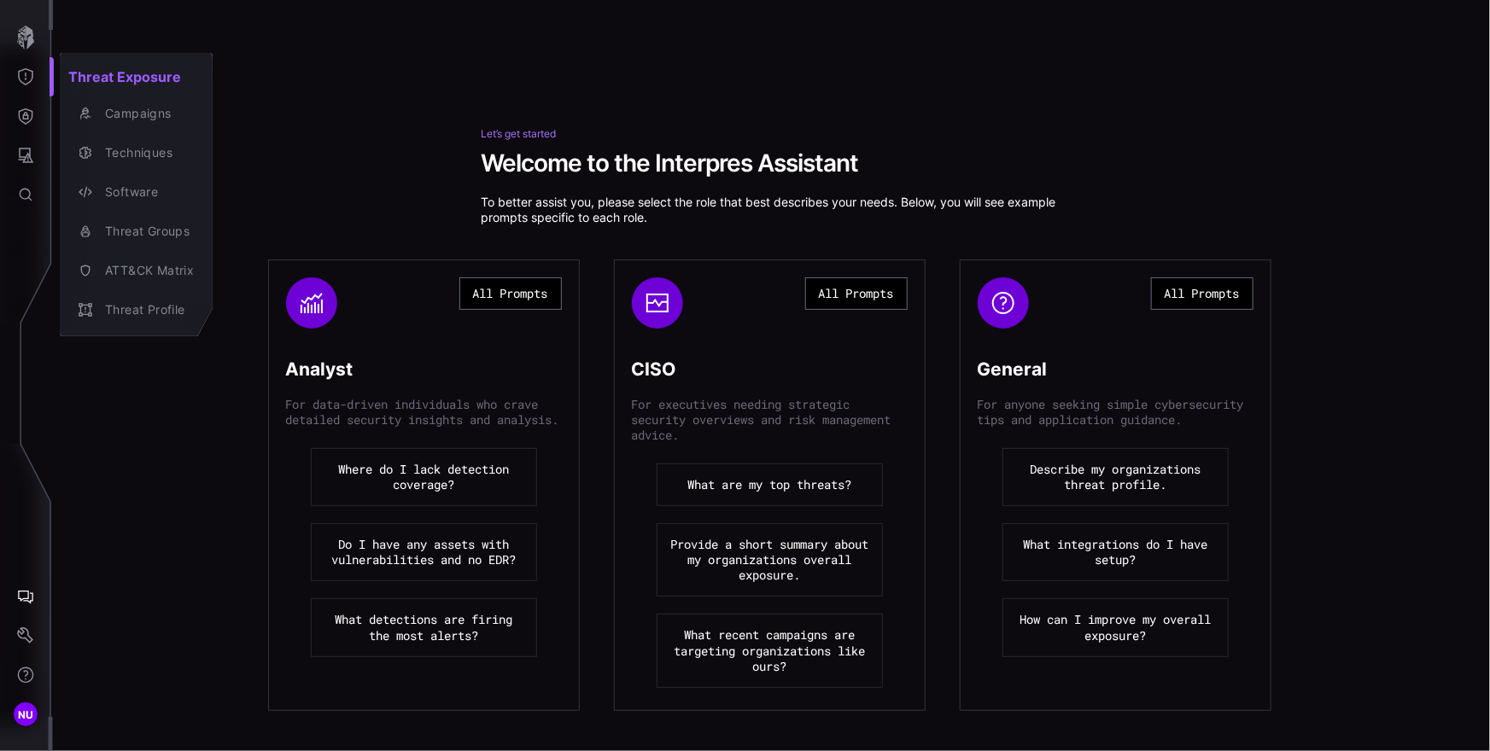
click at [26, 78] on div at bounding box center [745, 375] width 1490 height 751
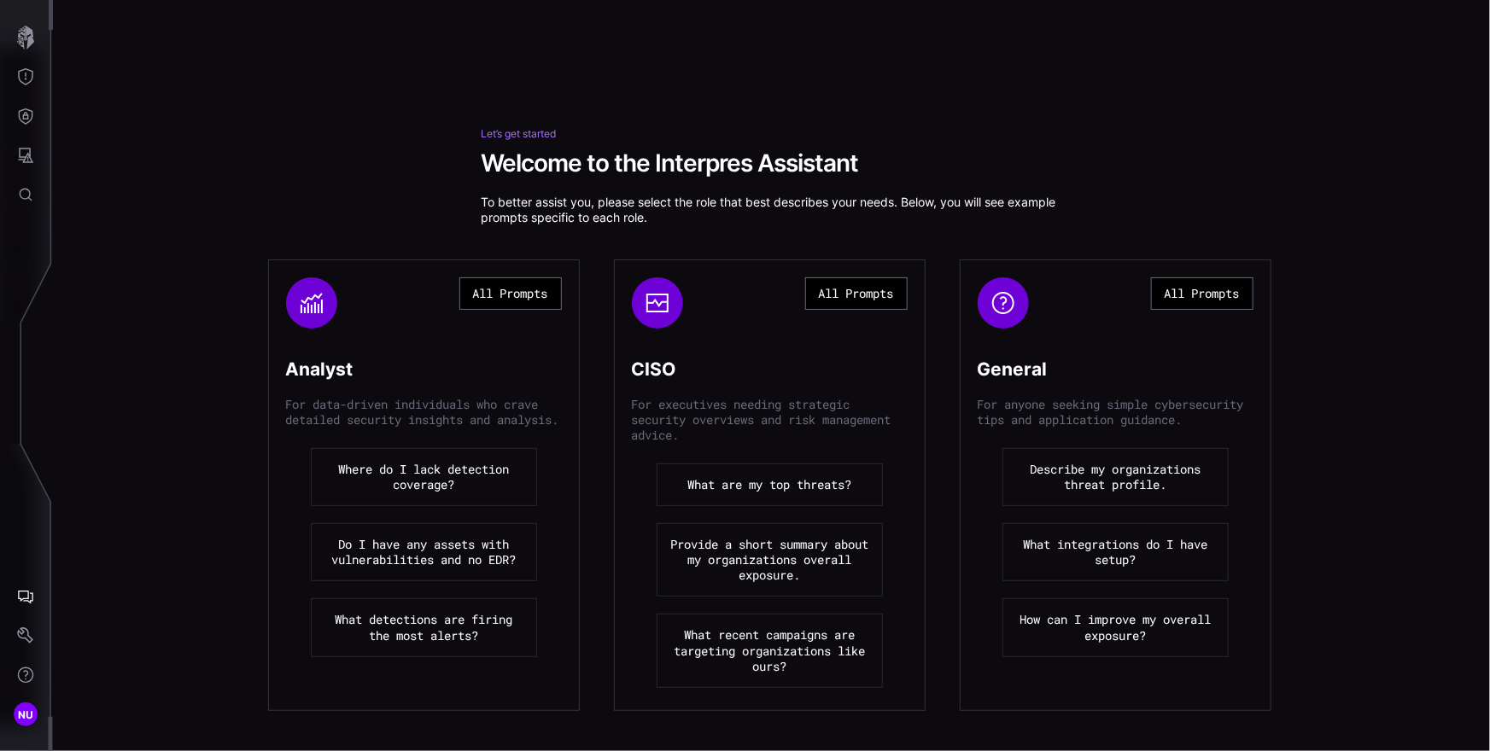
click at [528, 295] on button "All Prompts" at bounding box center [510, 293] width 102 height 32
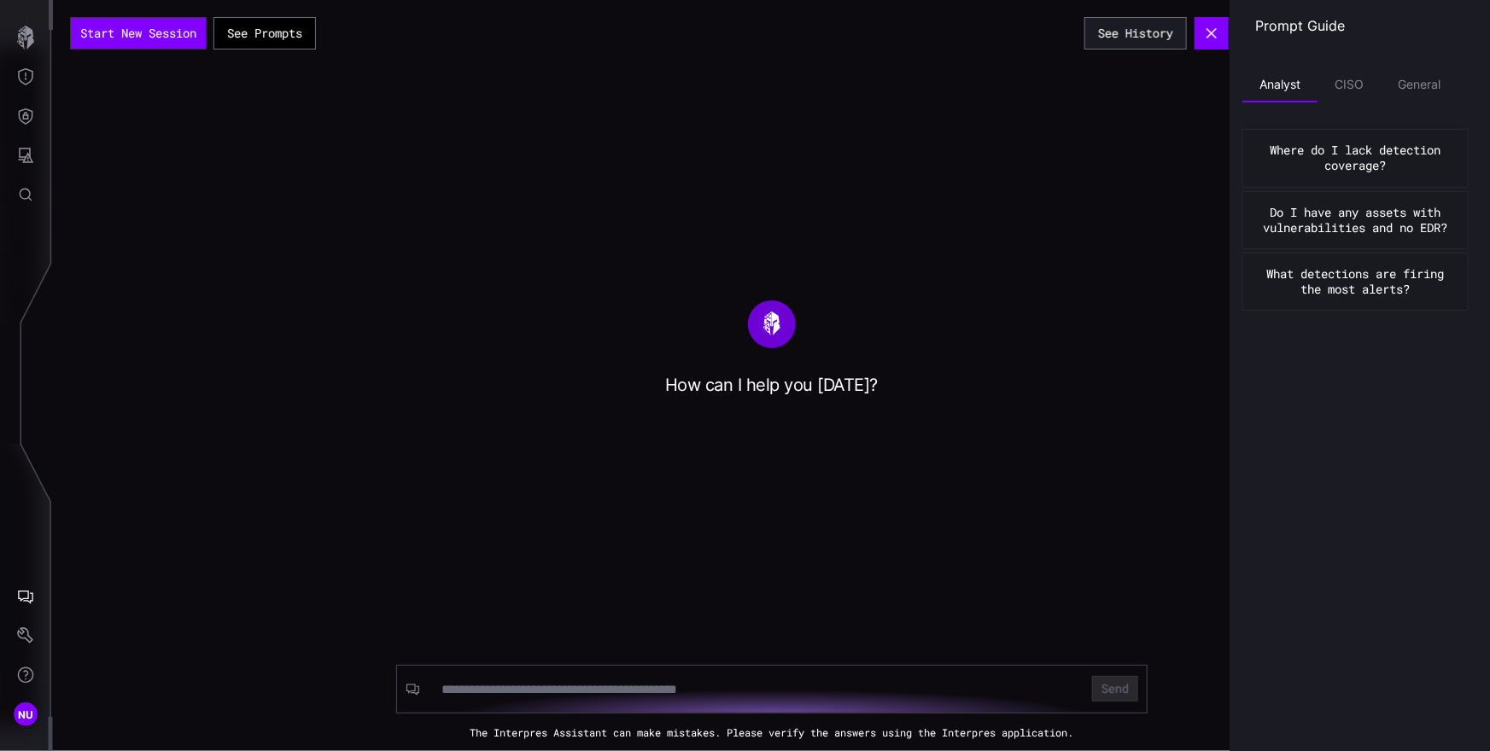
click at [472, 301] on div "How can I help you today?" at bounding box center [771, 348] width 1437 height 96
click at [1142, 31] on button "See History" at bounding box center [1135, 33] width 102 height 32
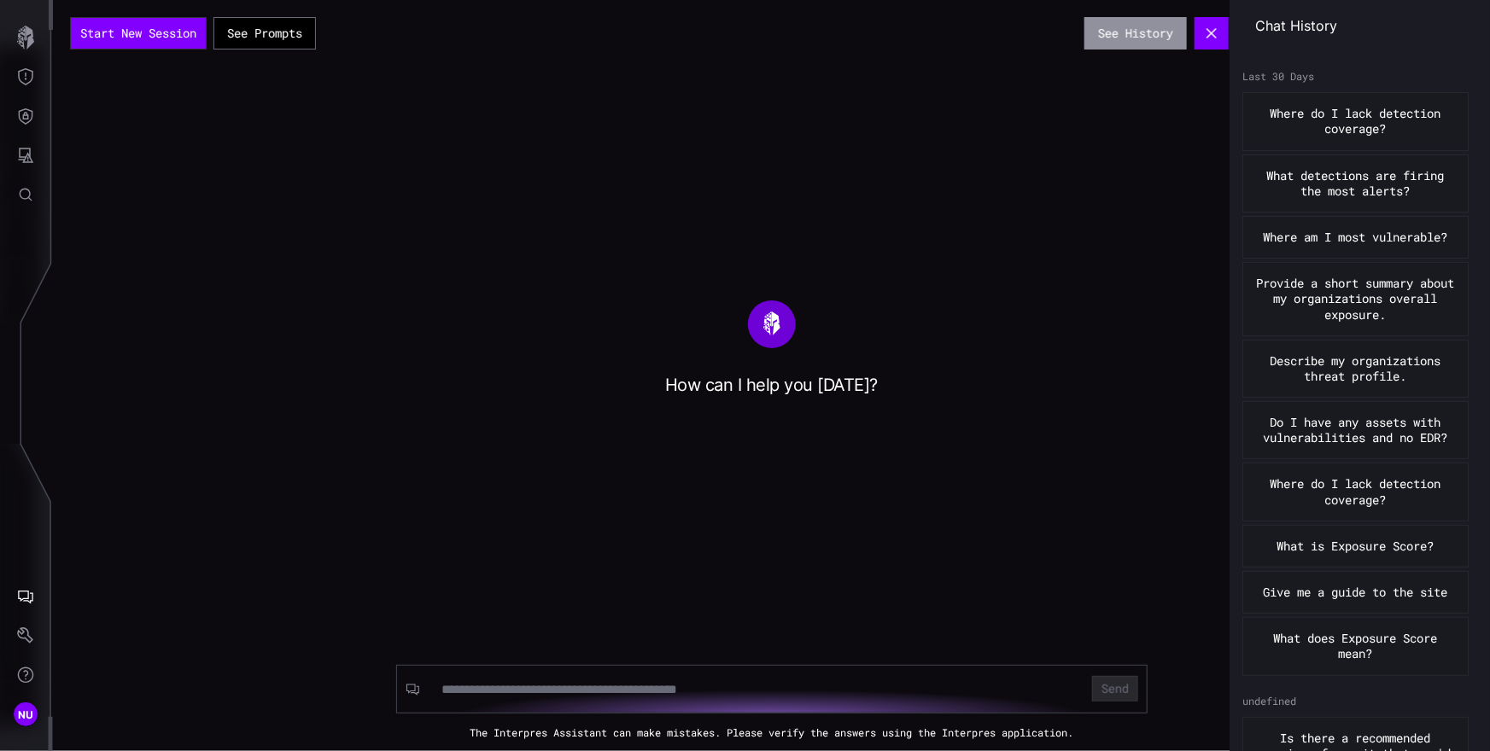
click at [1142, 31] on button "See History" at bounding box center [1135, 33] width 102 height 32
click at [297, 27] on button "See Prompts" at bounding box center [264, 34] width 98 height 32
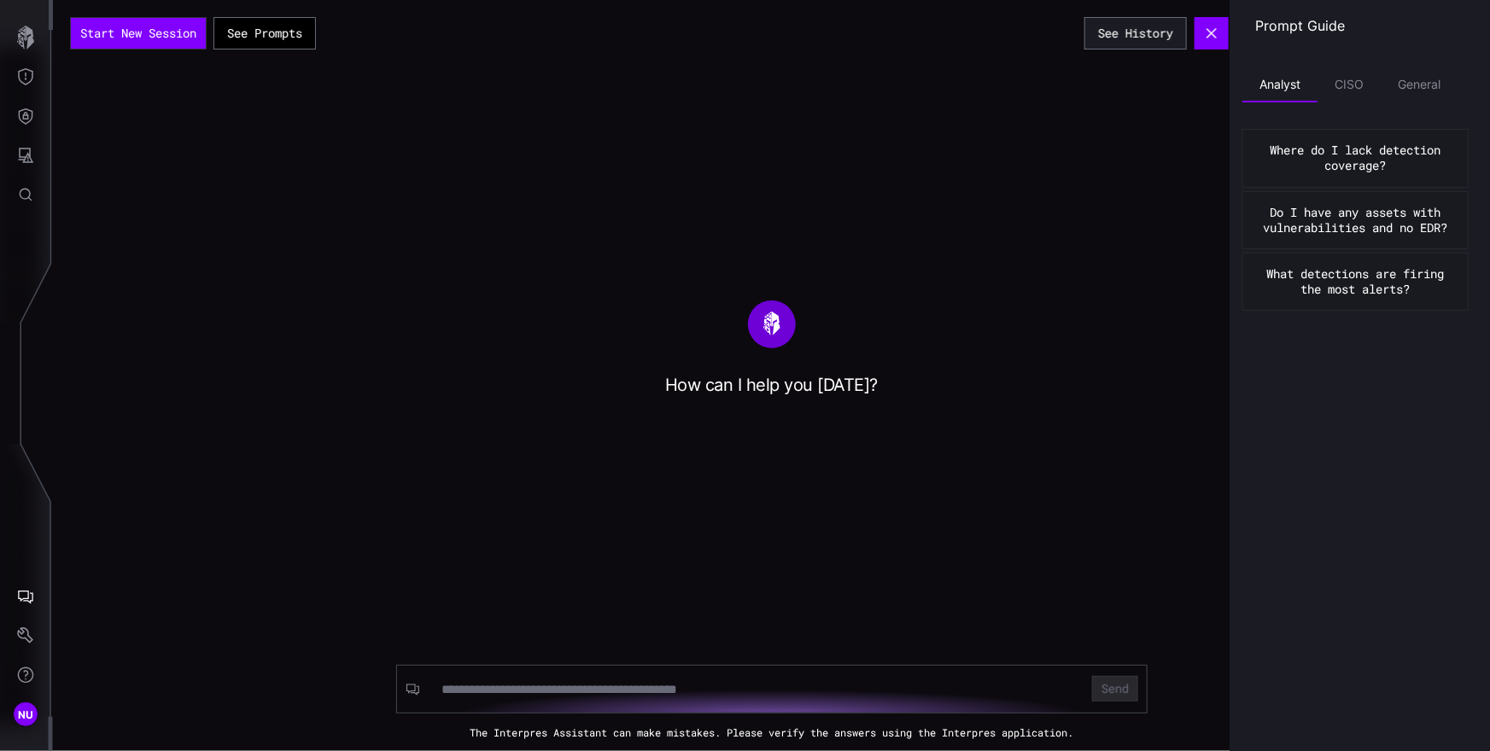
click at [1113, 136] on div "Start New Session See Prompts See History How can I help you today? Send The In…" at bounding box center [771, 375] width 1437 height 751
click at [1121, 47] on button "See History" at bounding box center [1135, 33] width 102 height 32
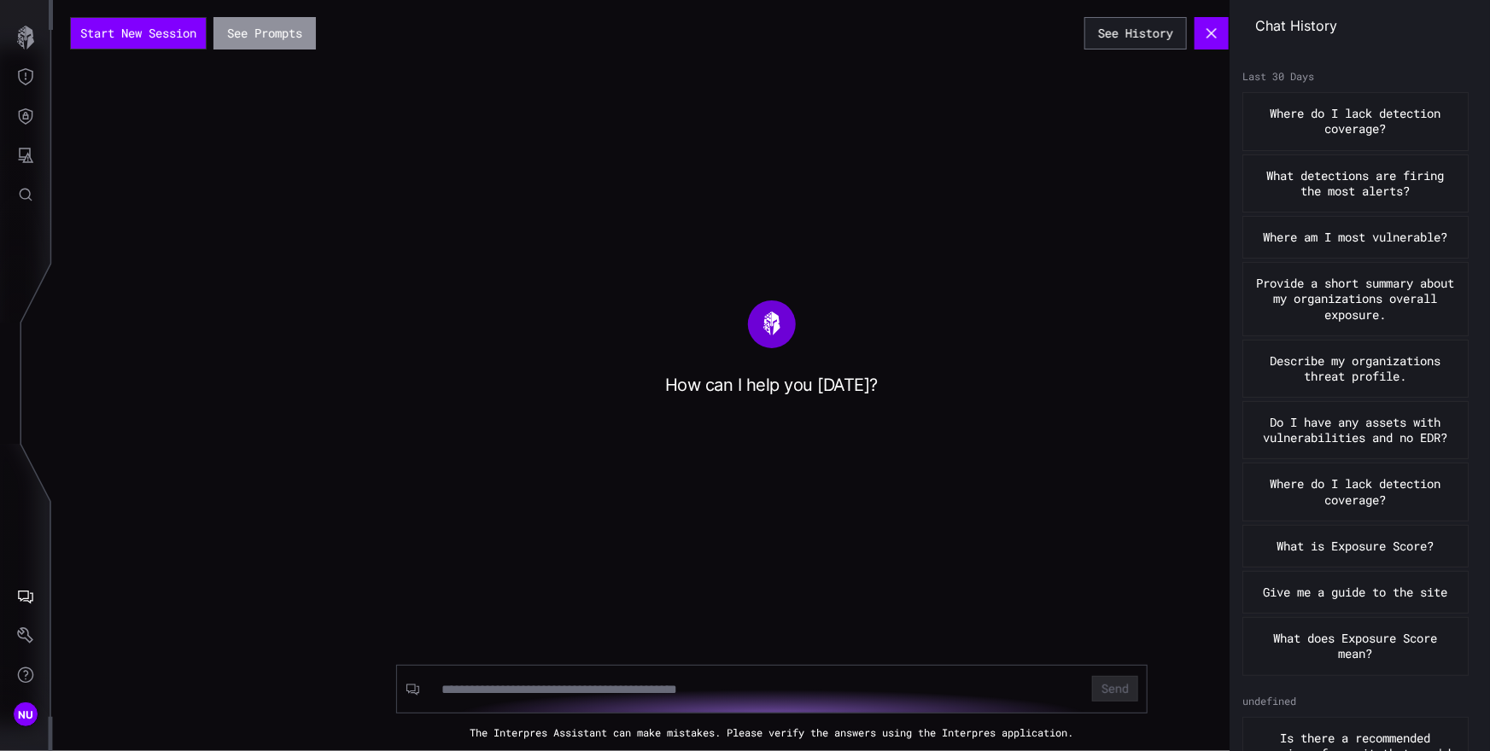
click at [246, 42] on button "See Prompts" at bounding box center [264, 33] width 102 height 32
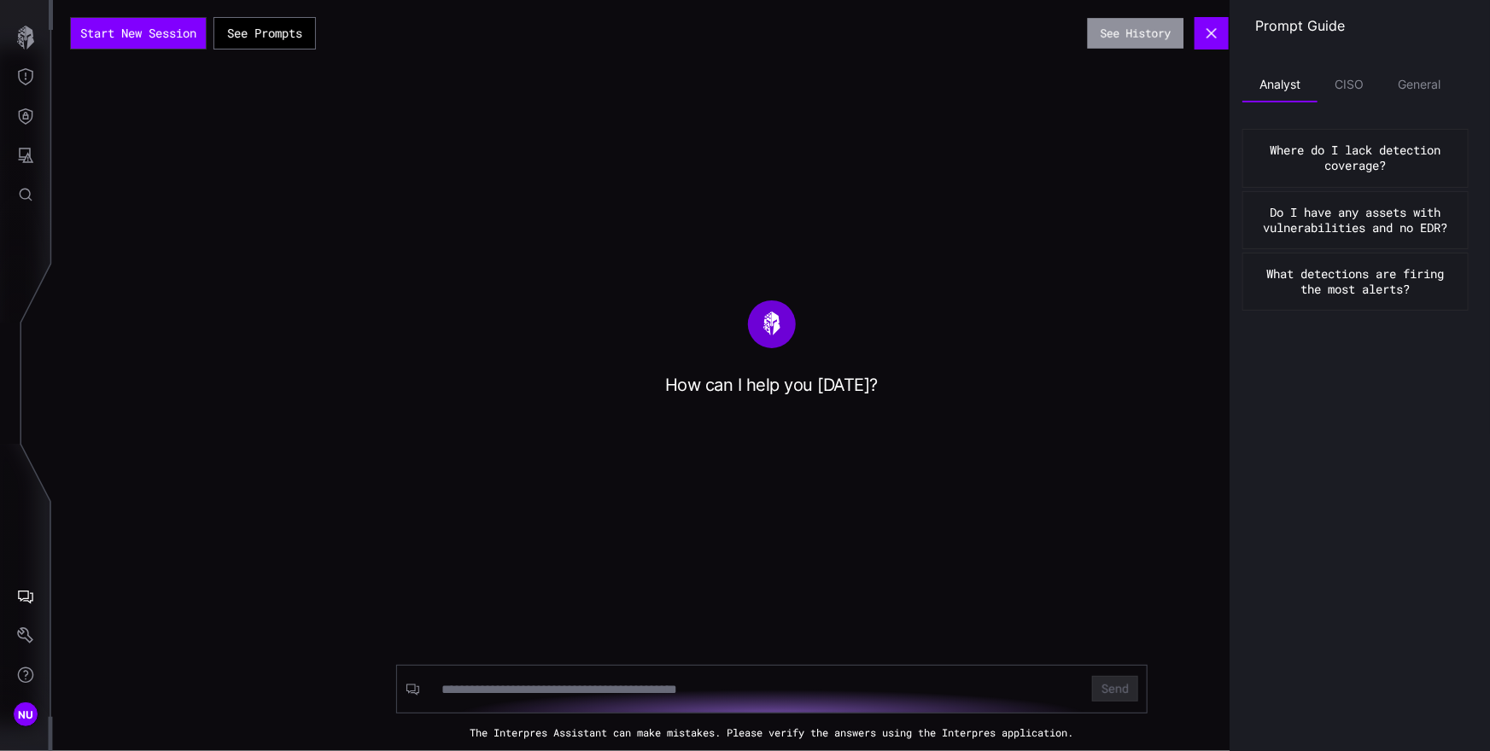
click at [1148, 40] on button "See History" at bounding box center [1136, 33] width 96 height 31
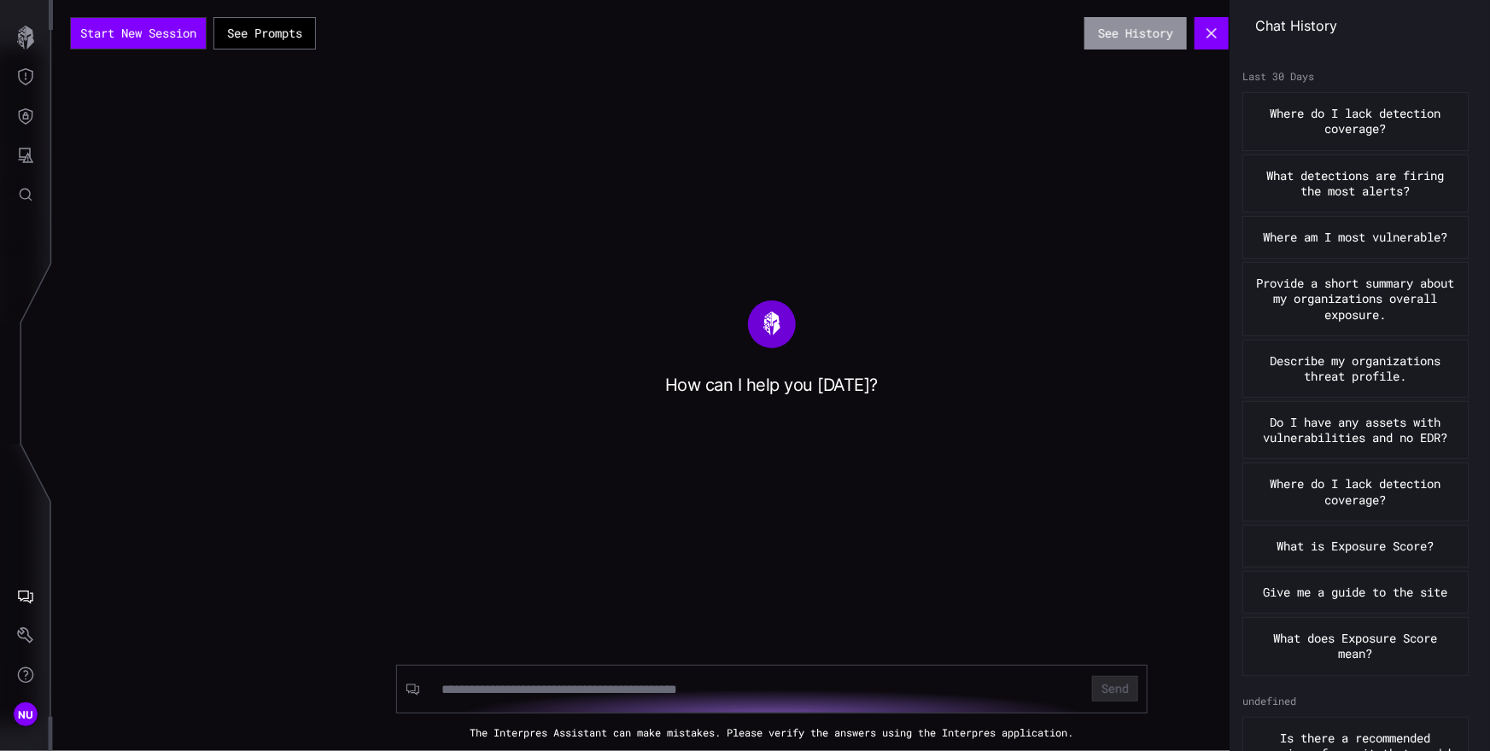
click at [1154, 33] on button "See History" at bounding box center [1135, 33] width 102 height 32
click at [298, 51] on div "Start New Session See Prompts See History How can I help you today? Send The In…" at bounding box center [771, 375] width 1437 height 751
click at [299, 41] on button "See Prompts" at bounding box center [264, 34] width 99 height 32
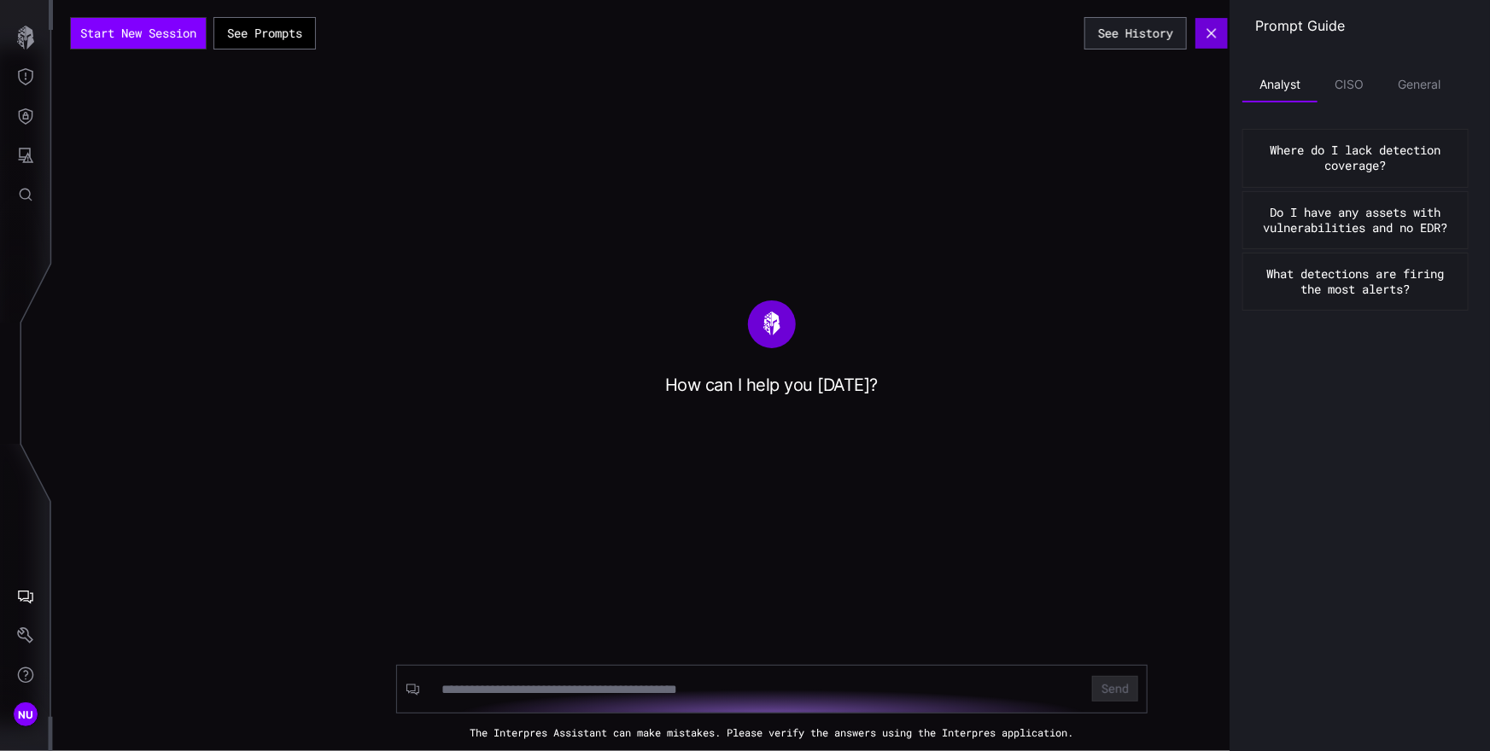
click at [1220, 36] on button "button" at bounding box center [1211, 33] width 32 height 31
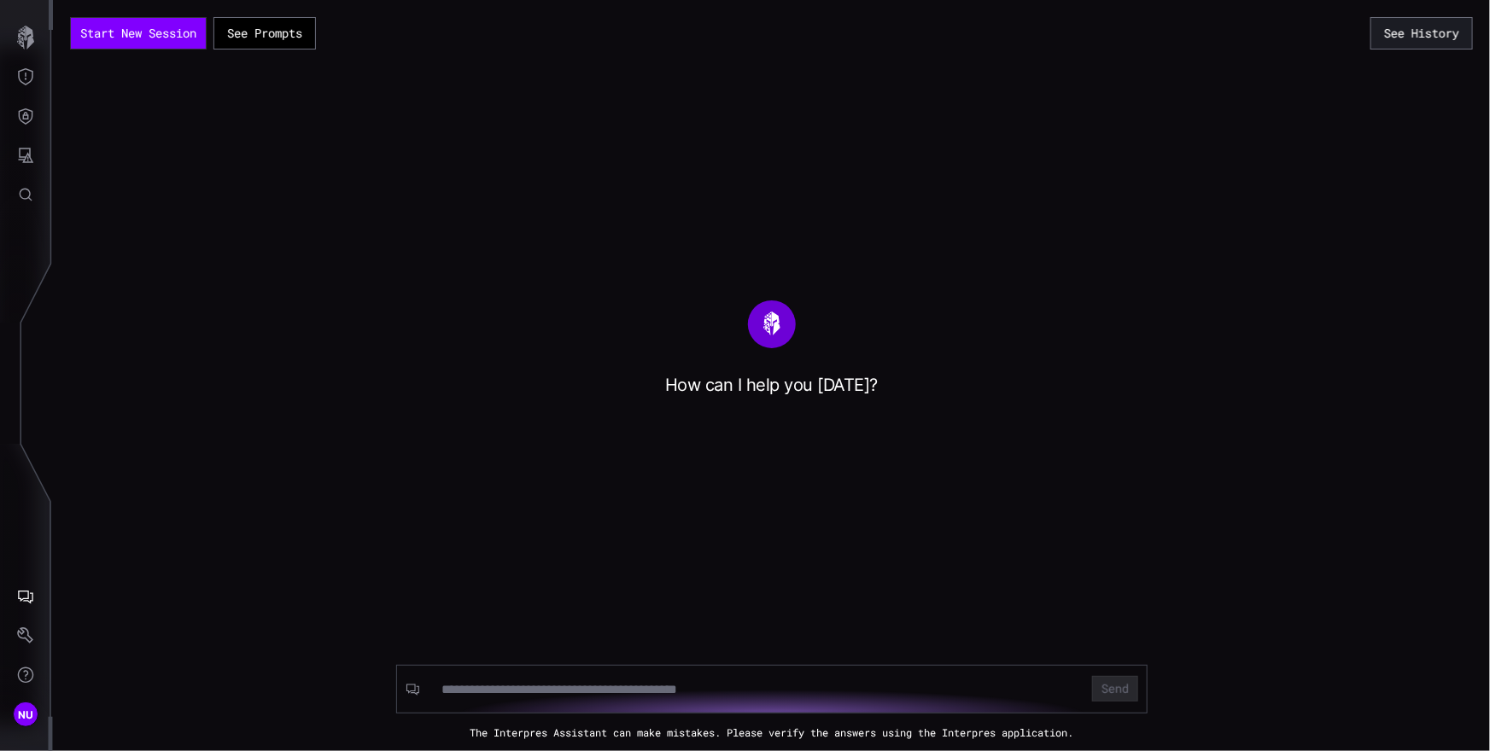
click at [1186, 89] on div "Start New Session See Prompts See History How can I help you today? Send The In…" at bounding box center [771, 375] width 1437 height 751
click at [274, 38] on button "See Prompts" at bounding box center [264, 33] width 102 height 32
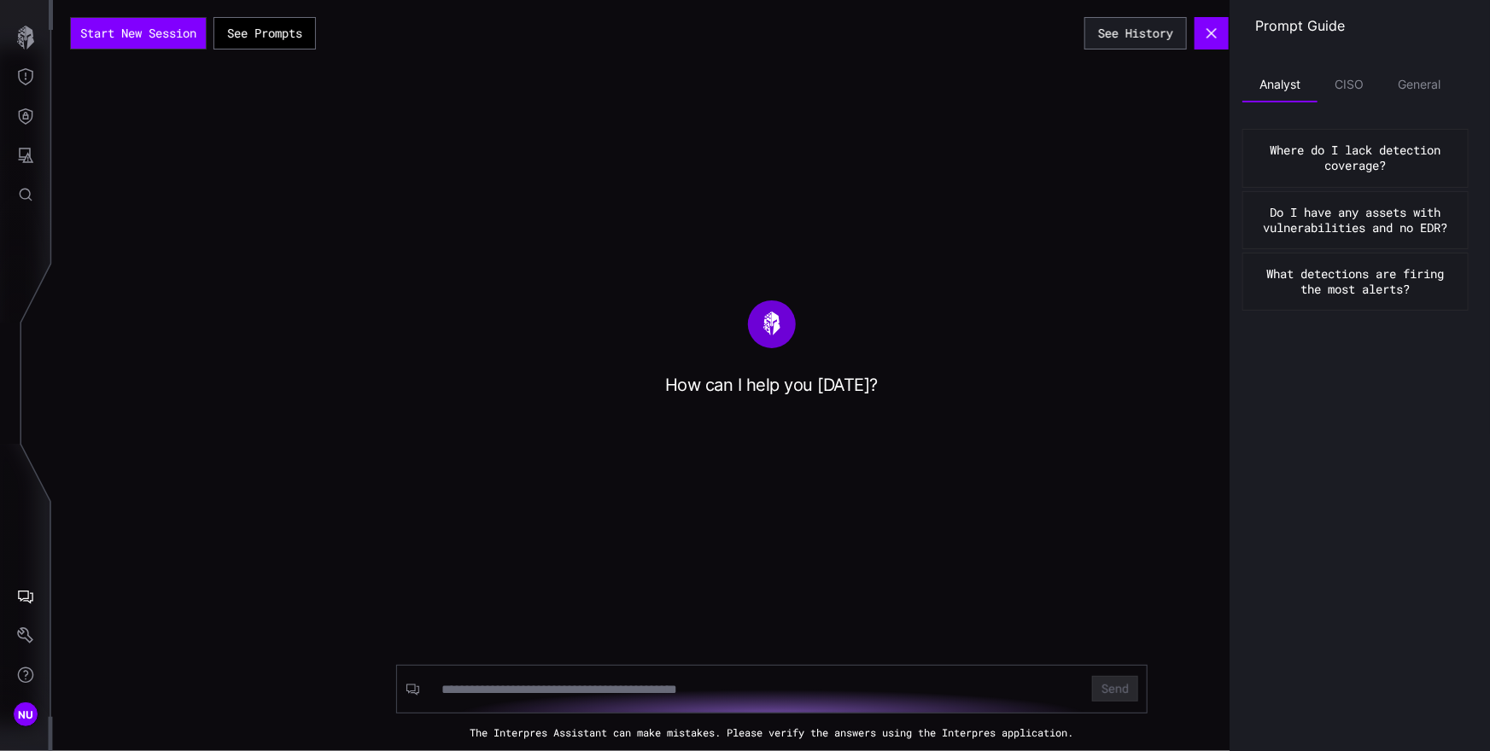
click at [277, 143] on div "Start New Session See Prompts See History How can I help you today? Send The In…" at bounding box center [771, 375] width 1437 height 751
click at [299, 8] on div "Start New Session See Prompts See History How can I help you today? Send The In…" at bounding box center [771, 375] width 1437 height 751
click at [289, 33] on button "See Prompts" at bounding box center [264, 33] width 102 height 32
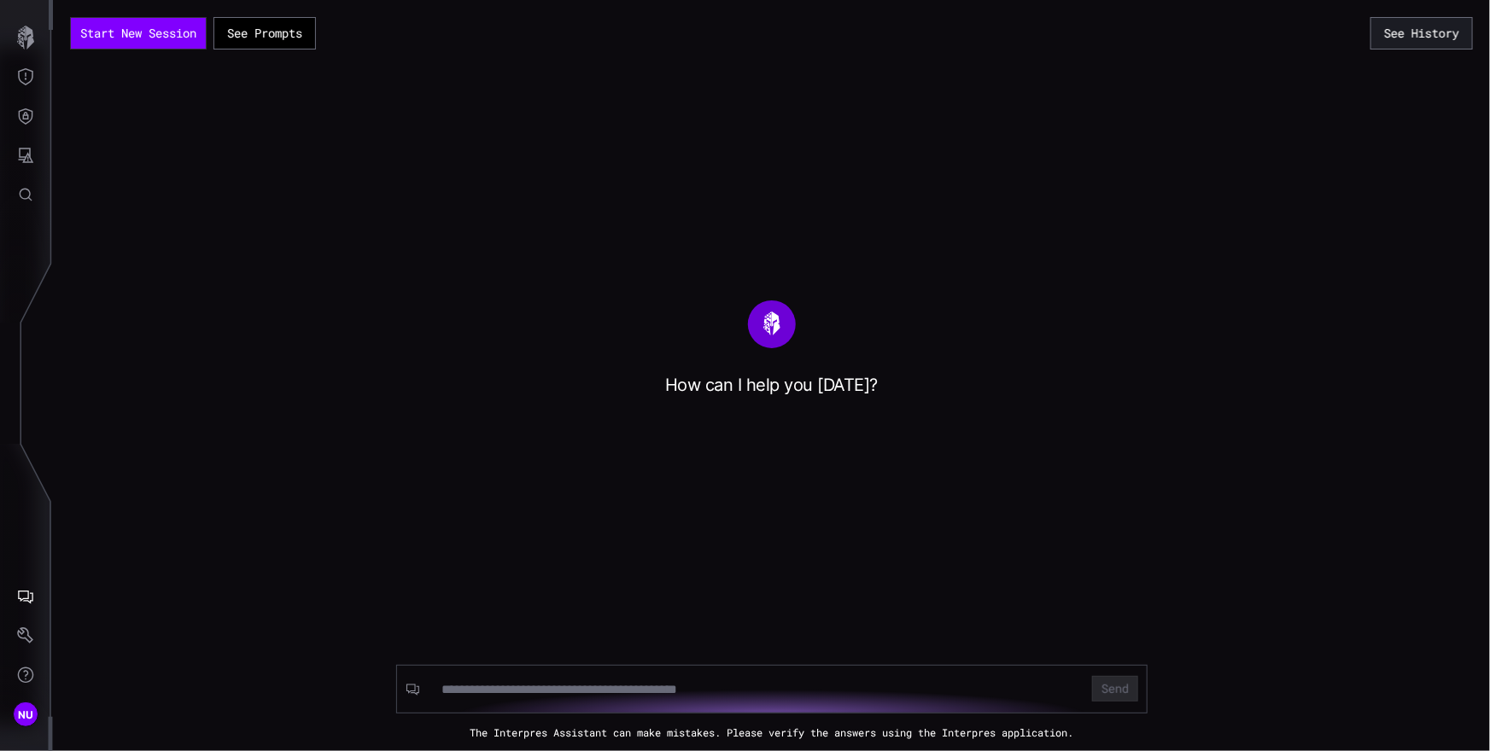
click at [300, 11] on div "Start New Session See Prompts See History How can I help you today? Send The In…" at bounding box center [771, 375] width 1437 height 751
click at [298, 20] on button "See Prompts" at bounding box center [264, 33] width 102 height 32
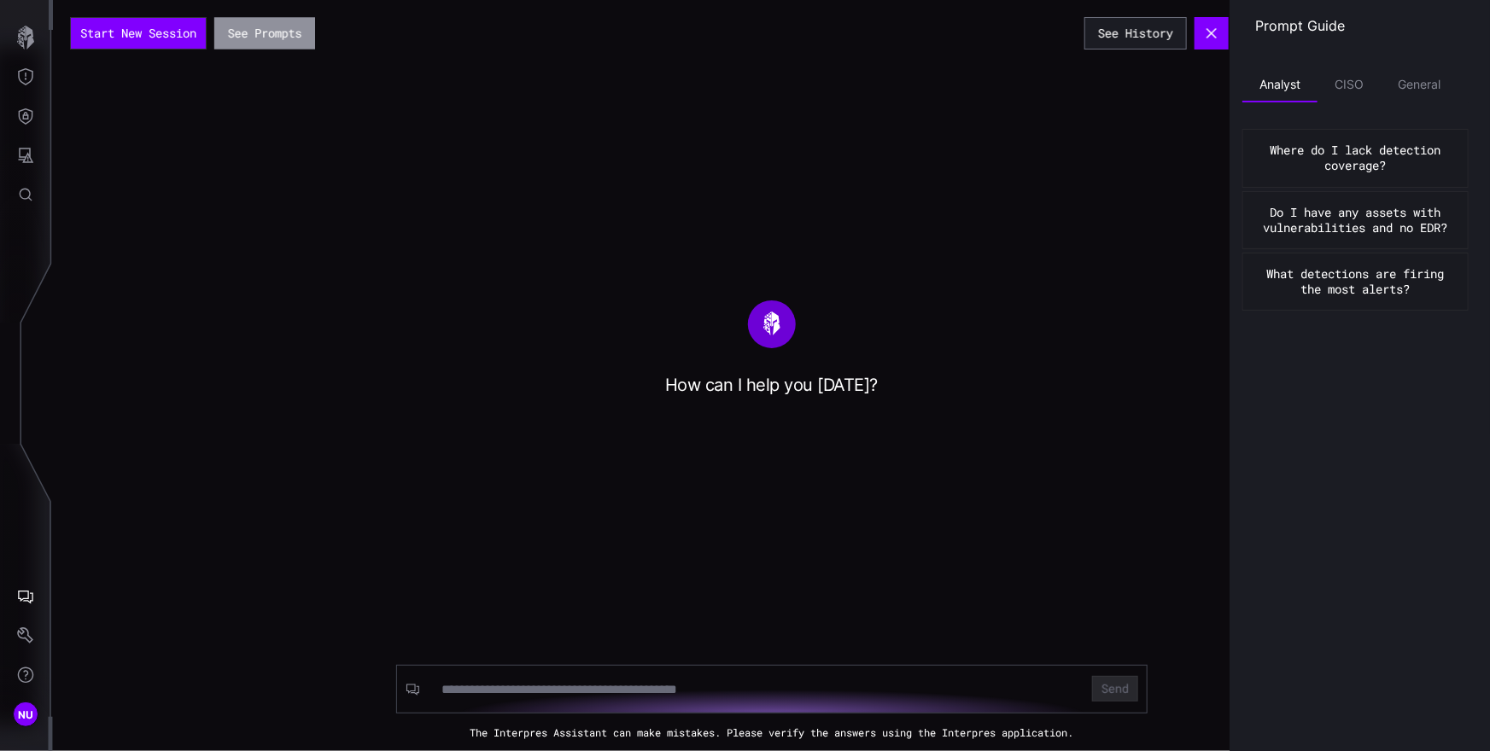
click at [315, 42] on button "See Prompts" at bounding box center [264, 33] width 101 height 32
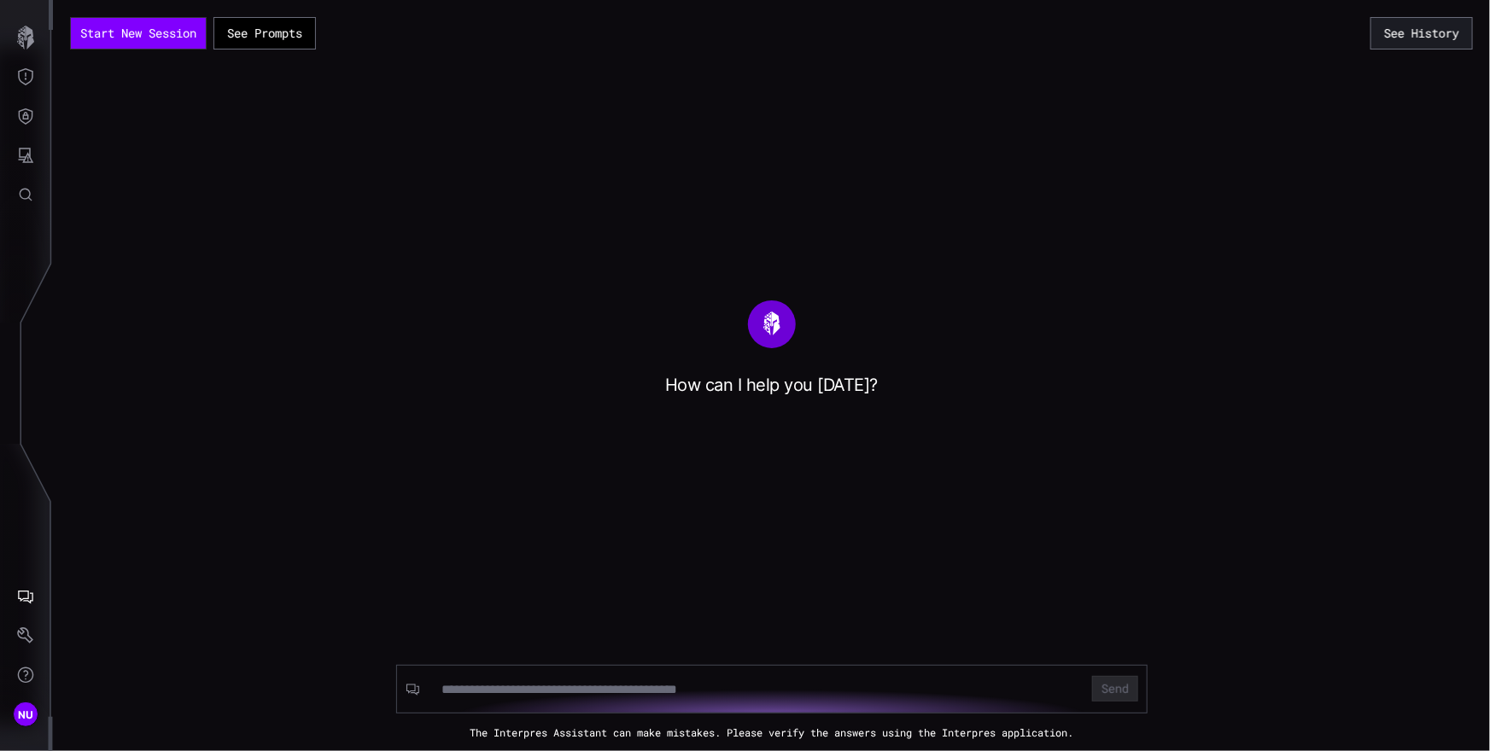
click at [271, 111] on div "Start New Session See Prompts See History How can I help you today? Send The In…" at bounding box center [771, 375] width 1437 height 751
click at [1002, 234] on div "Start New Session See Prompts See History How can I help you today? Send The In…" at bounding box center [771, 375] width 1437 height 751
click at [272, 34] on button "See Prompts" at bounding box center [264, 33] width 102 height 32
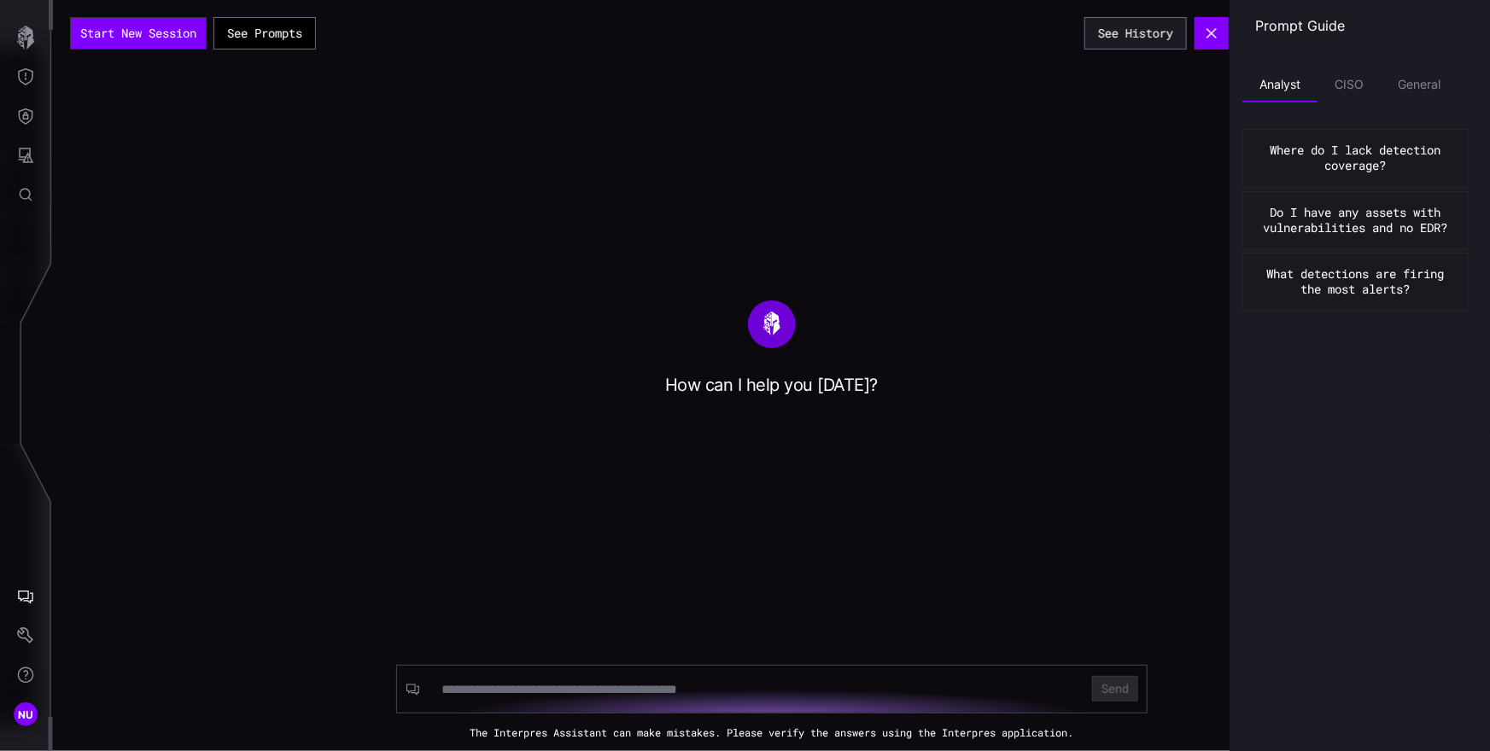
click at [1325, 221] on button "Do I have any assets with vulnerabilities and no EDR?" at bounding box center [1355, 220] width 226 height 58
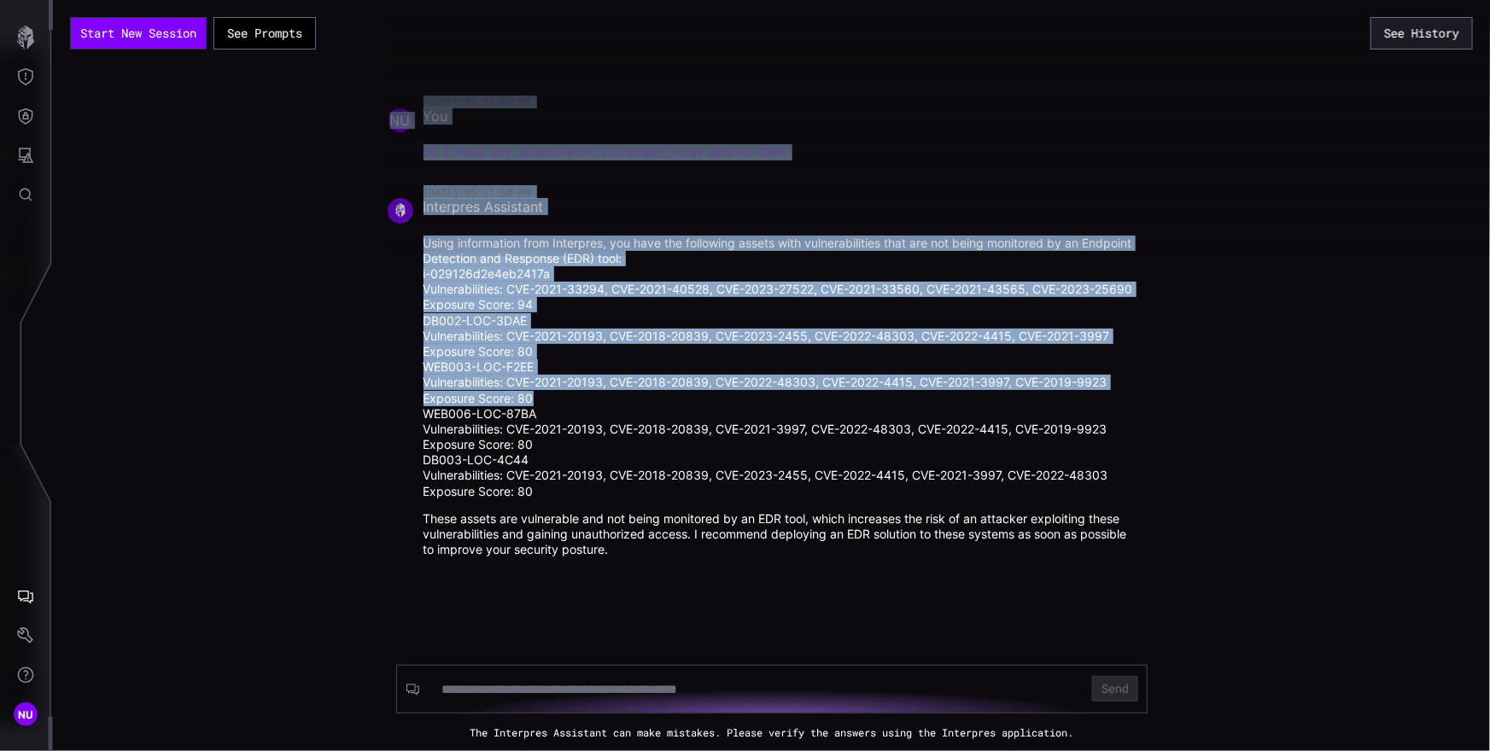
drag, startPoint x: 424, startPoint y: 243, endPoint x: 648, endPoint y: 402, distance: 274.3
click at [648, 402] on div "09/04/25 05:21:43 PM NU You Do I have any assets with vulnerabilities and no ED…" at bounding box center [772, 340] width 768 height 488
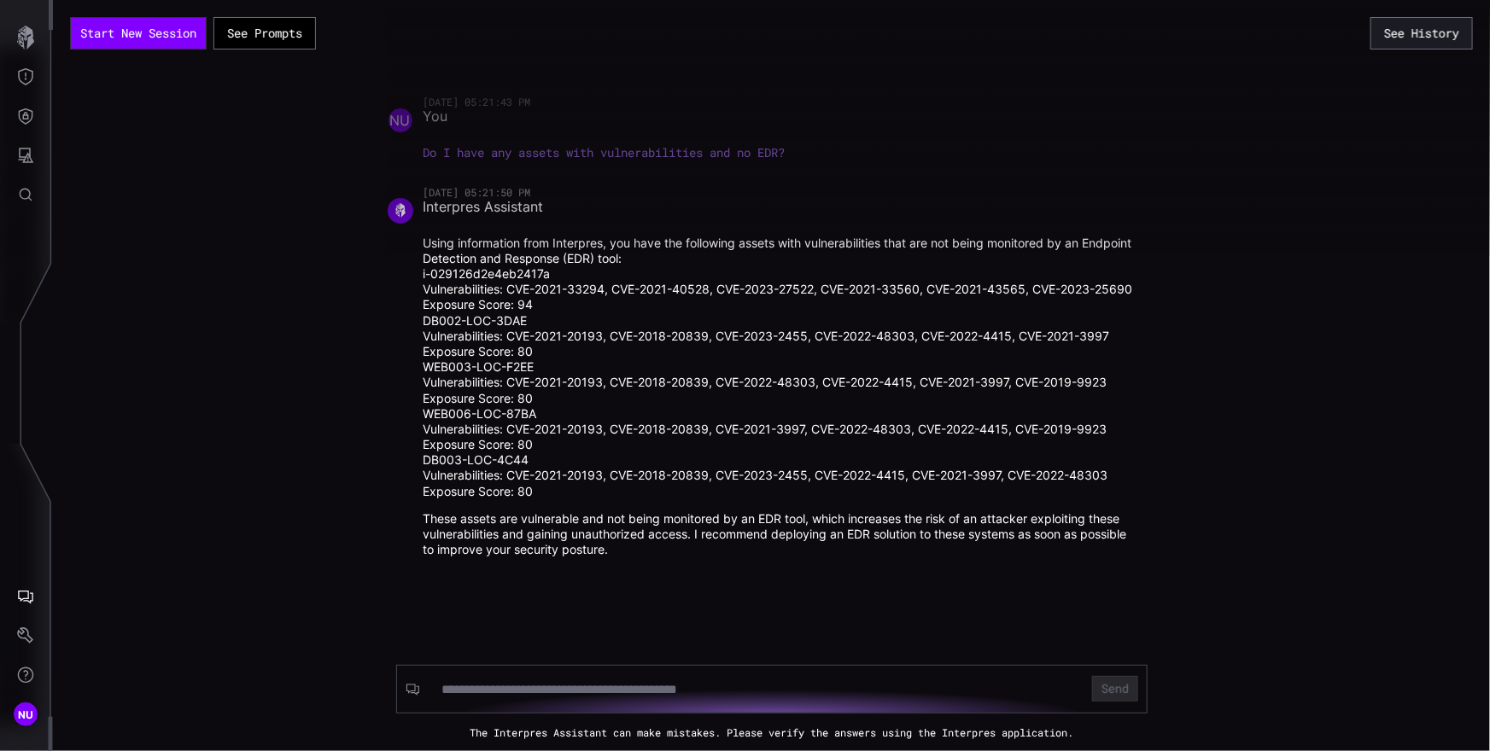
click at [638, 411] on li "WEB006-LOC-87BA Vulnerabilities: CVE-2021-20193, CVE-2018-20839, CVE-2021-3997,…" at bounding box center [780, 429] width 715 height 47
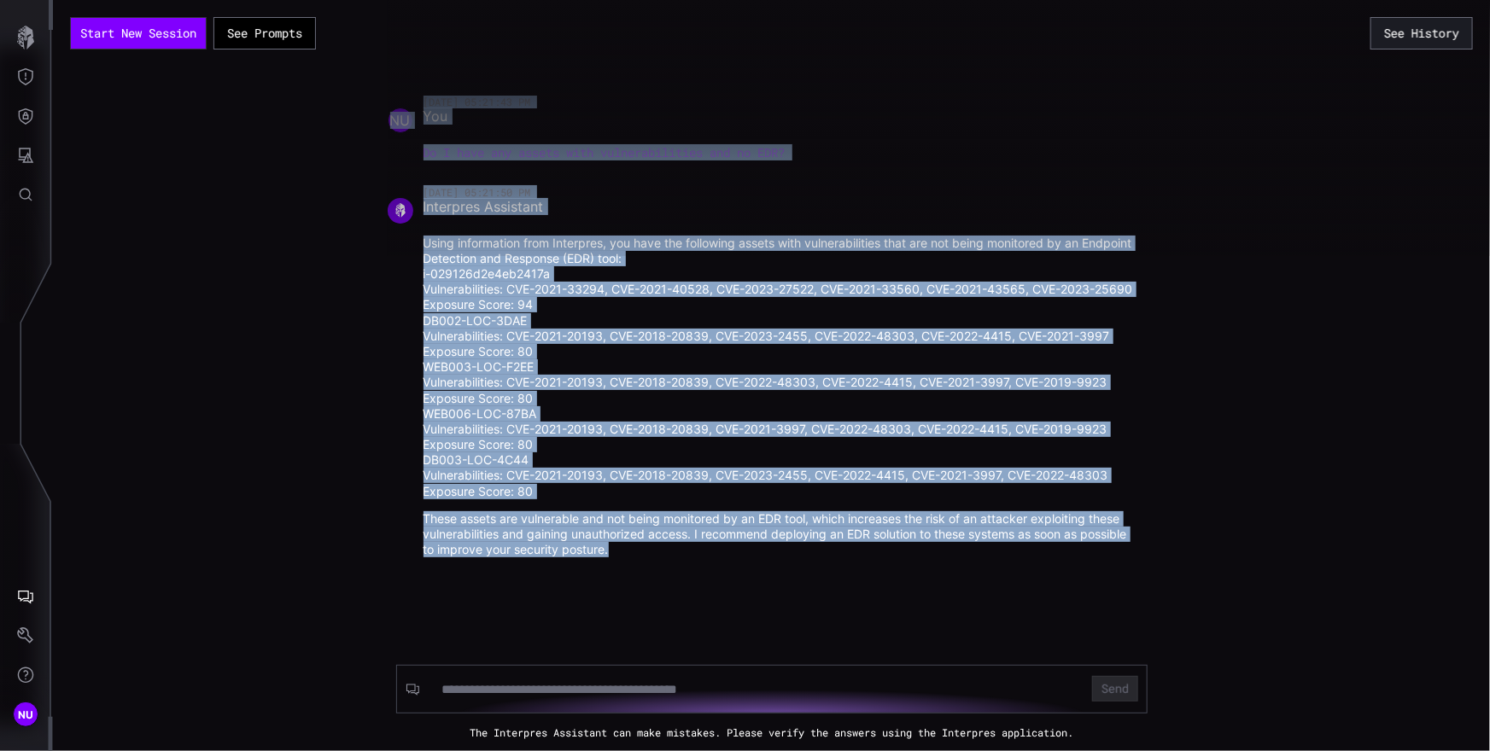
drag, startPoint x: 631, startPoint y: 556, endPoint x: 422, endPoint y: 247, distance: 373.2
click at [422, 247] on div "09/04/25 05:21:43 PM NU You Do I have any assets with vulnerabilities and no ED…" at bounding box center [772, 340] width 768 height 488
click at [442, 241] on div at bounding box center [1133, 128] width 1490 height 256
drag, startPoint x: 426, startPoint y: 242, endPoint x: 643, endPoint y: 562, distance: 385.9
click at [643, 562] on div "09/04/25 05:21:43 PM NU You Do I have any assets with vulnerabilities and no ED…" at bounding box center [772, 340] width 768 height 488
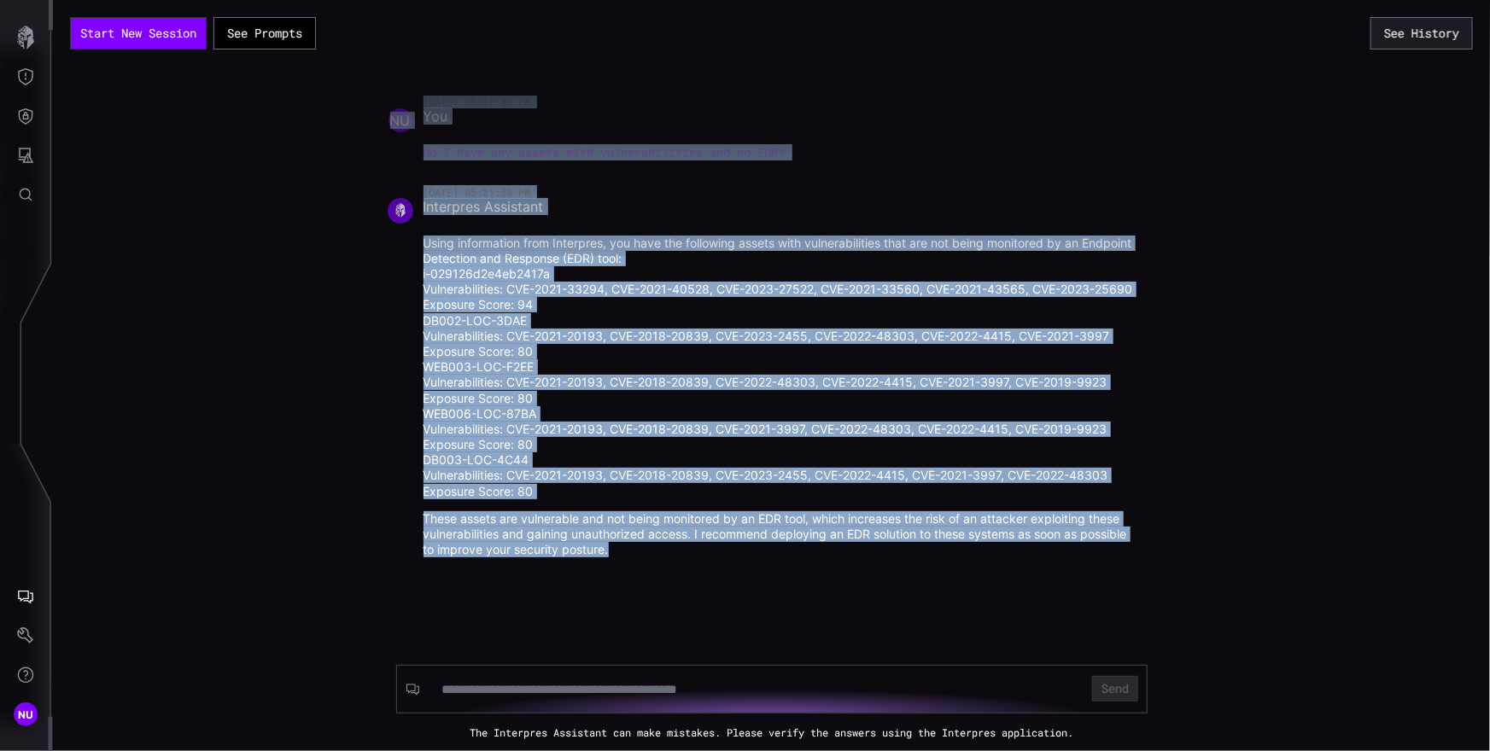
copy div "09/04/25 05:21:43 PM NU You Do I have any assets with vulnerabilities and no ED…"
click at [539, 154] on div at bounding box center [1133, 128] width 1490 height 256
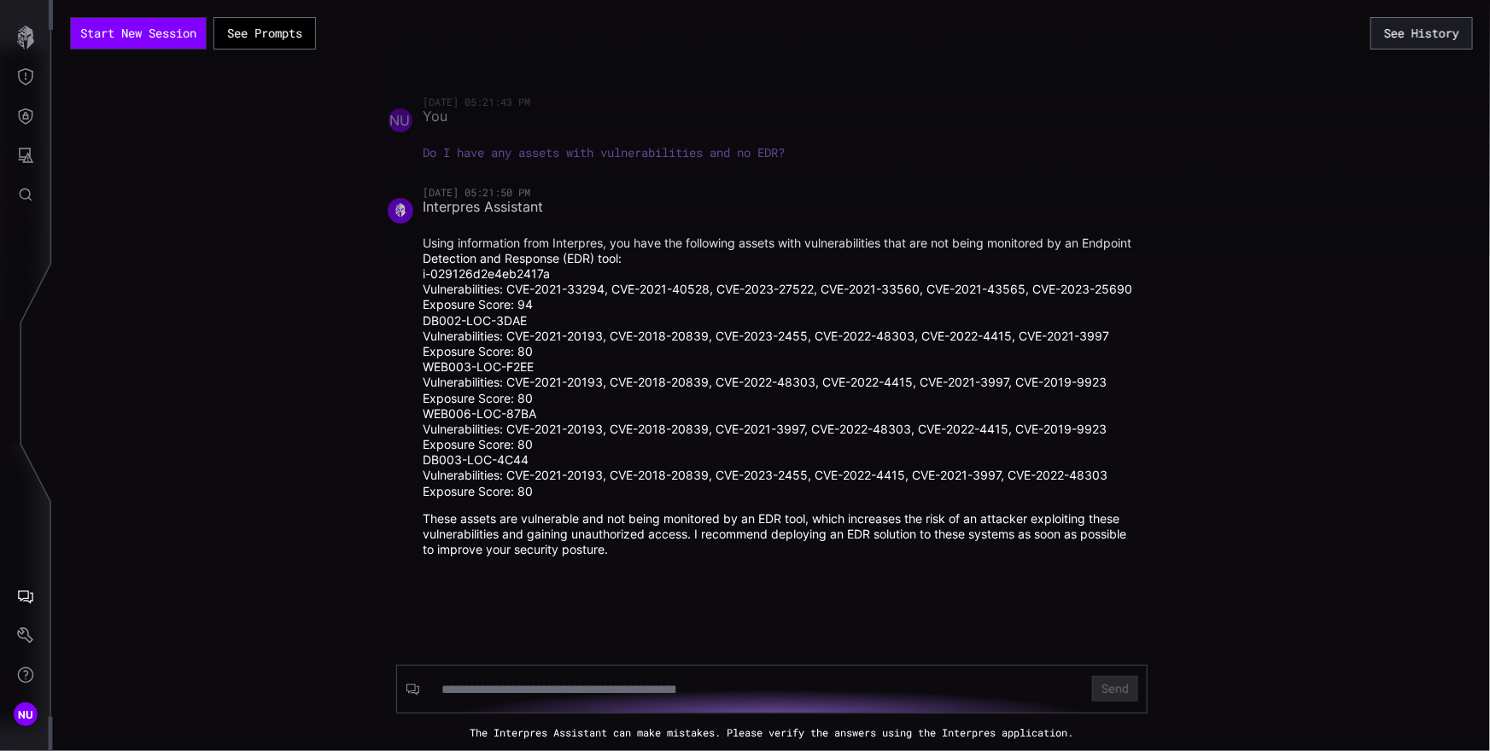
click at [539, 154] on div at bounding box center [1133, 128] width 1490 height 256
drag, startPoint x: 816, startPoint y: 149, endPoint x: 619, endPoint y: 149, distance: 197.2
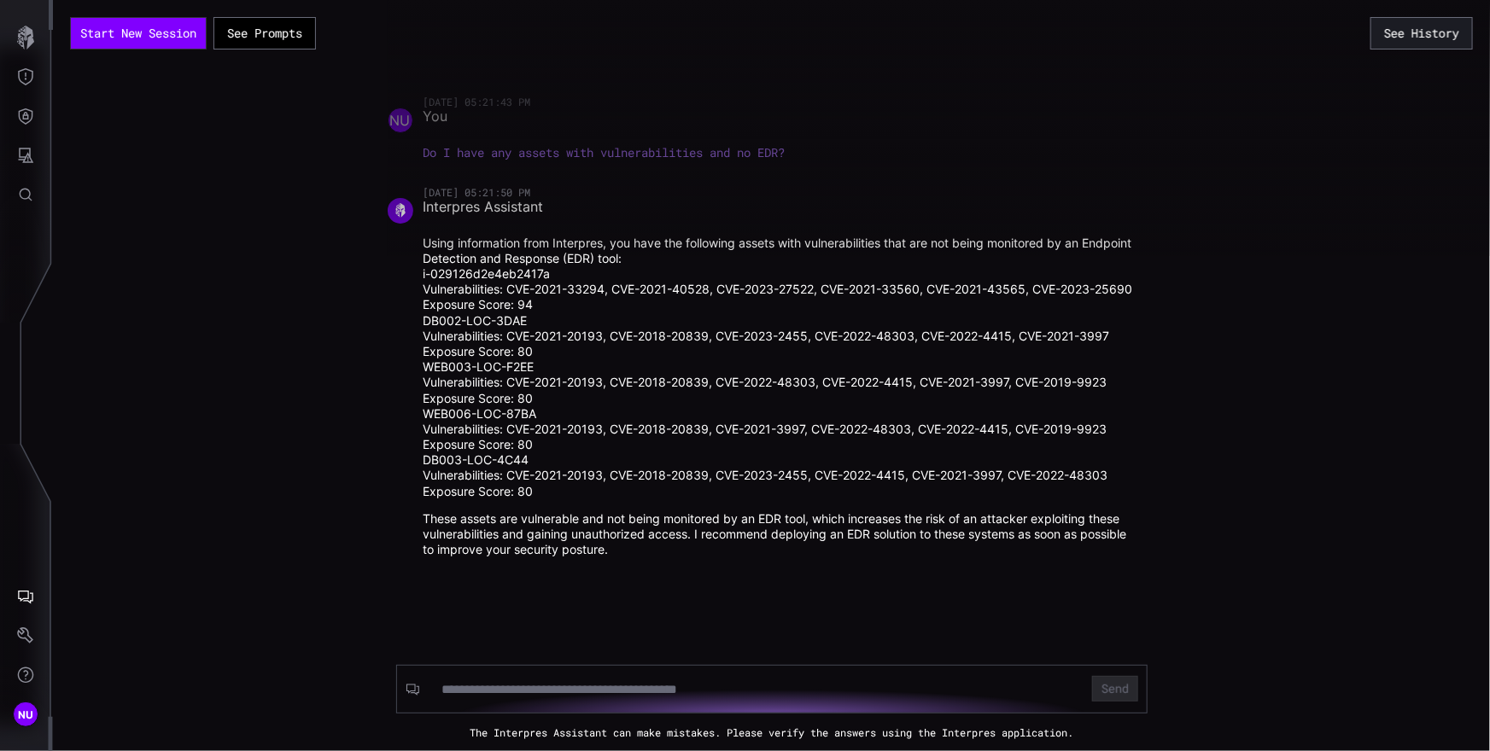
click at [621, 149] on div at bounding box center [1133, 128] width 1490 height 256
drag, startPoint x: 426, startPoint y: 149, endPoint x: 621, endPoint y: 154, distance: 194.7
click at [616, 155] on div at bounding box center [1133, 128] width 1490 height 256
click at [621, 154] on div at bounding box center [1133, 128] width 1490 height 256
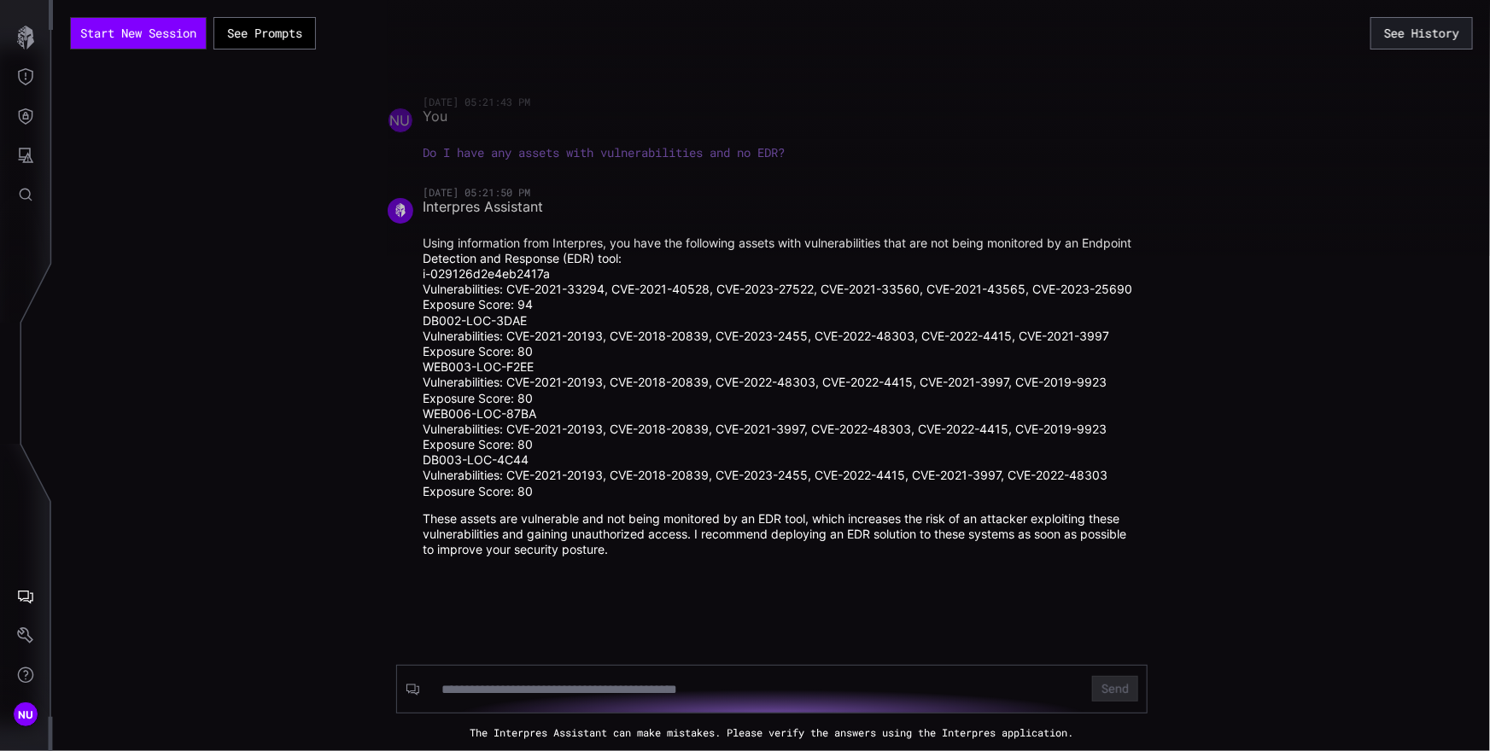
click at [621, 154] on div at bounding box center [1133, 128] width 1490 height 256
drag, startPoint x: 813, startPoint y: 170, endPoint x: 569, endPoint y: 146, distance: 245.3
click at [576, 146] on div at bounding box center [1133, 128] width 1490 height 256
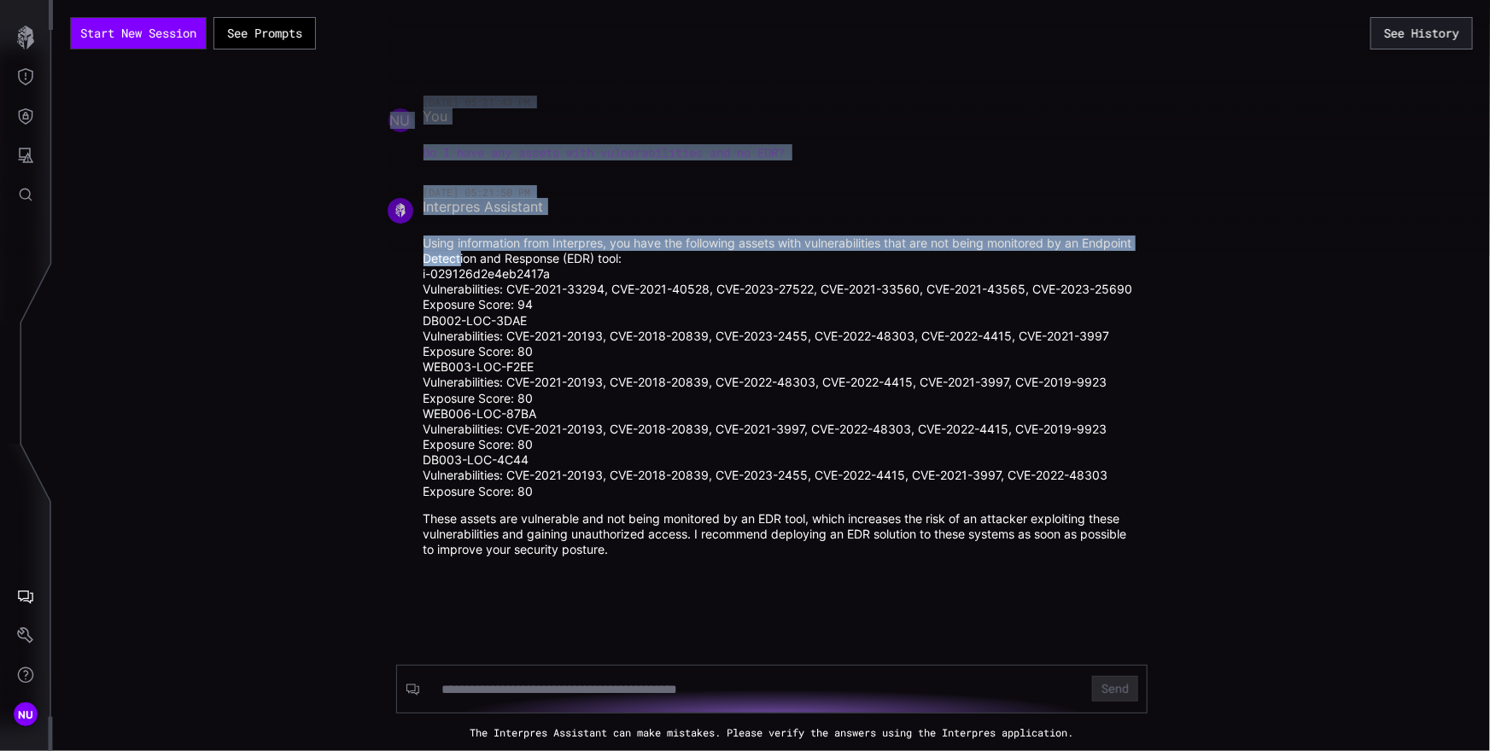
drag, startPoint x: 513, startPoint y: 288, endPoint x: 494, endPoint y: 183, distance: 106.7
click at [494, 183] on div "09/04/25 05:21:43 PM NU You Do I have any assets with vulnerabilities and no ED…" at bounding box center [772, 340] width 768 height 488
click at [521, 200] on div at bounding box center [1133, 128] width 1490 height 256
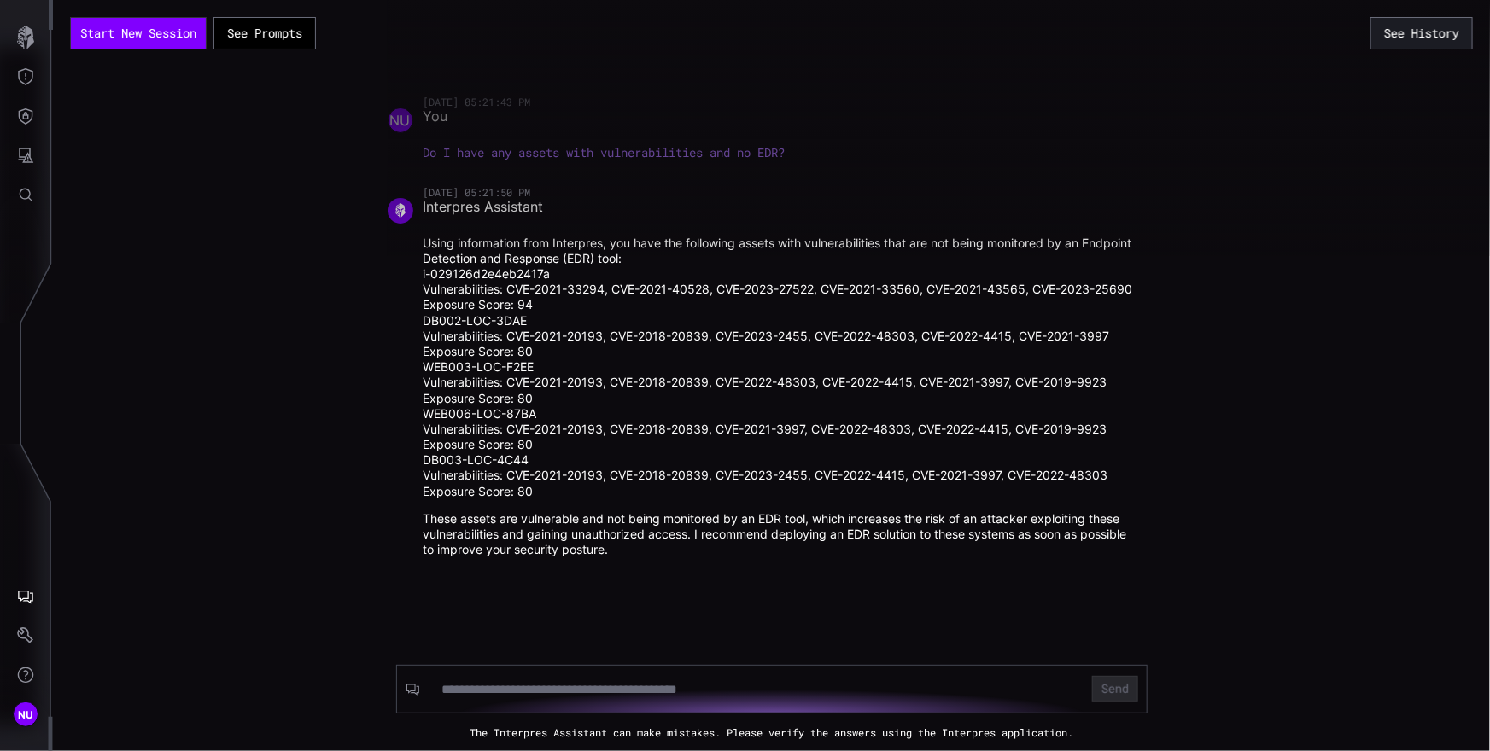
drag, startPoint x: 568, startPoint y: 212, endPoint x: 425, endPoint y: 165, distance: 150.1
click at [437, 153] on div at bounding box center [1133, 128] width 1490 height 256
click at [143, 40] on button "Start New Session" at bounding box center [137, 33] width 127 height 29
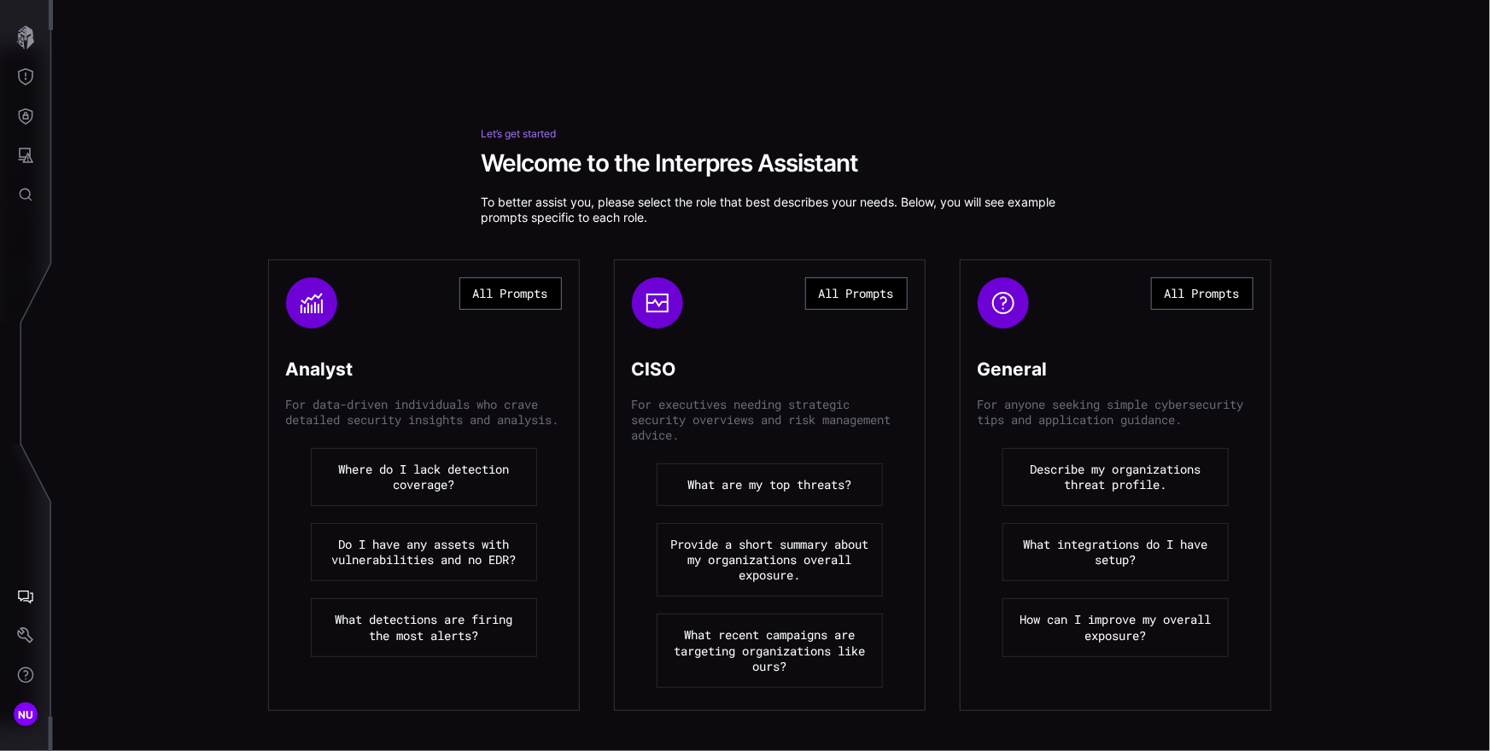
click at [489, 290] on button "All Prompts" at bounding box center [510, 293] width 102 height 32
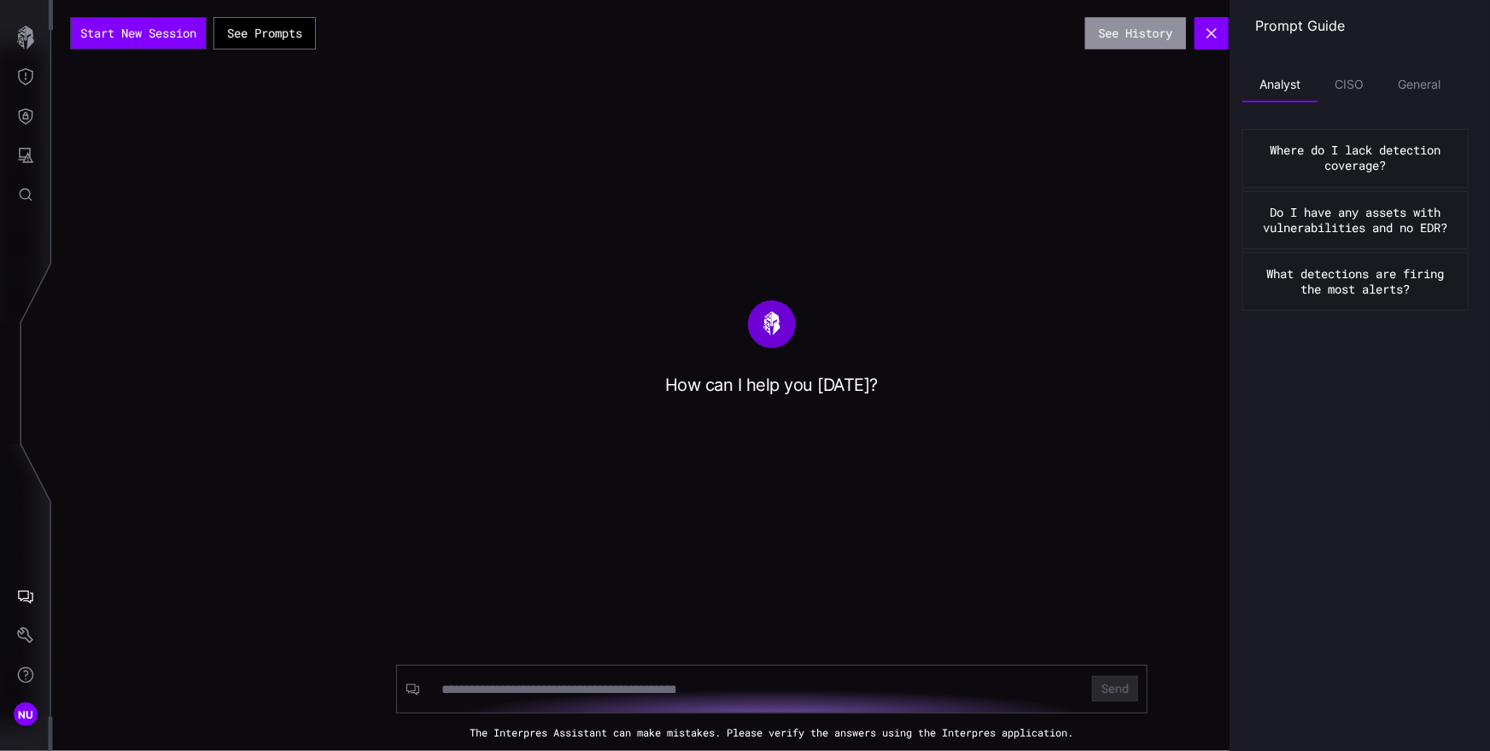
click at [1139, 31] on button "See History" at bounding box center [1135, 33] width 101 height 32
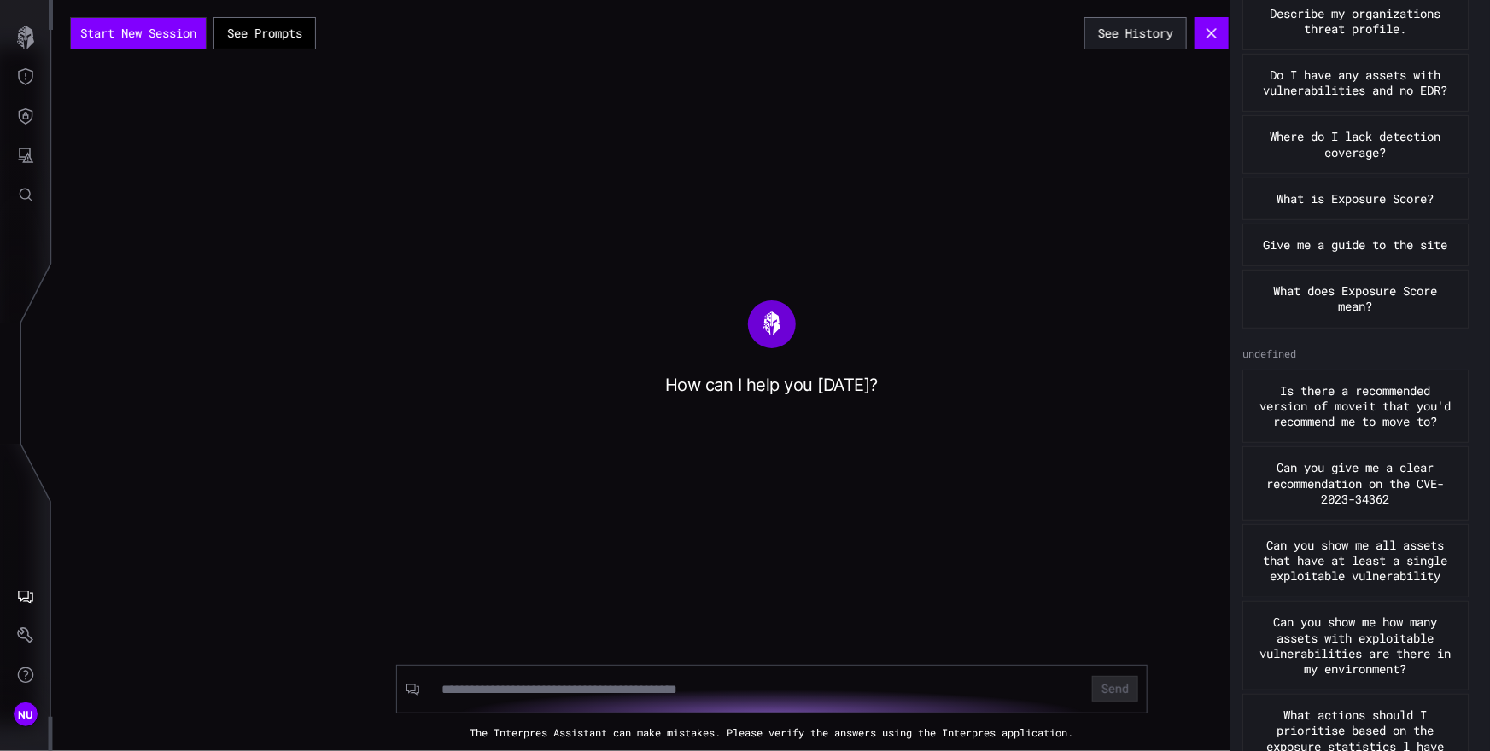
scroll to position [410, 0]
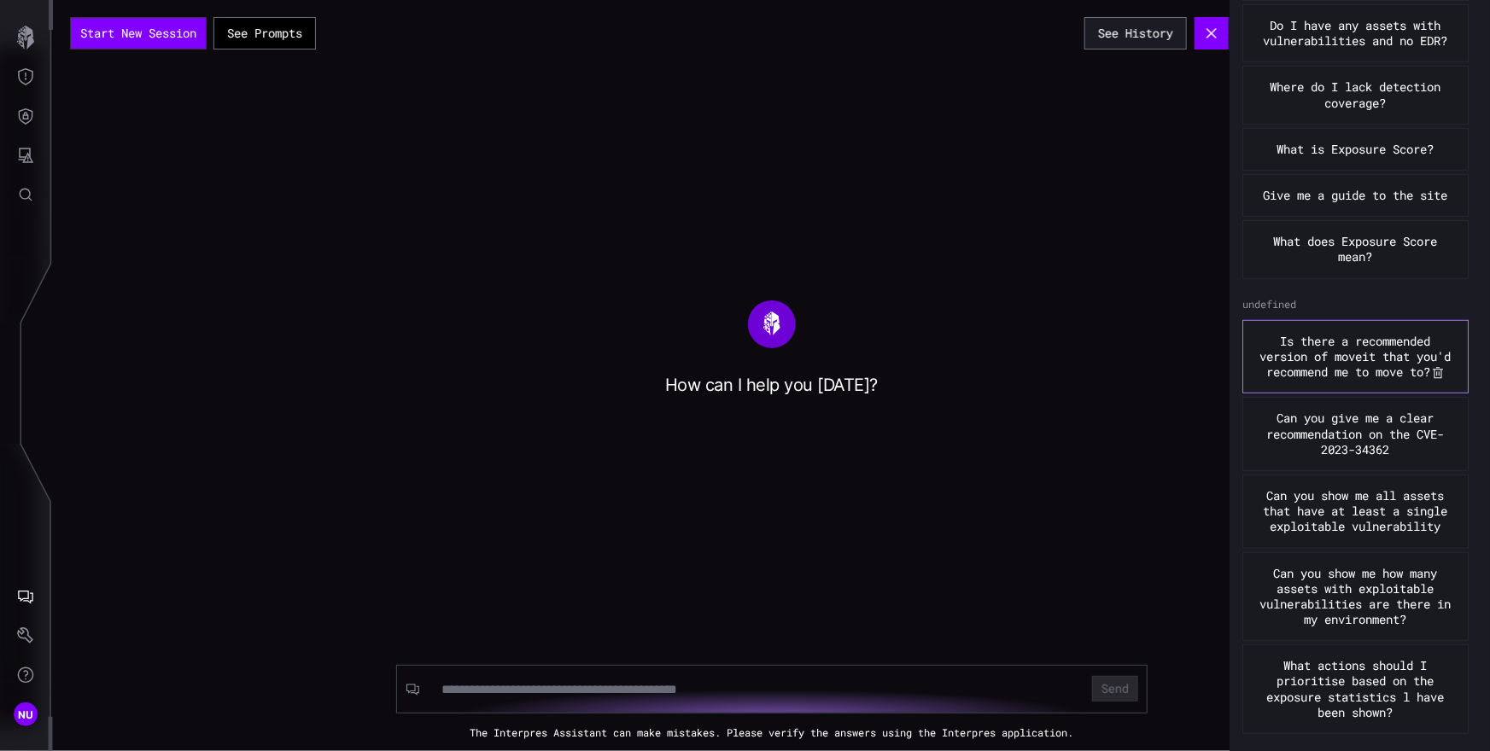
click at [1345, 339] on button "Is there a recommended version of moveit that you'd recommend me to move to?" at bounding box center [1355, 357] width 226 height 74
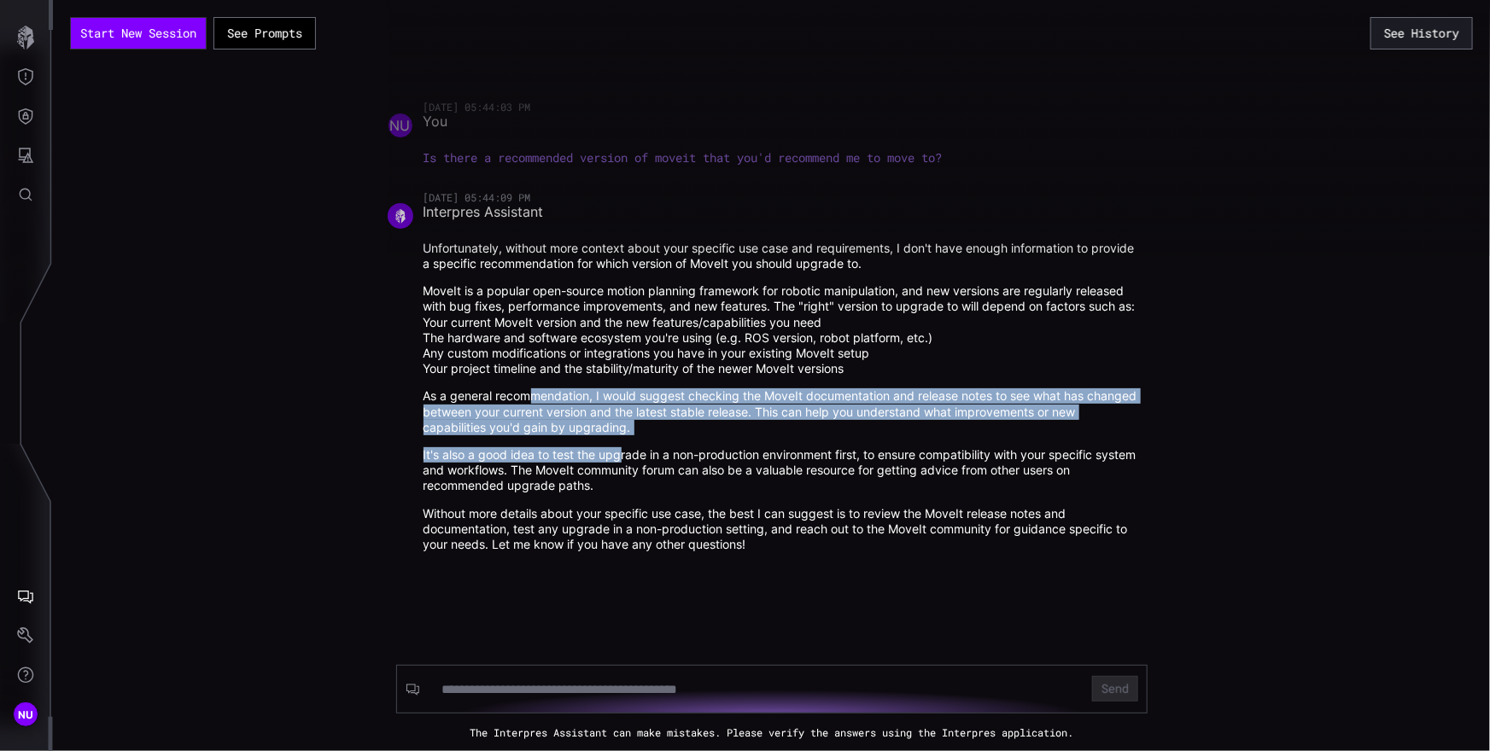
drag, startPoint x: 528, startPoint y: 404, endPoint x: 621, endPoint y: 468, distance: 113.0
click at [621, 468] on div "Unfortunately, without more context about your specific use case and requiremen…" at bounding box center [780, 397] width 715 height 312
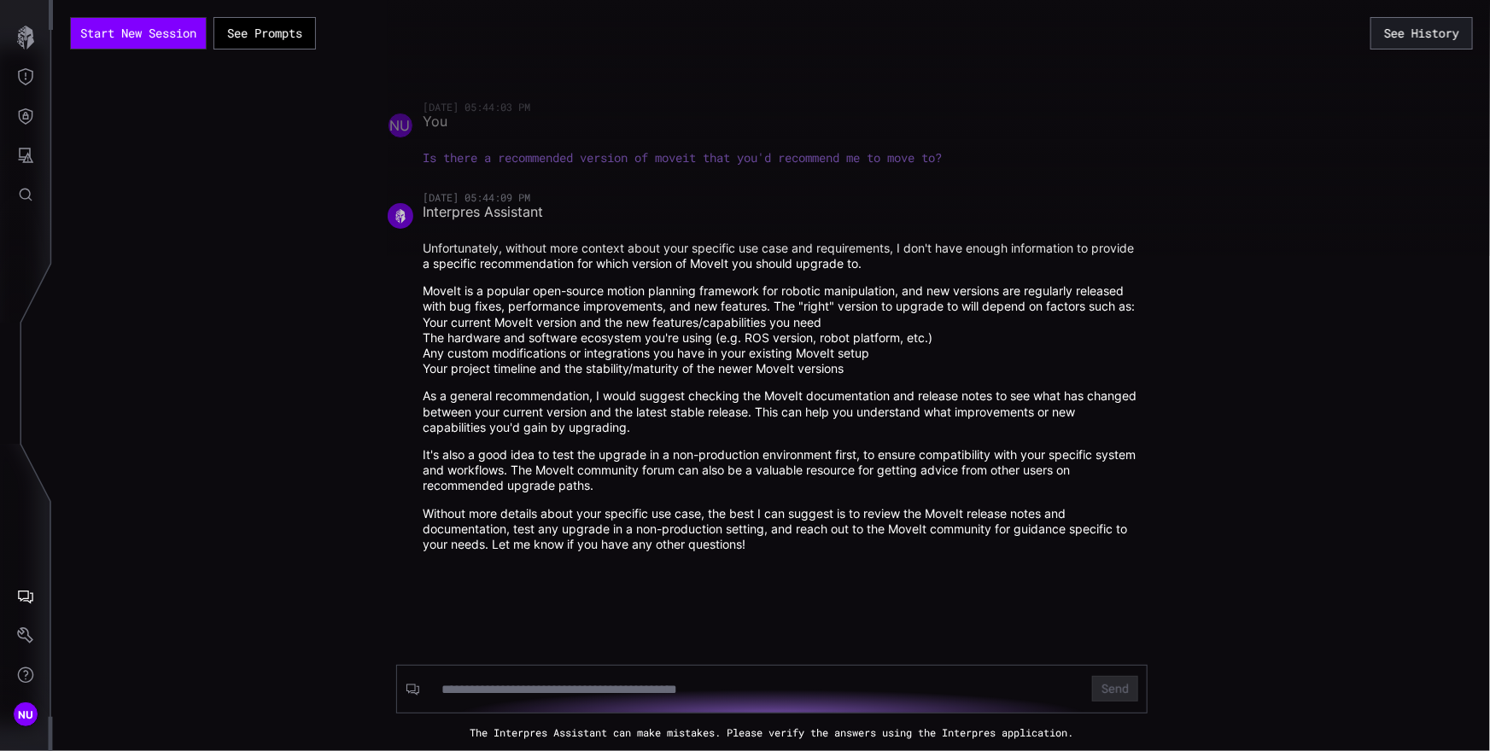
click at [1170, 458] on div "Start New Session See Prompts See History 09/04/25 05:44:03 PM NU You Is there …" at bounding box center [771, 375] width 1437 height 751
click at [961, 671] on form "Send" at bounding box center [771, 689] width 751 height 49
click at [1004, 683] on input at bounding box center [755, 689] width 628 height 17
click at [1262, 276] on div "Start New Session See Prompts See History 09/04/25 05:44:03 PM NU You Is there …" at bounding box center [771, 375] width 1437 height 751
click at [295, 21] on button "See Prompts" at bounding box center [264, 33] width 102 height 32
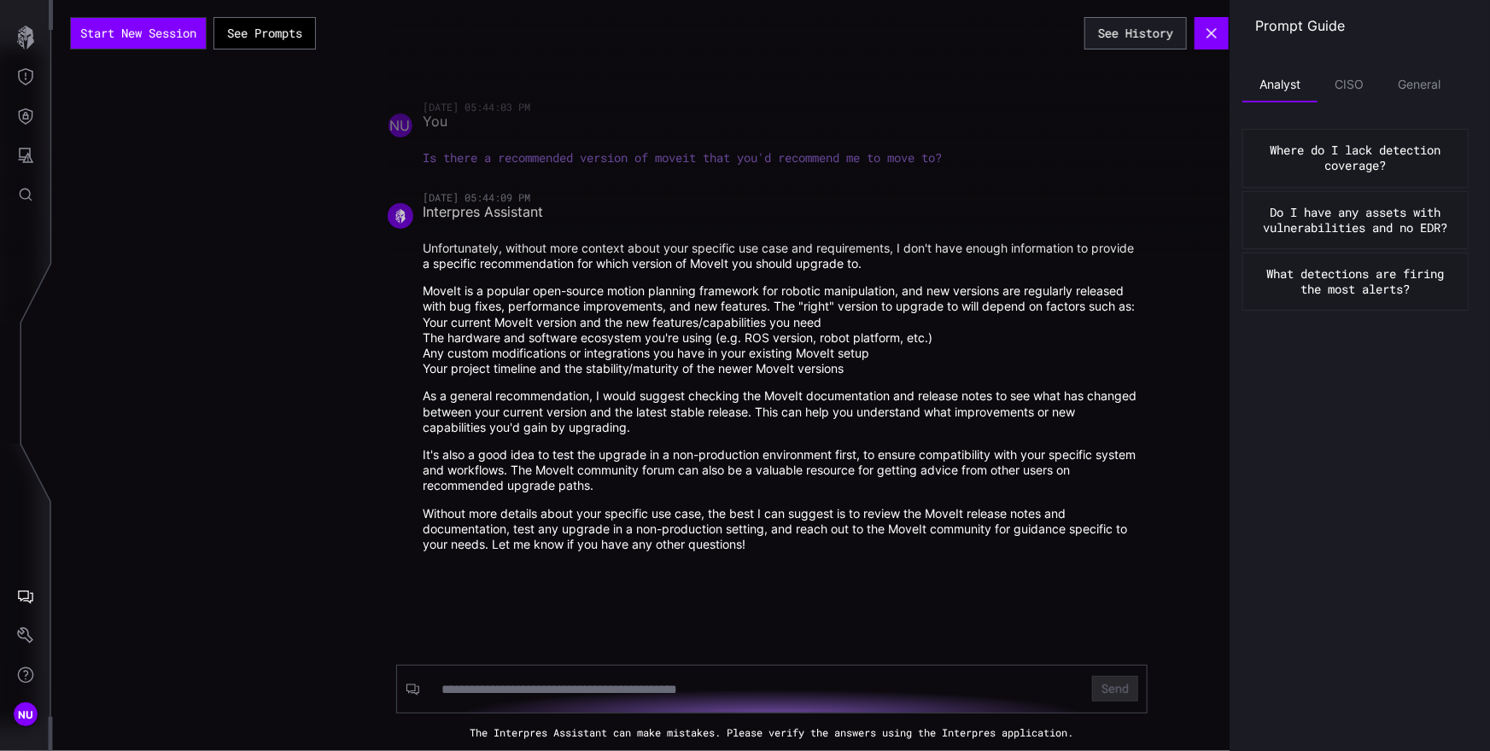
click at [1360, 280] on button "What detections are firing the most alerts?" at bounding box center [1355, 282] width 226 height 58
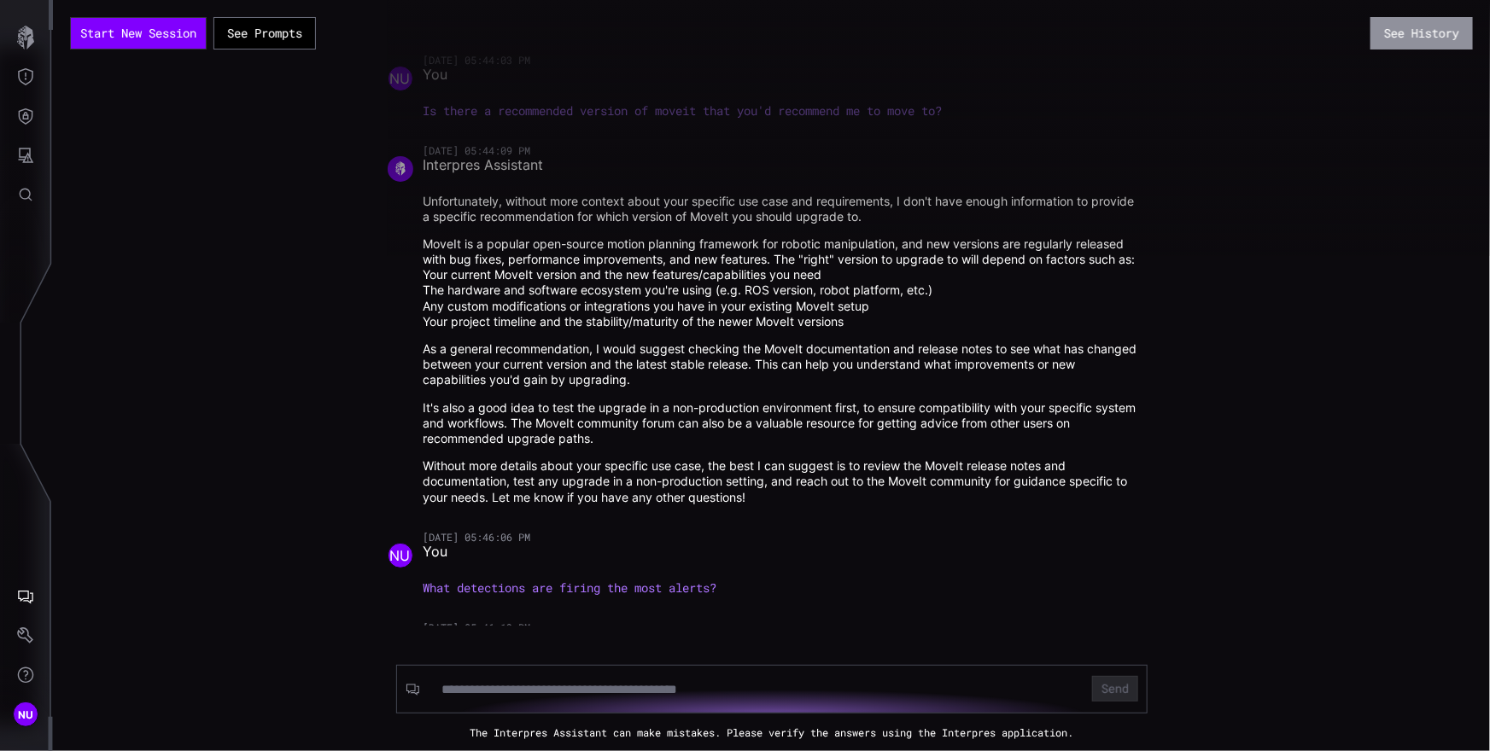
click at [1406, 38] on button "See History" at bounding box center [1421, 33] width 102 height 32
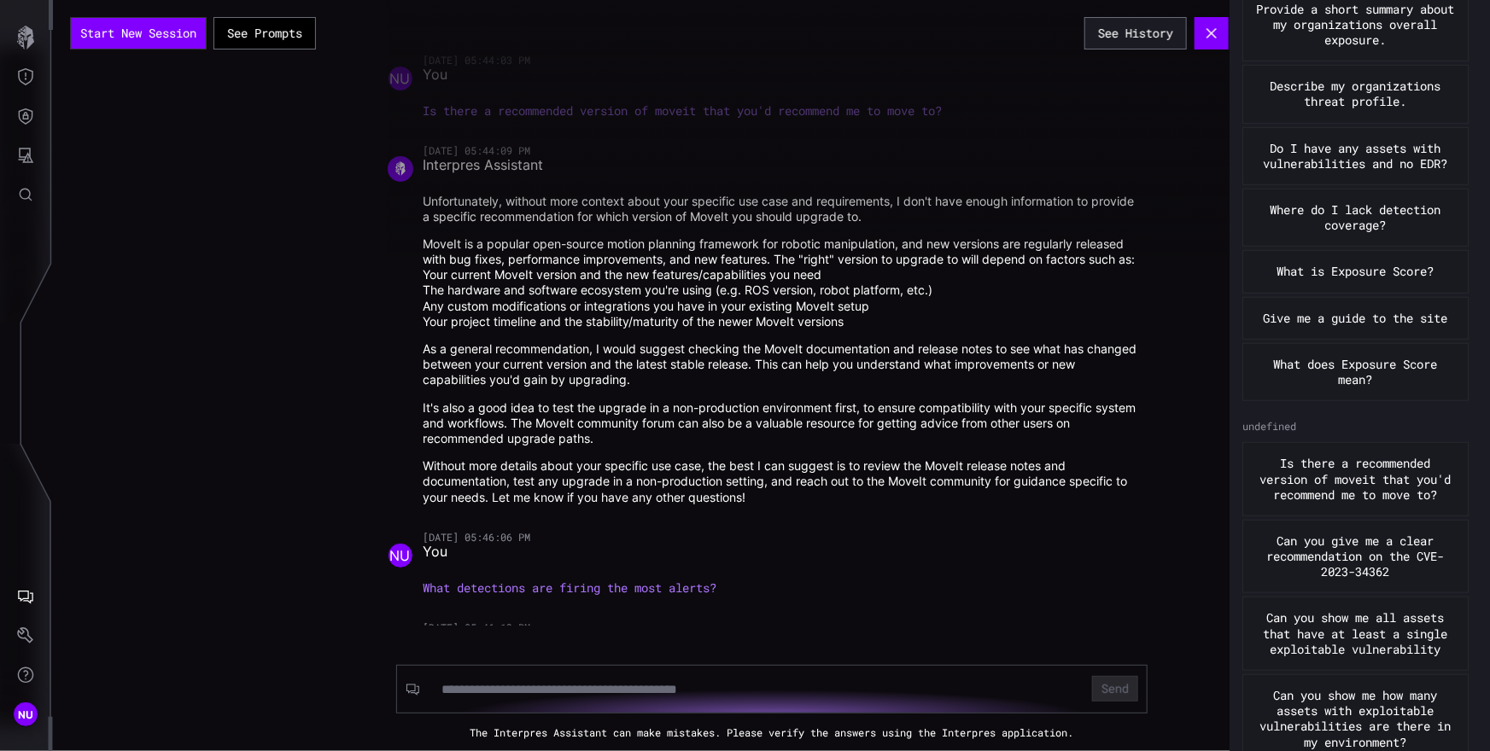
scroll to position [664, 0]
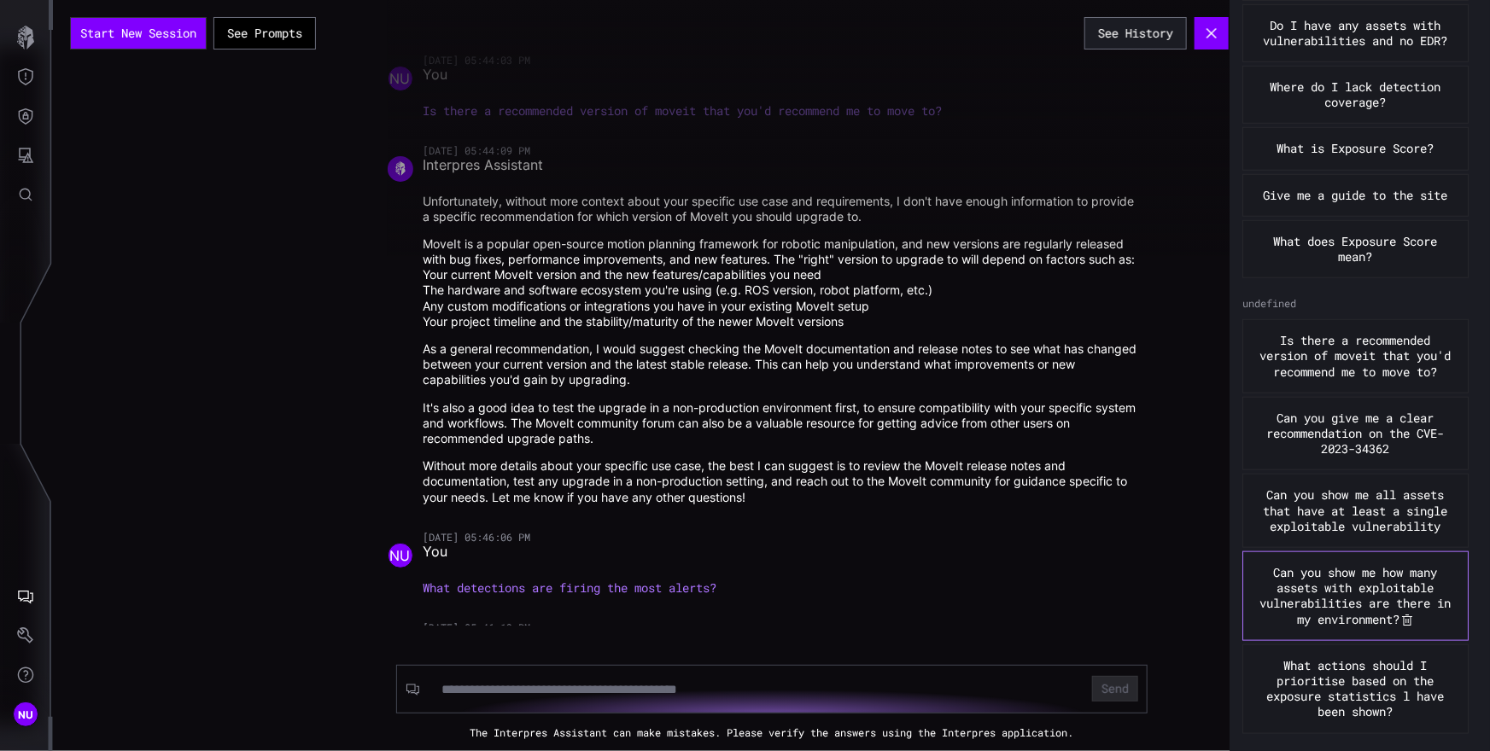
click at [1321, 557] on button "Can you show me how many assets with exploitable vulnerabilities are there in m…" at bounding box center [1355, 596] width 226 height 90
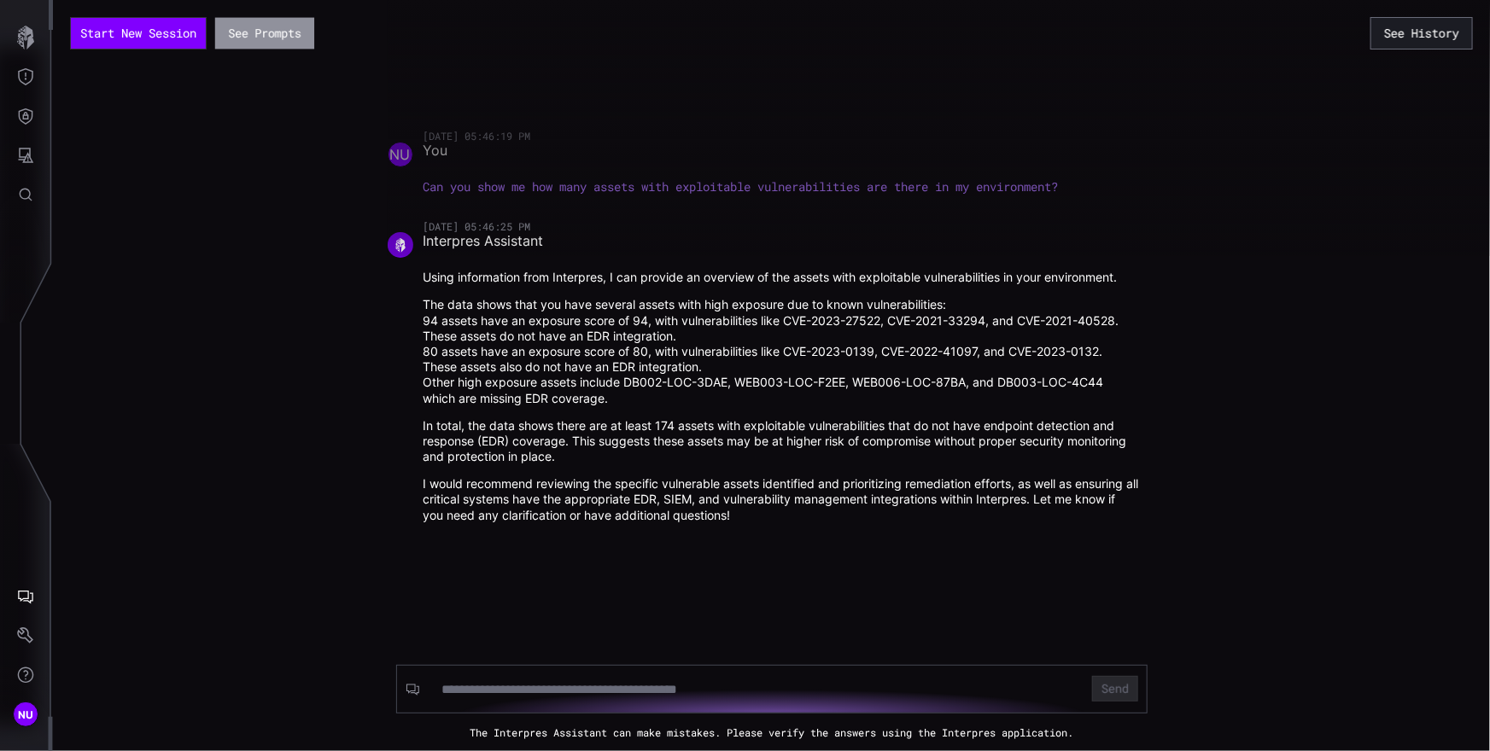
click at [281, 34] on button "See Prompts" at bounding box center [264, 34] width 99 height 32
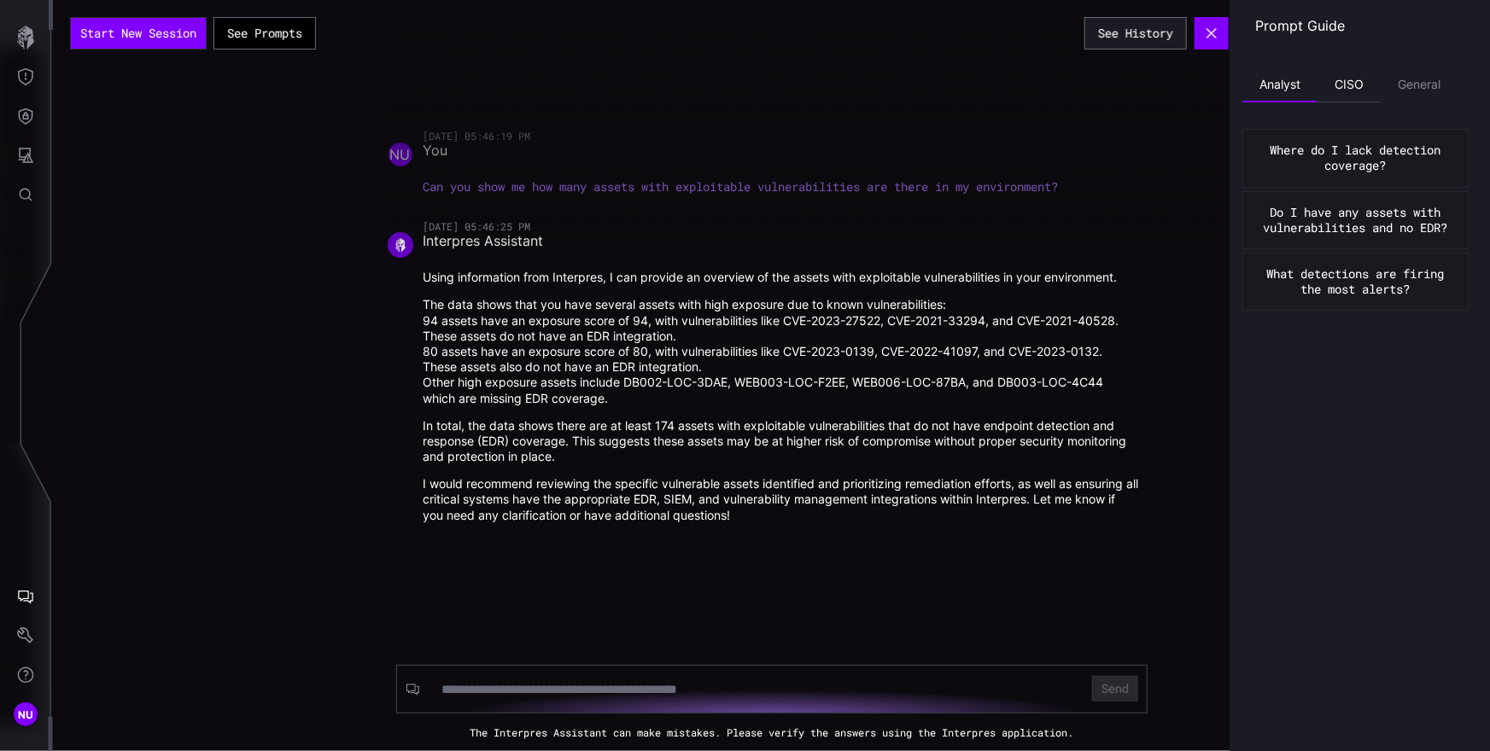
click at [1343, 85] on li "CISO" at bounding box center [1348, 85] width 63 height 34
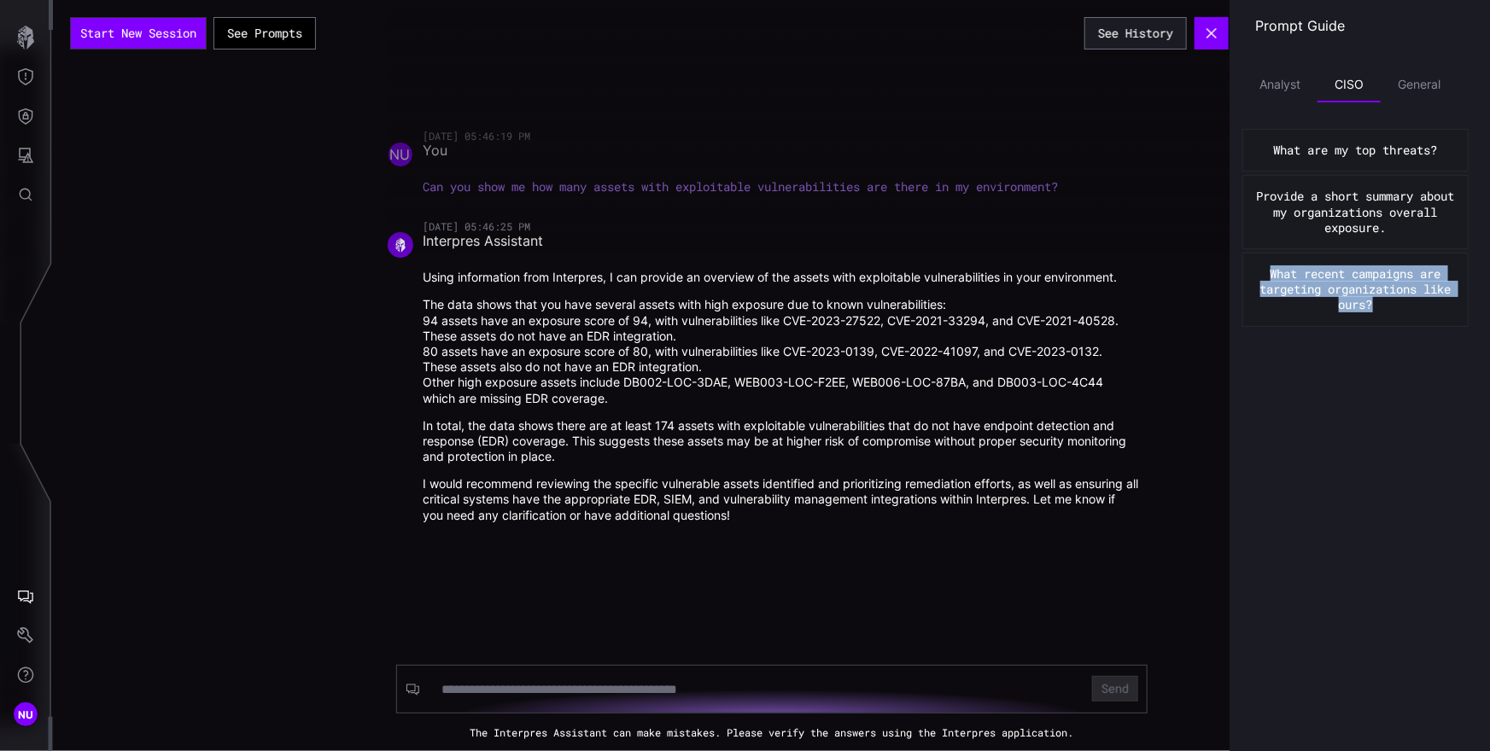
drag, startPoint x: 1331, startPoint y: 289, endPoint x: 1266, endPoint y: 276, distance: 66.1
click at [1266, 276] on div "Prompt Guide Analyst CISO General What are my top threats? Provide a short summ…" at bounding box center [1359, 375] width 260 height 751
click at [590, 687] on input at bounding box center [755, 689] width 628 height 17
click at [593, 685] on input at bounding box center [755, 689] width 628 height 17
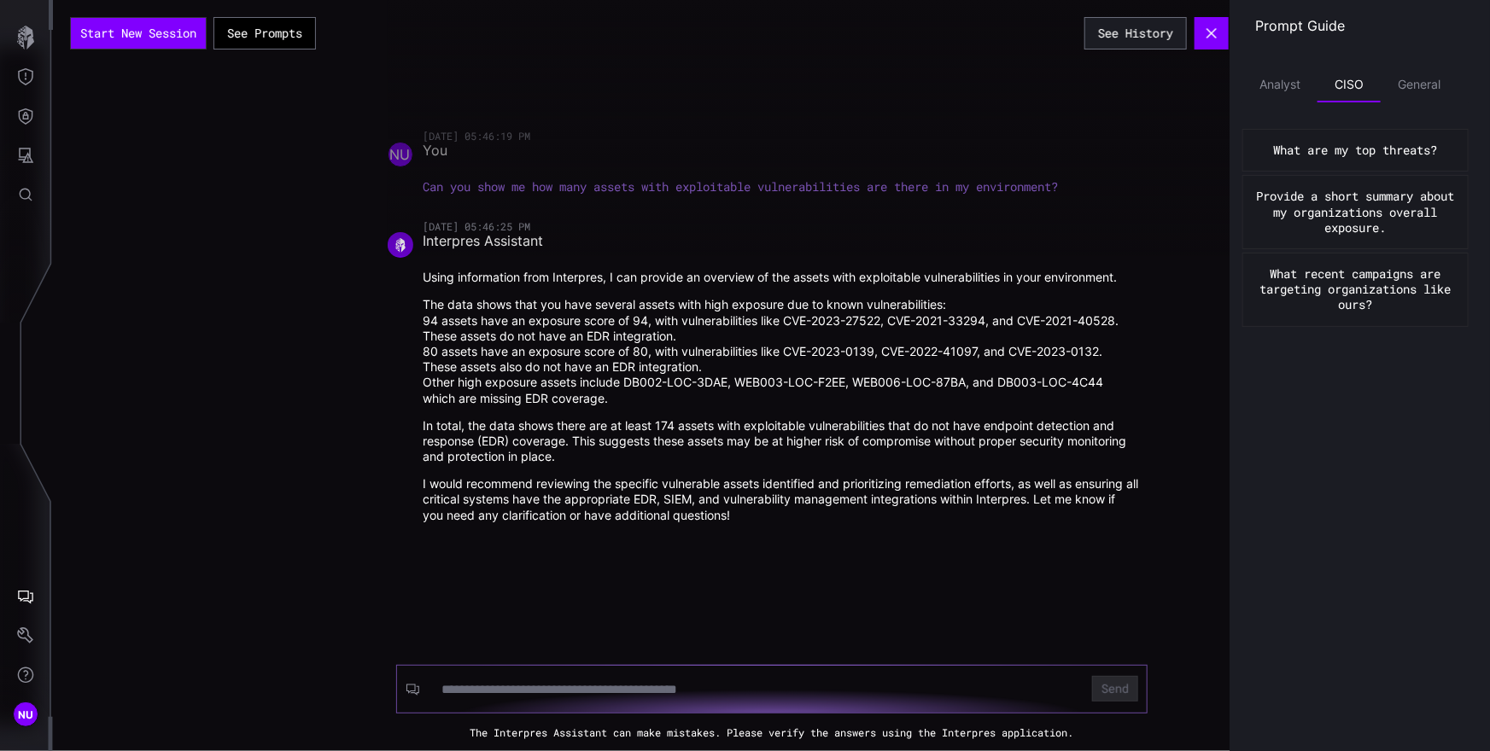
paste input "**********"
type input "**********"
